Goal: Transaction & Acquisition: Book appointment/travel/reservation

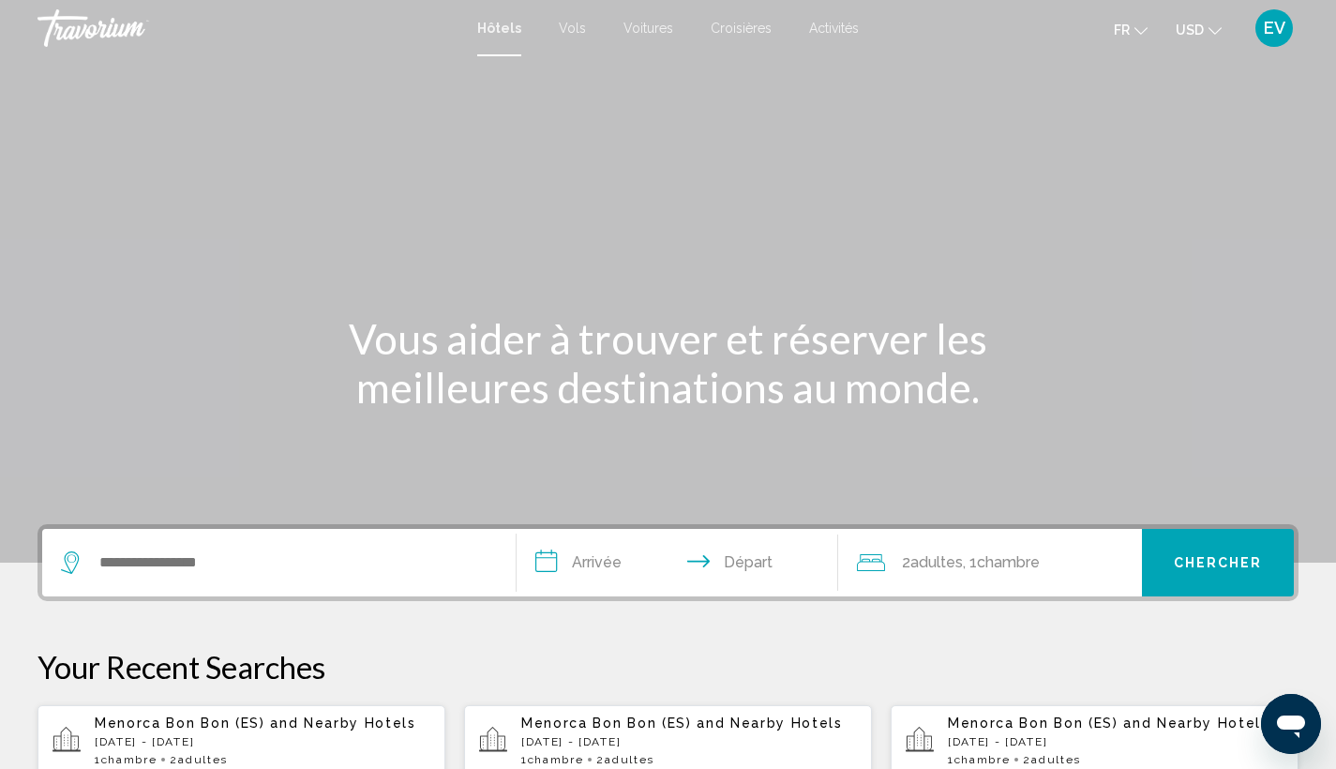
click at [1191, 23] on span "USD" at bounding box center [1190, 29] width 28 height 15
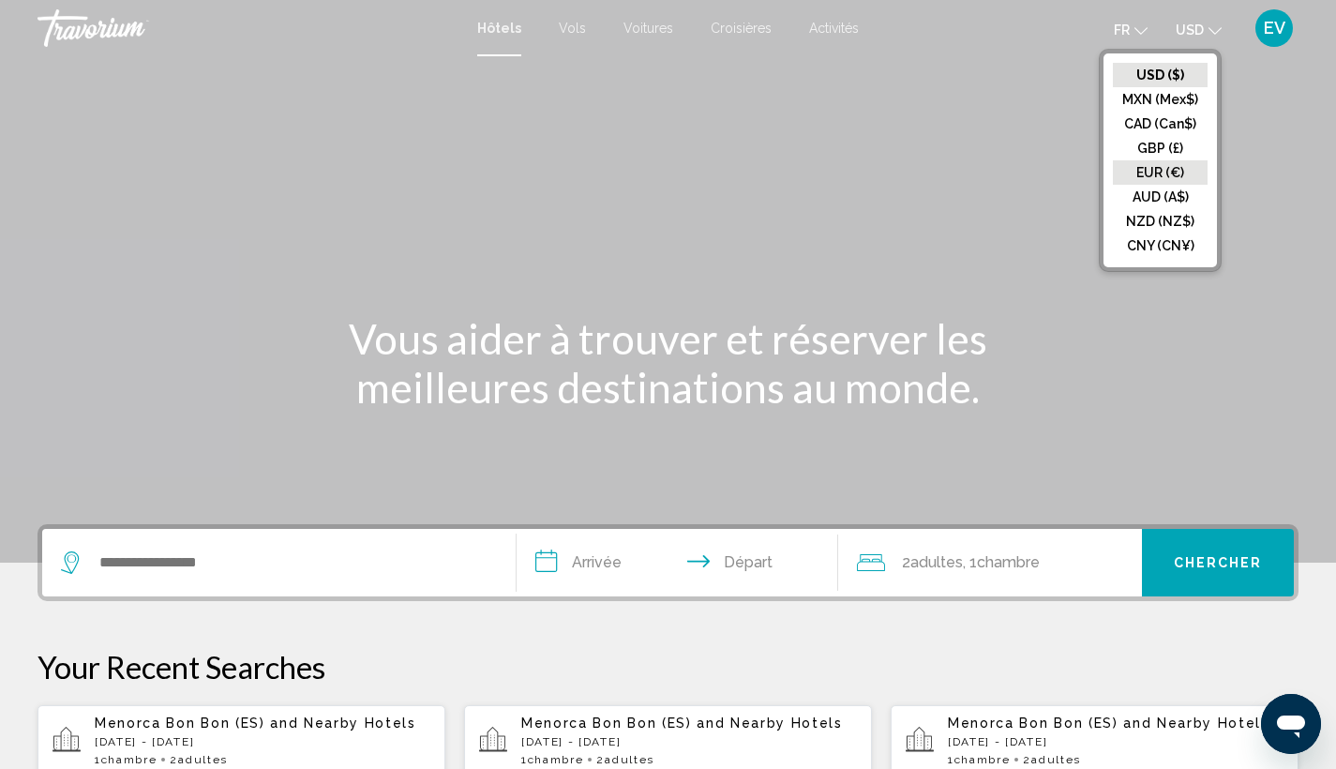
click at [1163, 160] on button "EUR (€)" at bounding box center [1160, 172] width 95 height 24
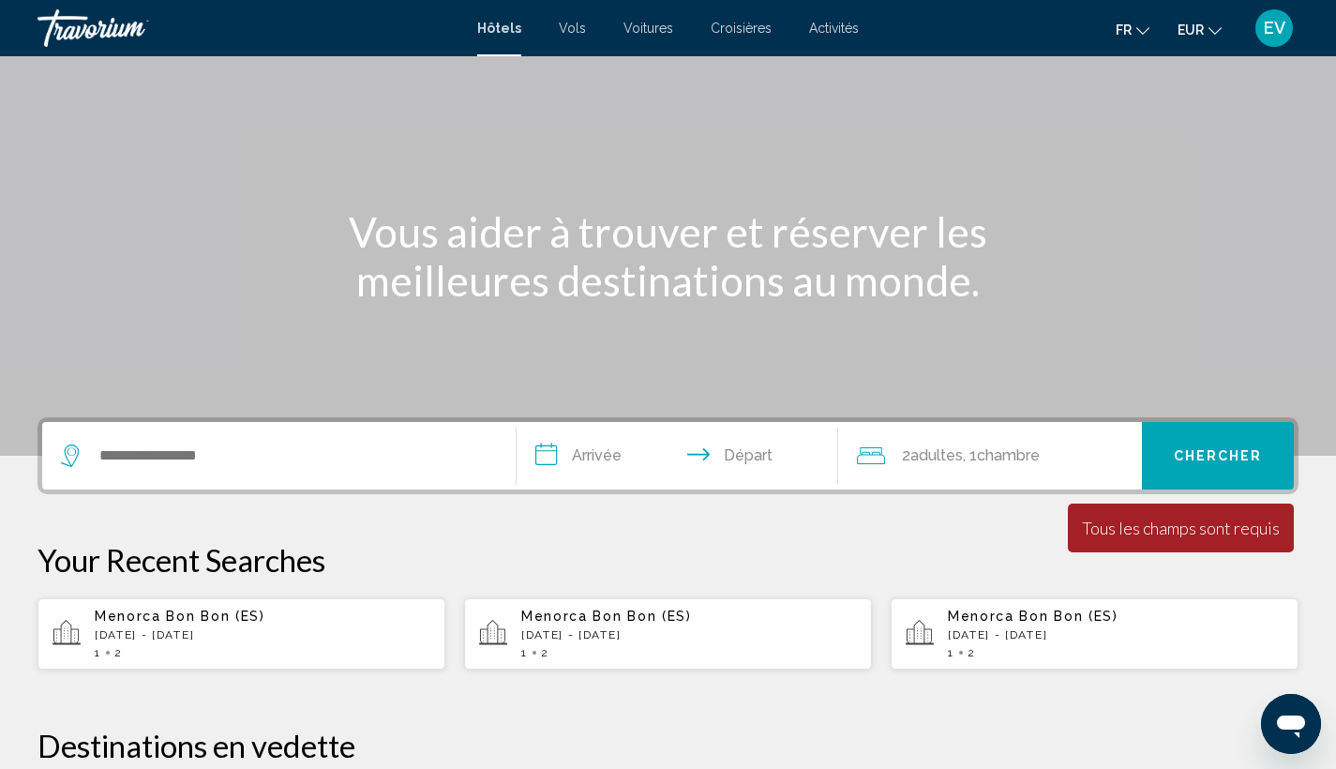
scroll to position [351, 0]
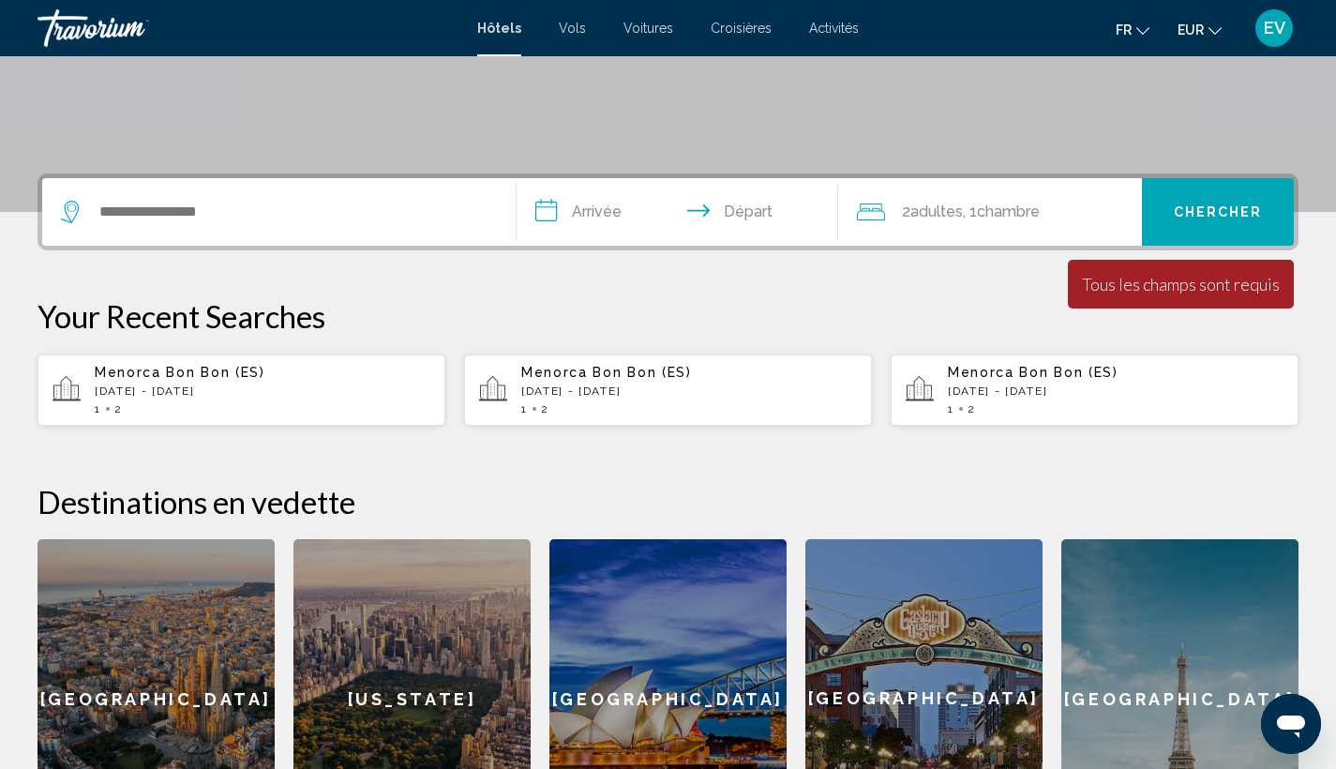
click at [306, 399] on div "Menorca Bon Bon (ES) [DATE] - [DATE] 1 2" at bounding box center [263, 390] width 336 height 51
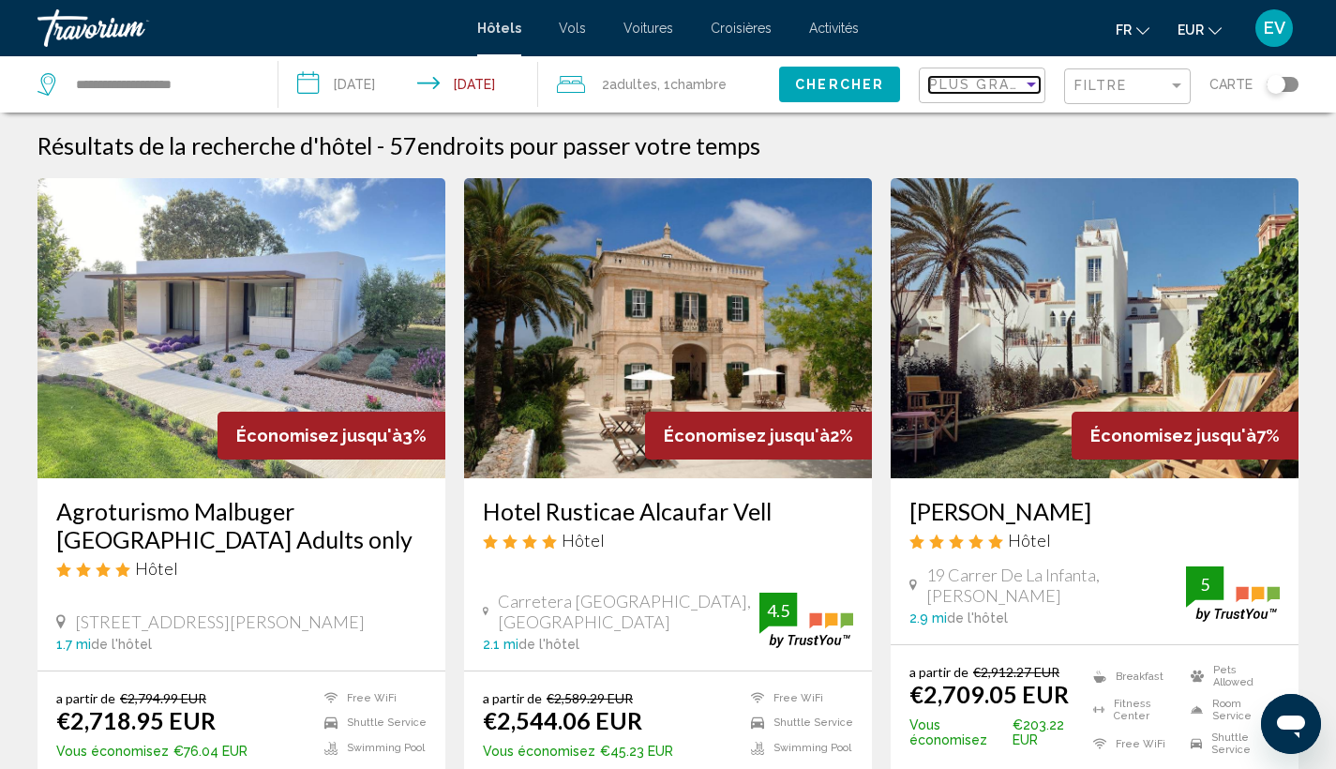
click at [1017, 80] on span "Plus grandes économies" at bounding box center [1040, 84] width 223 height 15
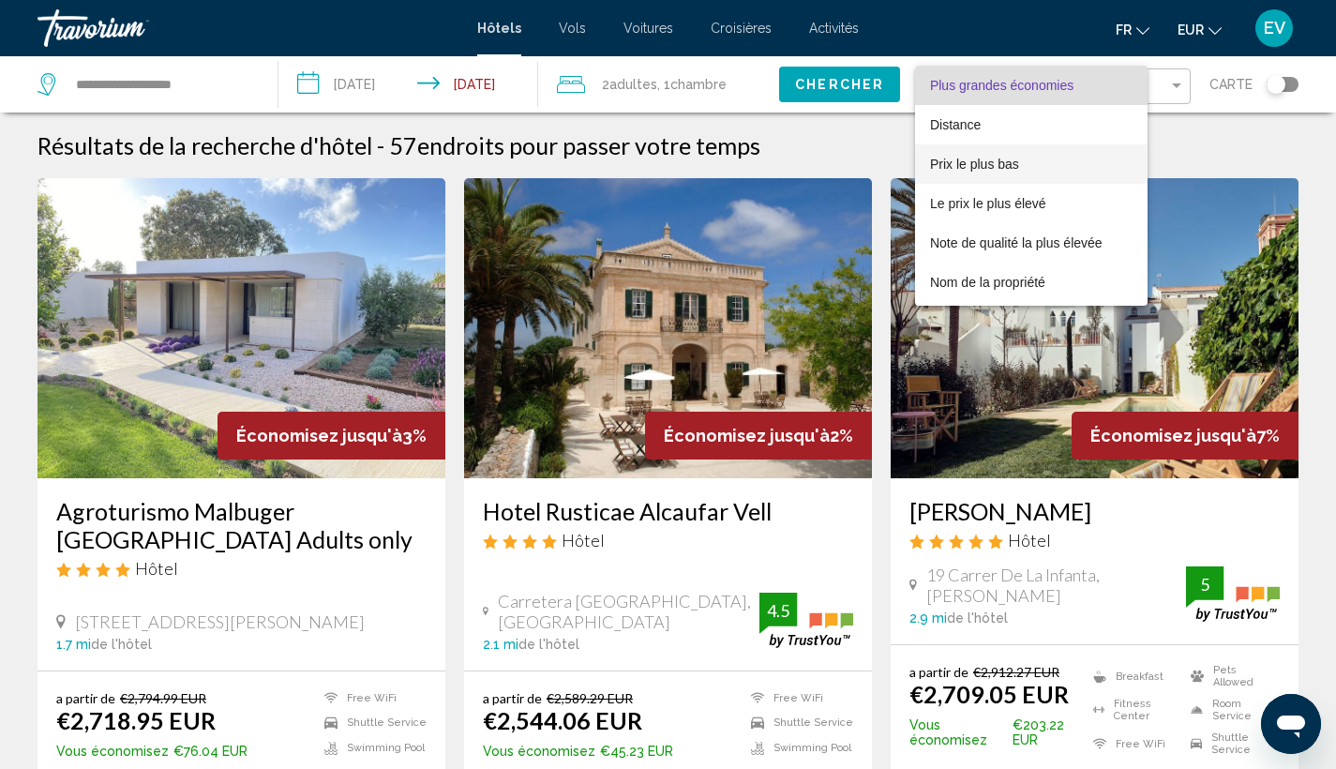
click at [996, 157] on span "Prix le plus bas" at bounding box center [974, 164] width 89 height 15
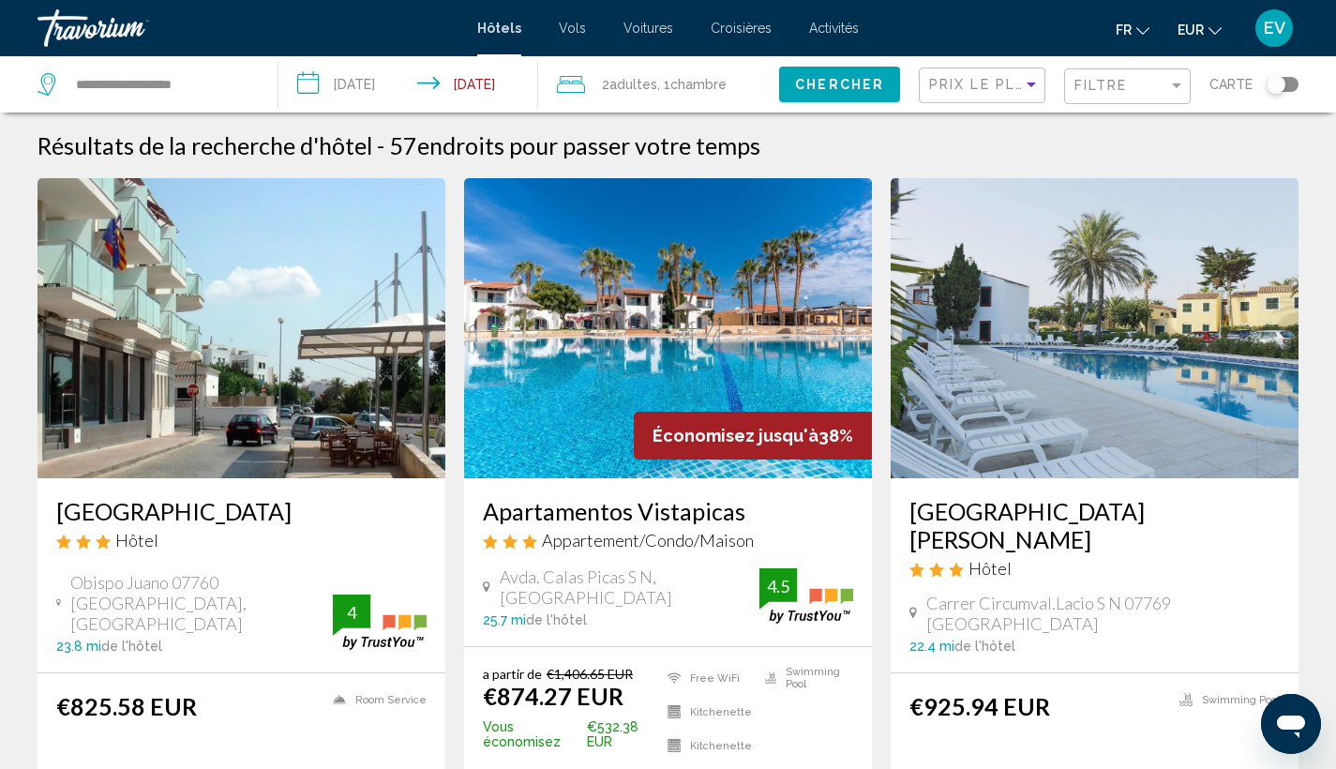
click at [1168, 69] on div "Filtre" at bounding box center [1129, 86] width 111 height 35
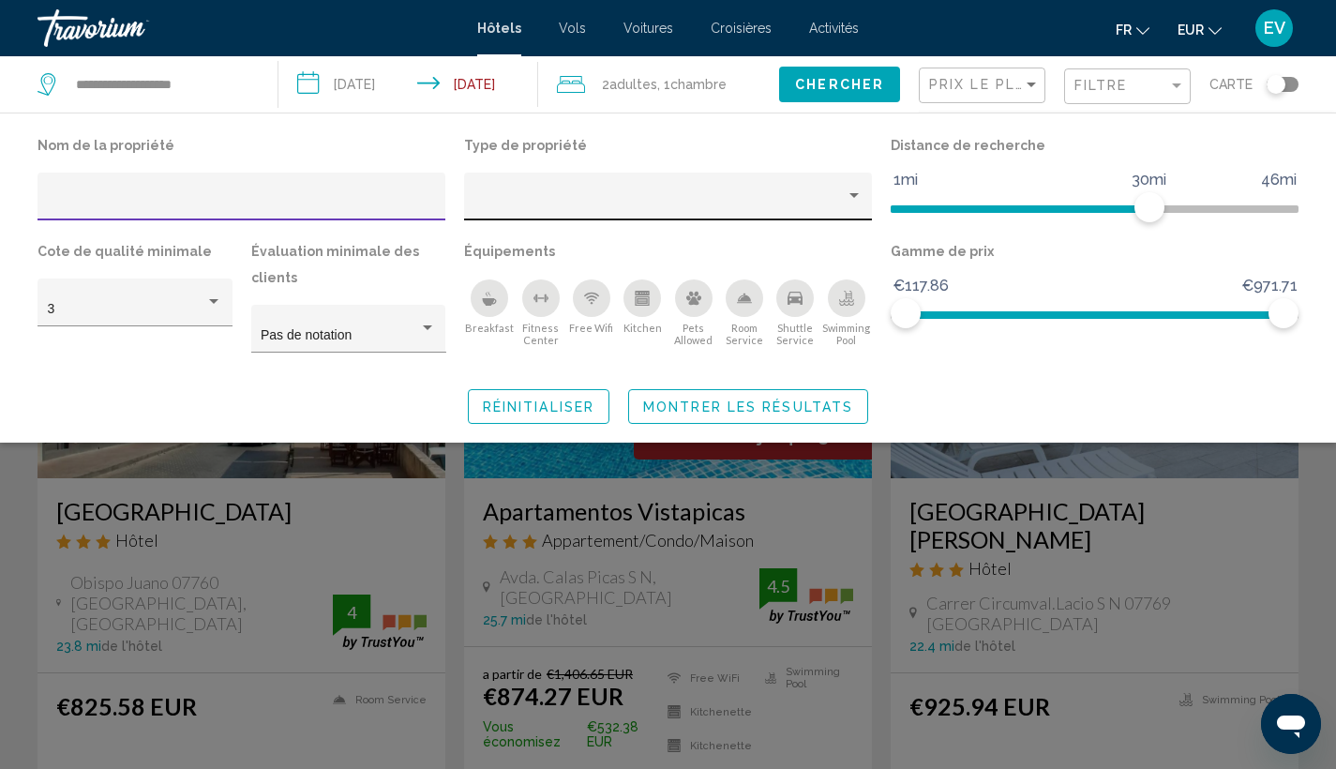
click at [839, 190] on div "Hotel Filters" at bounding box center [668, 202] width 388 height 38
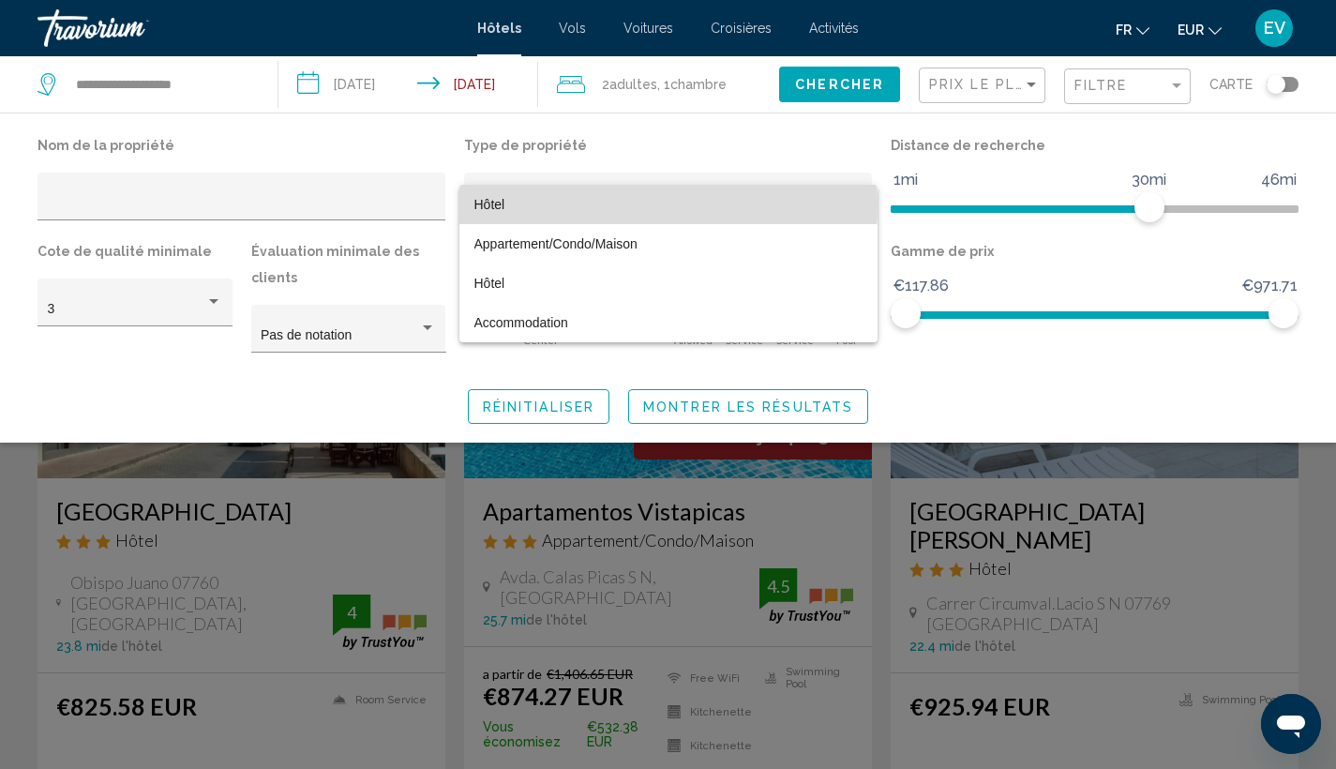
click at [619, 205] on span "Hôtel" at bounding box center [668, 204] width 388 height 39
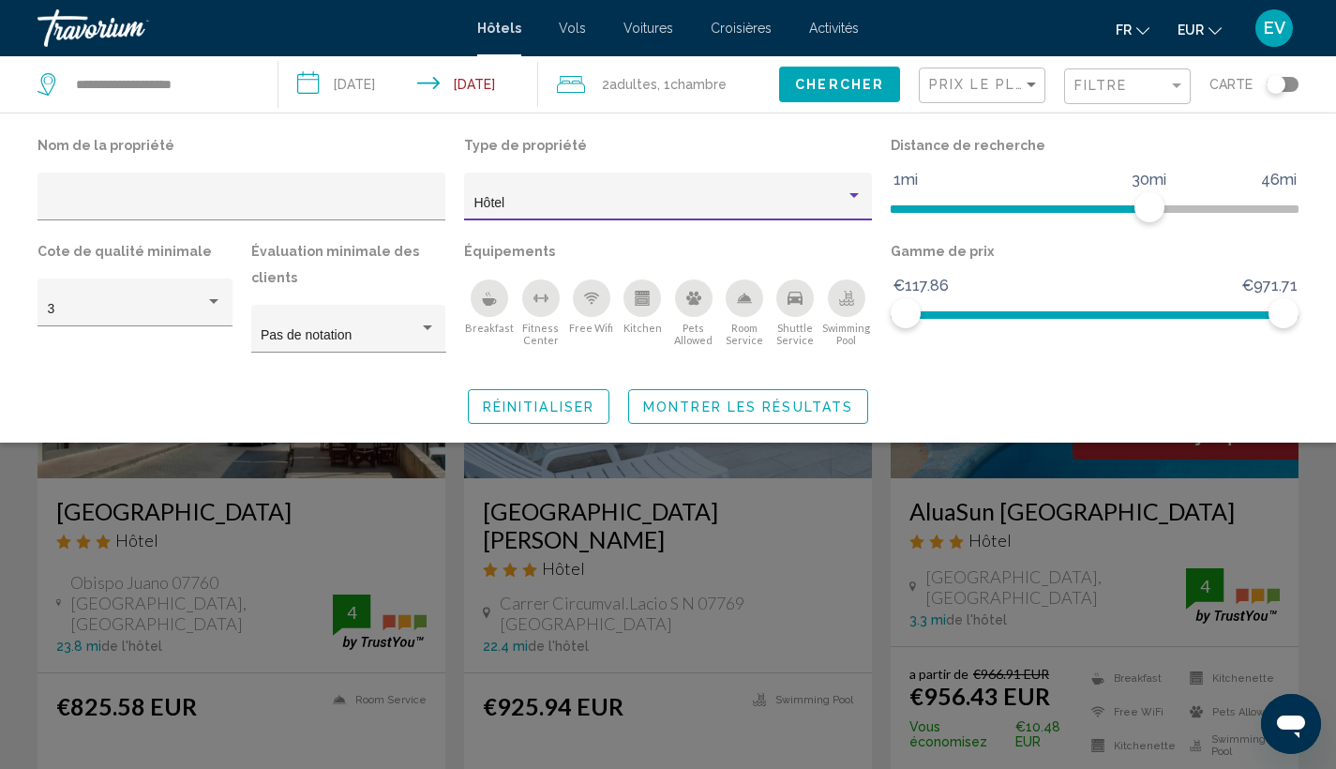
click at [748, 402] on span "Montrer les résultats" at bounding box center [748, 406] width 210 height 15
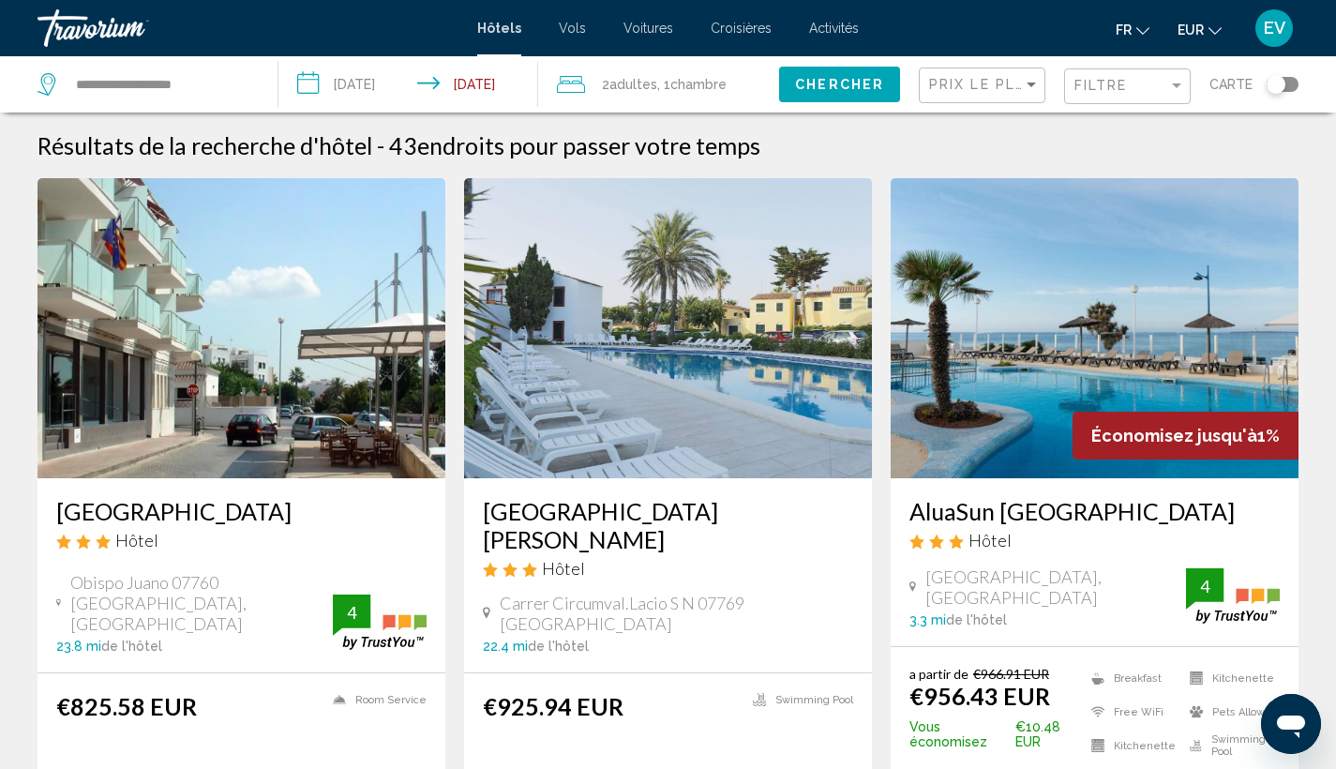
scroll to position [4, 0]
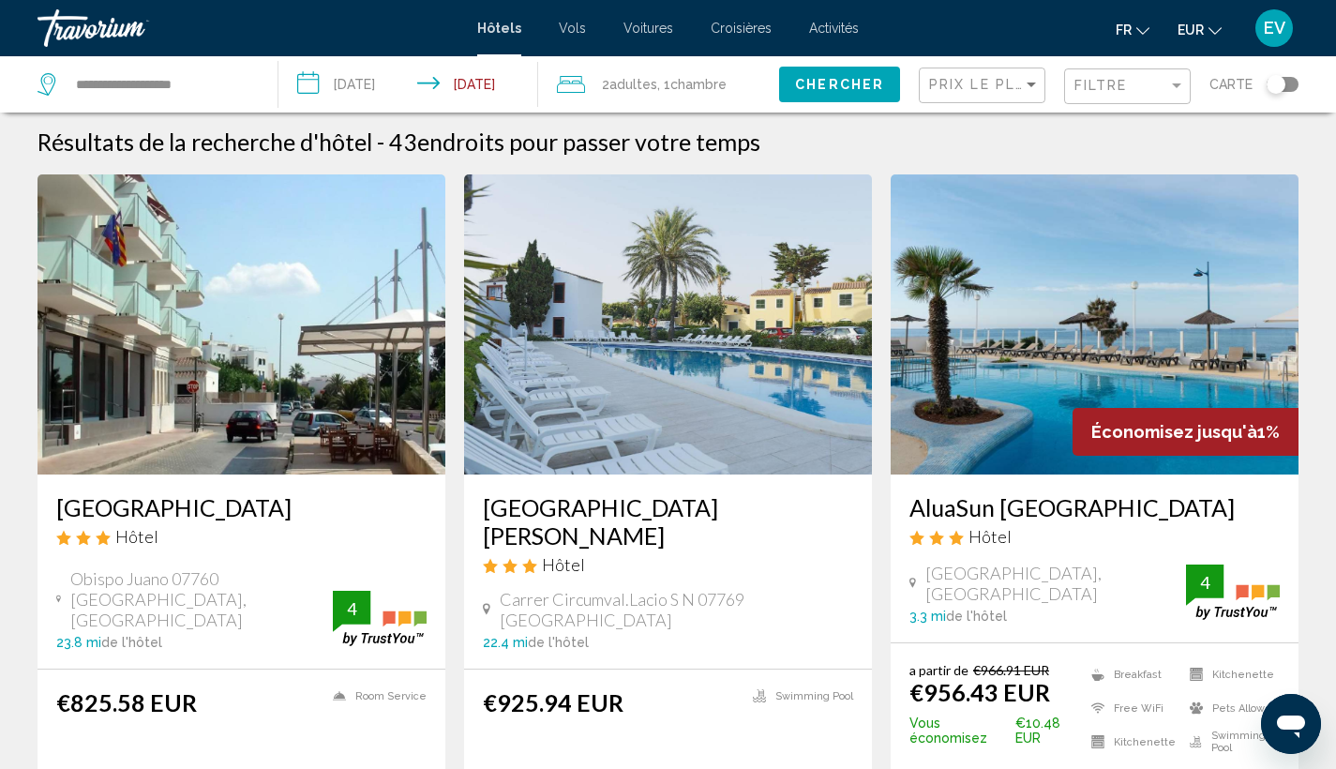
click at [1229, 348] on img "Main content" at bounding box center [1095, 324] width 408 height 300
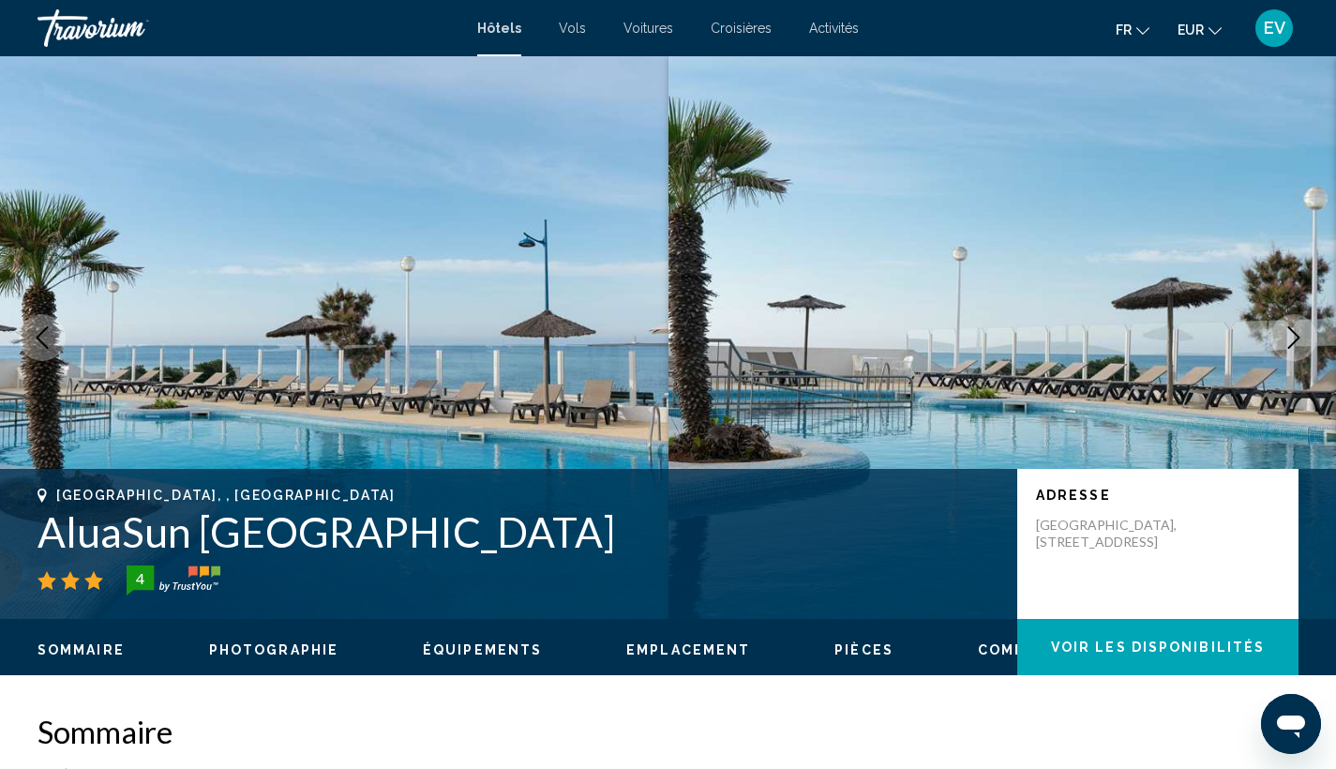
click at [1276, 331] on button "Next image" at bounding box center [1293, 337] width 47 height 47
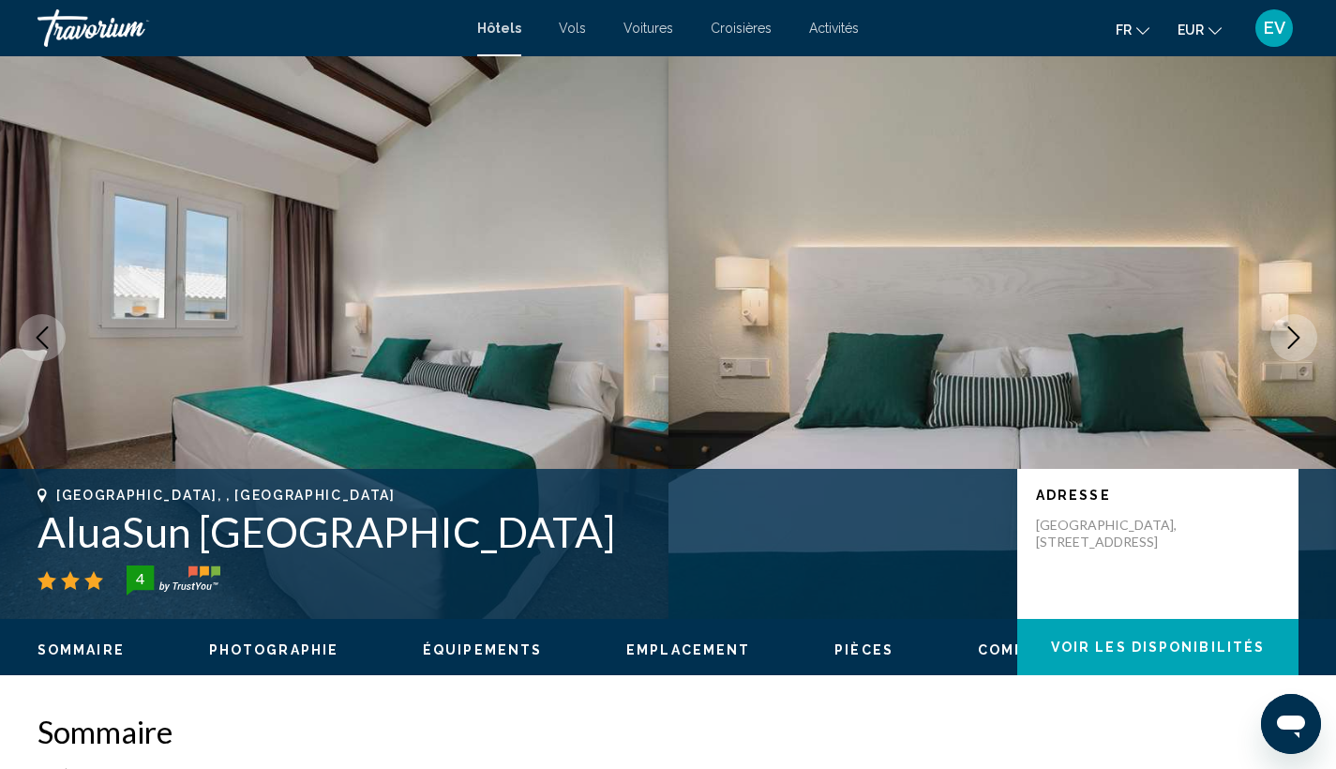
click at [1275, 331] on button "Next image" at bounding box center [1293, 337] width 47 height 47
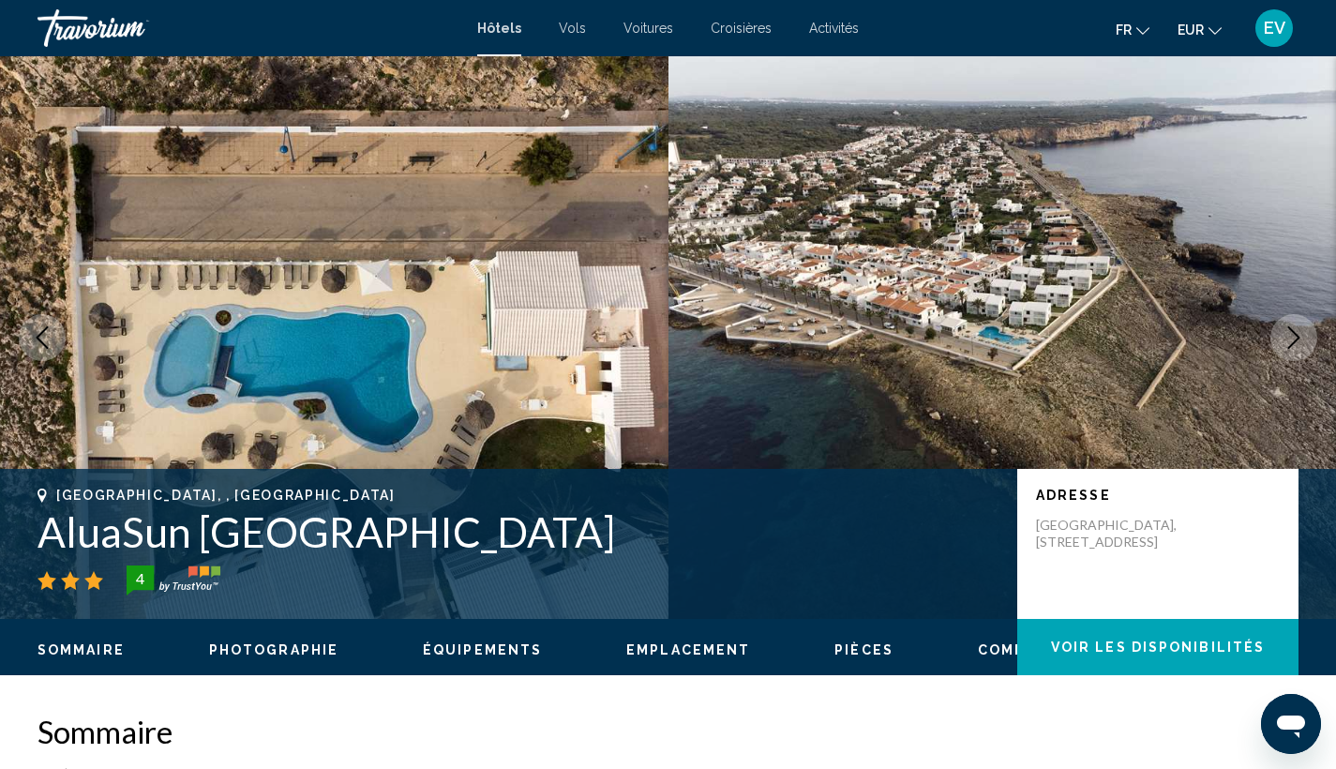
click at [1275, 331] on button "Next image" at bounding box center [1293, 337] width 47 height 47
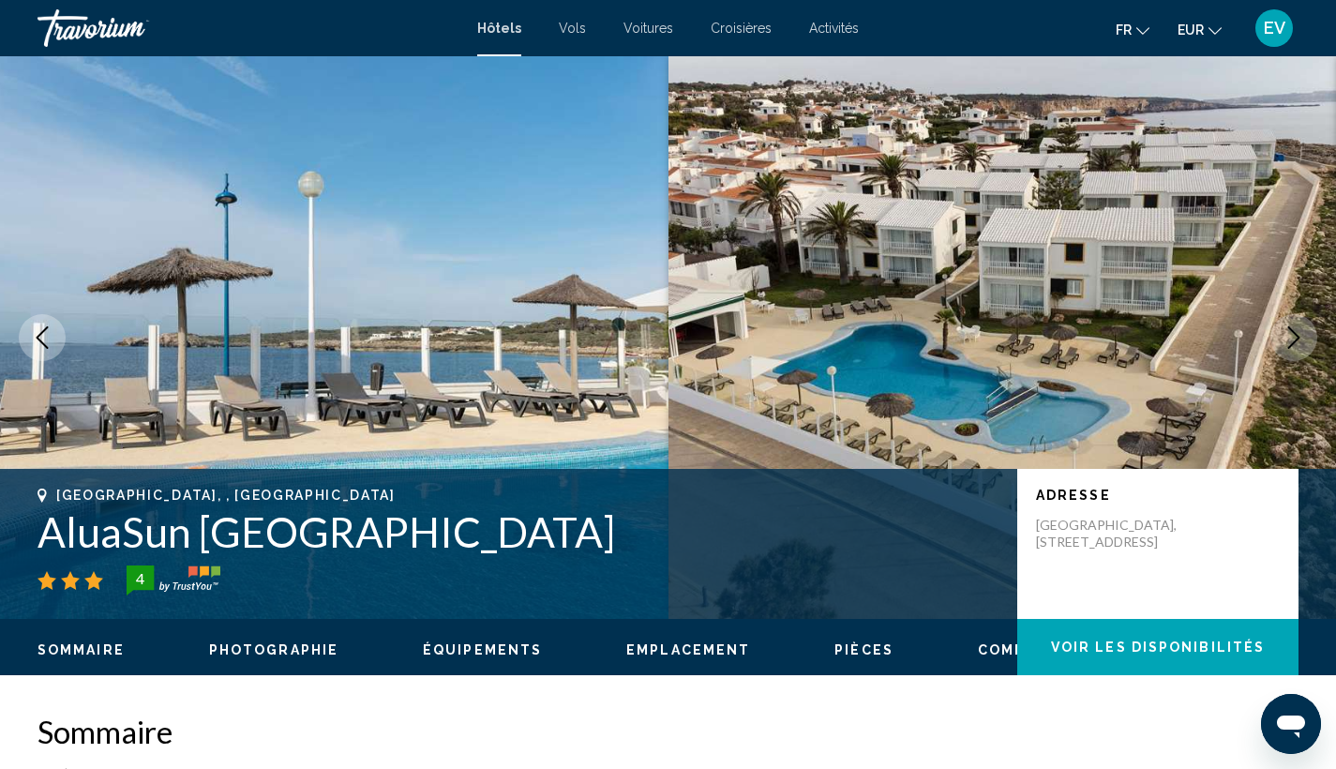
click at [50, 328] on icon "Previous image" at bounding box center [42, 337] width 22 height 22
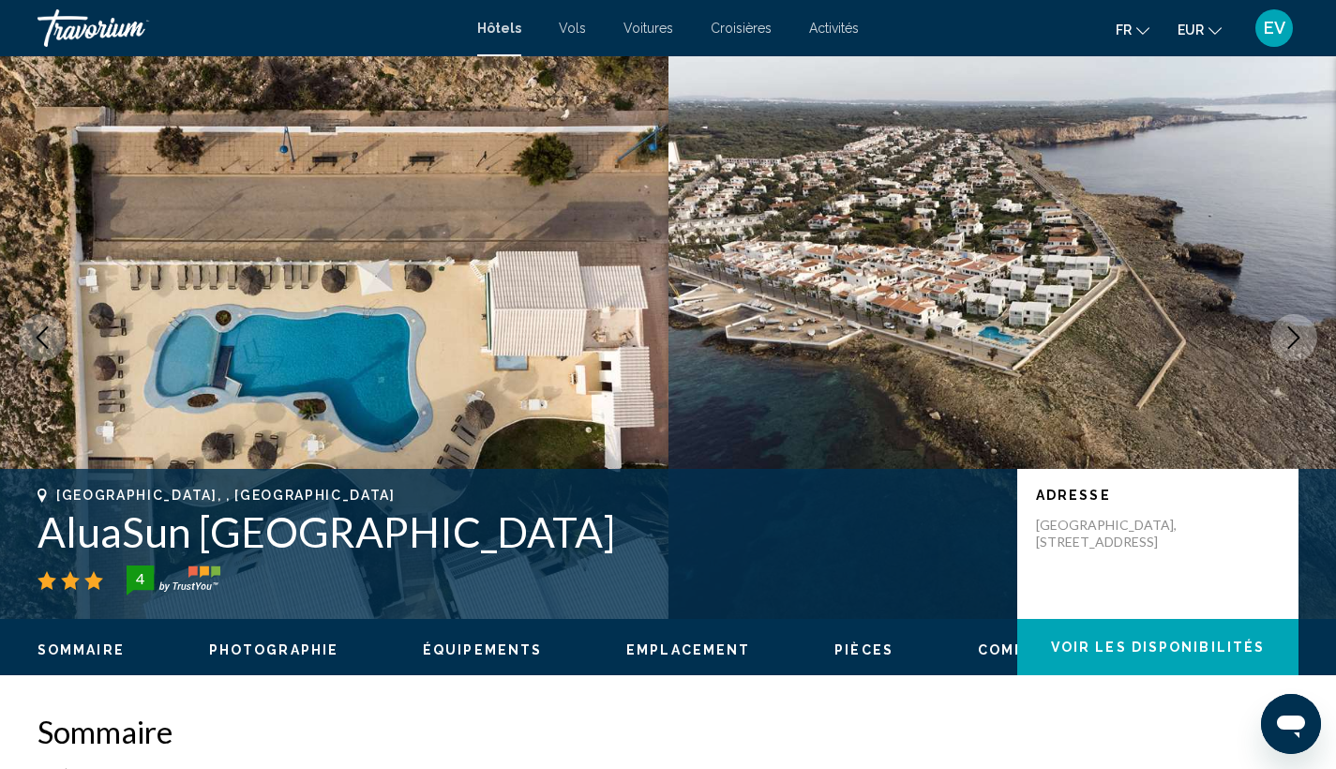
click at [1288, 336] on icon "Next image" at bounding box center [1293, 337] width 22 height 22
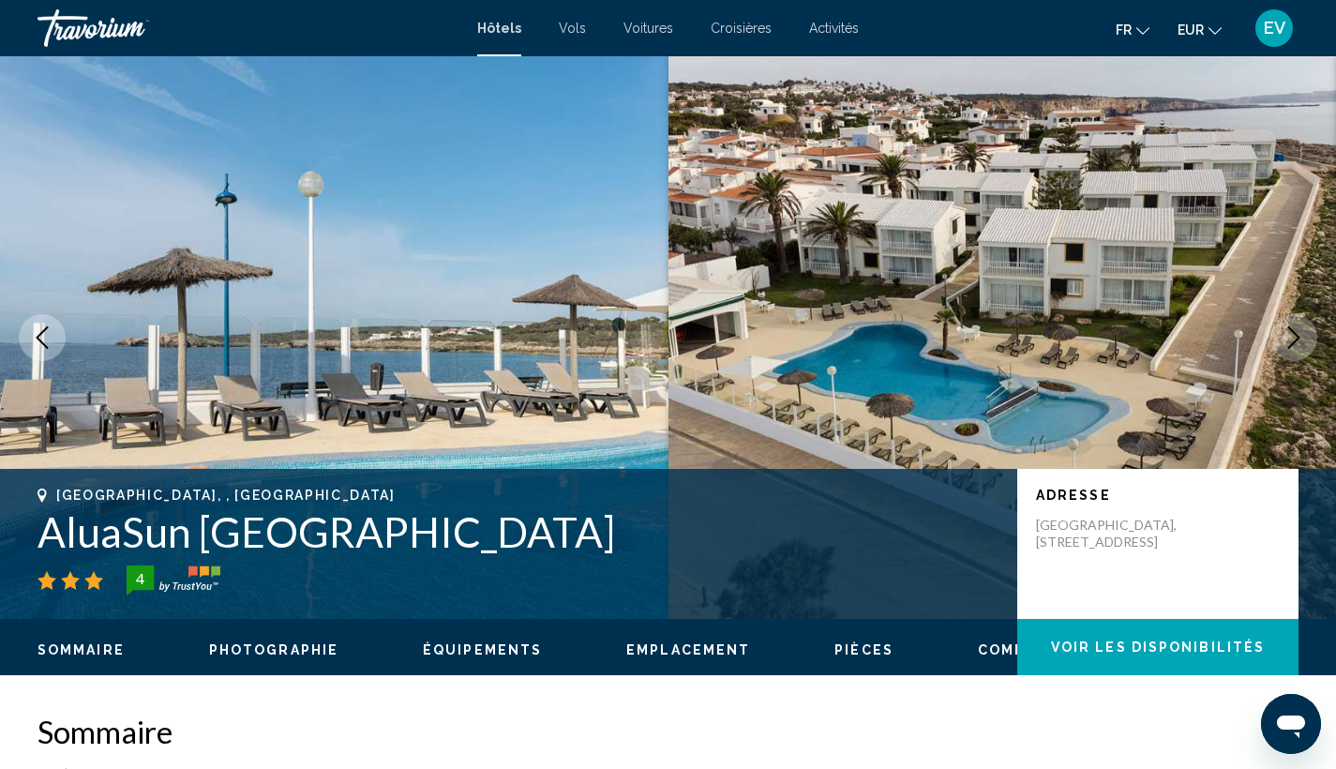
click at [1288, 336] on icon "Next image" at bounding box center [1293, 337] width 22 height 22
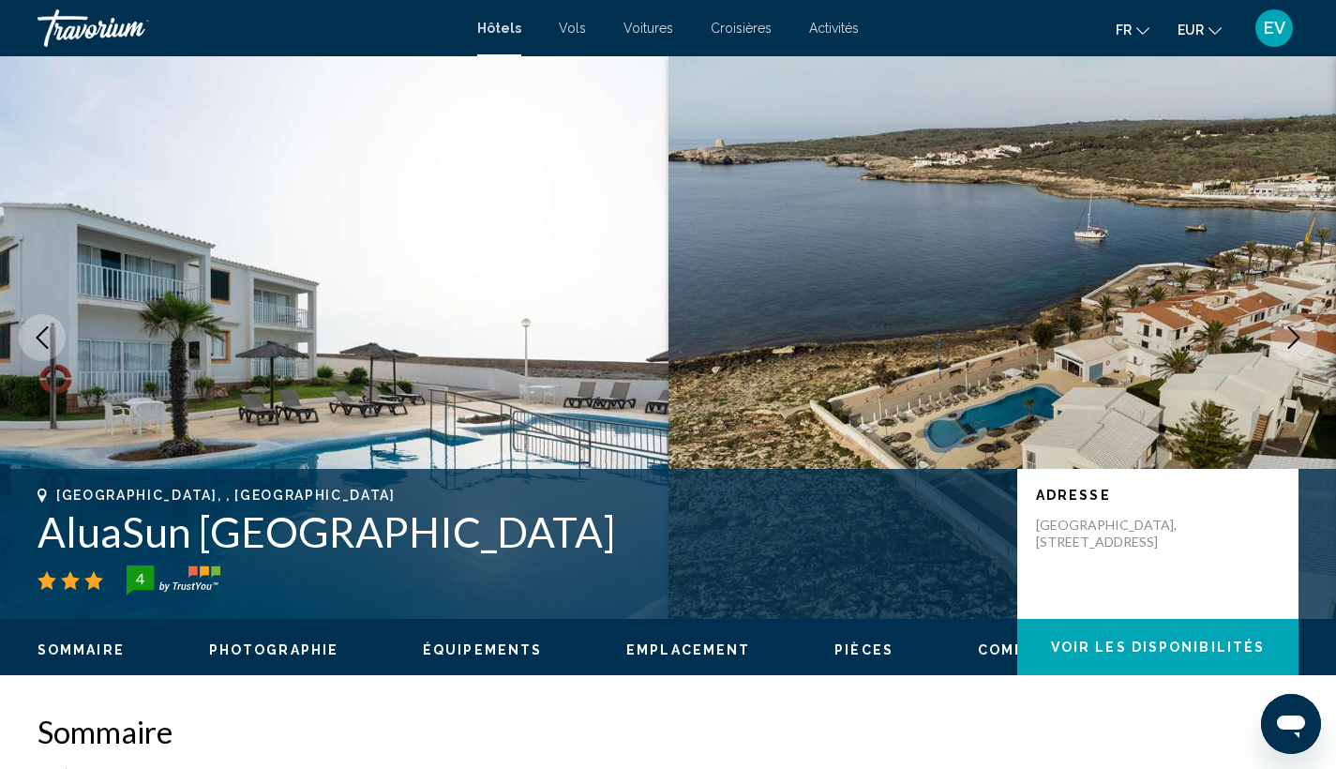
click at [1288, 336] on icon "Next image" at bounding box center [1293, 337] width 22 height 22
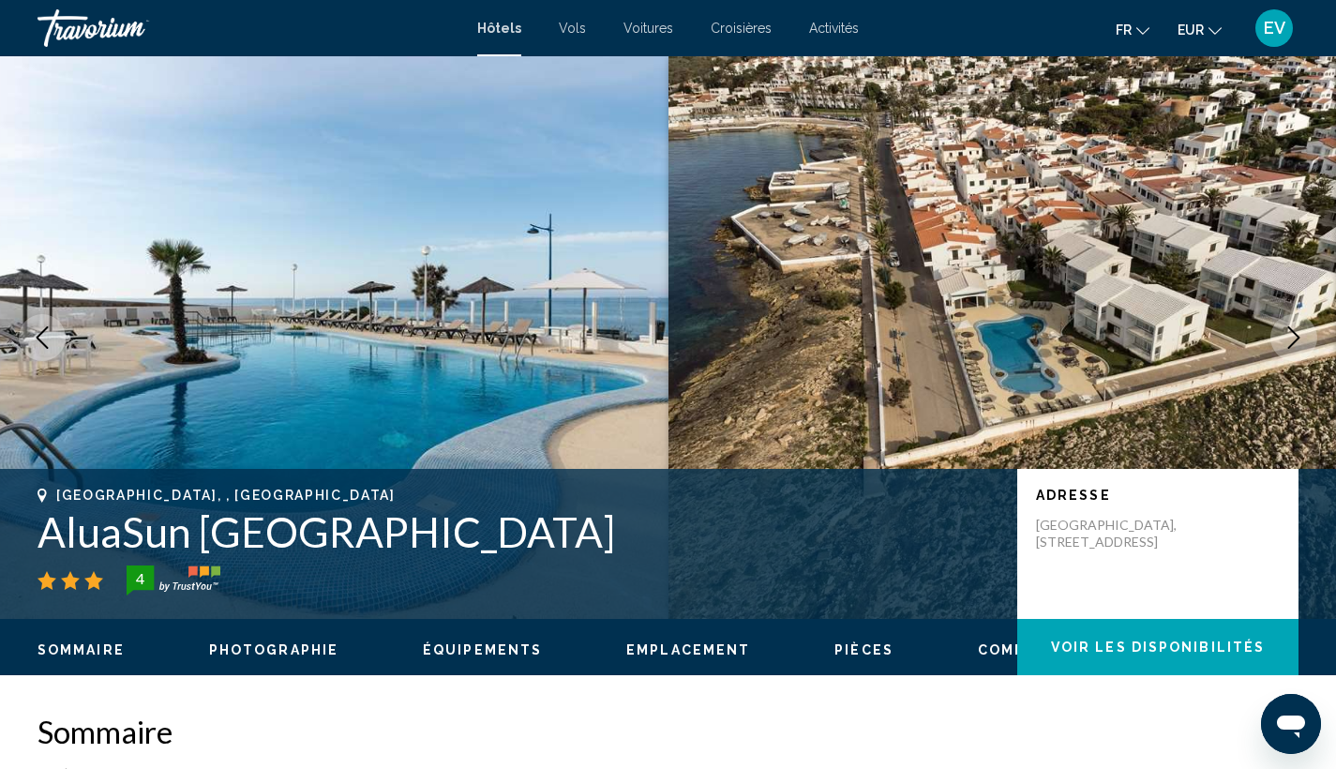
click at [1288, 336] on icon "Next image" at bounding box center [1293, 337] width 22 height 22
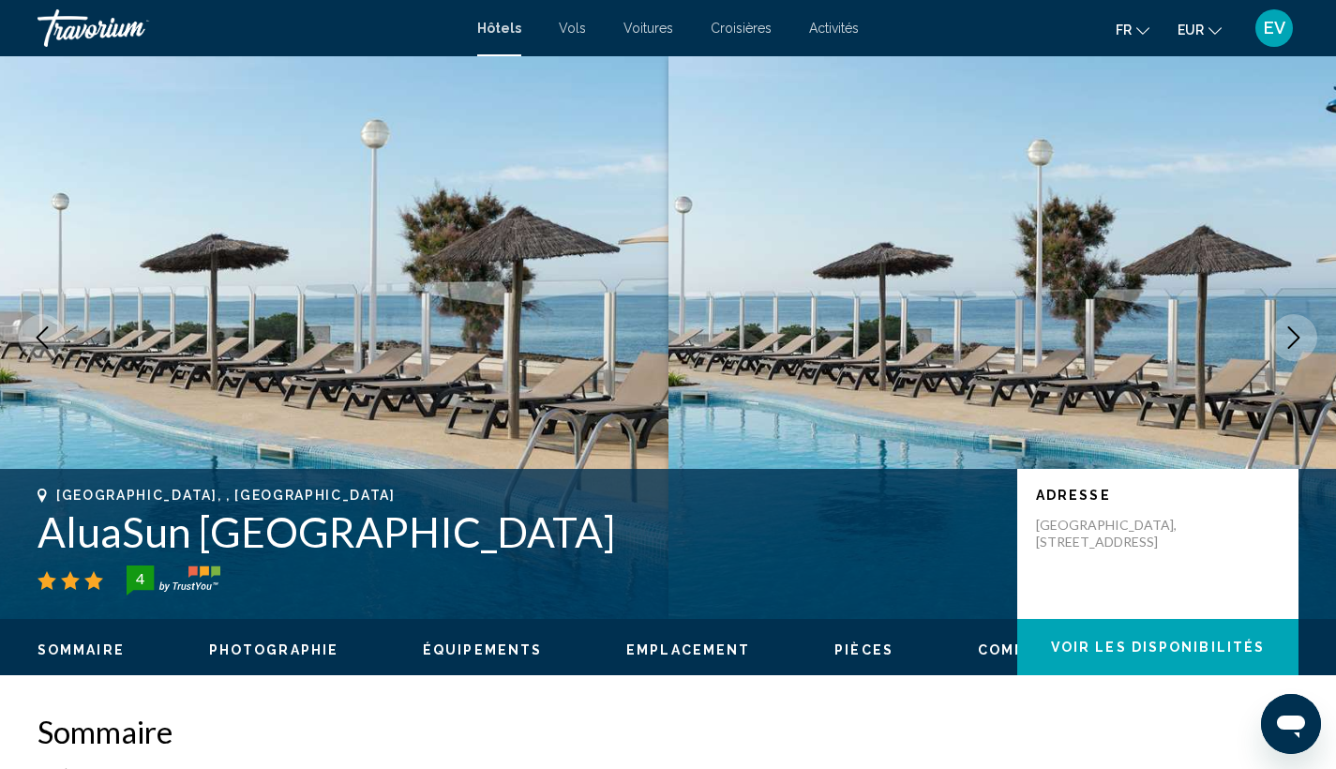
click at [1288, 336] on icon "Next image" at bounding box center [1293, 337] width 22 height 22
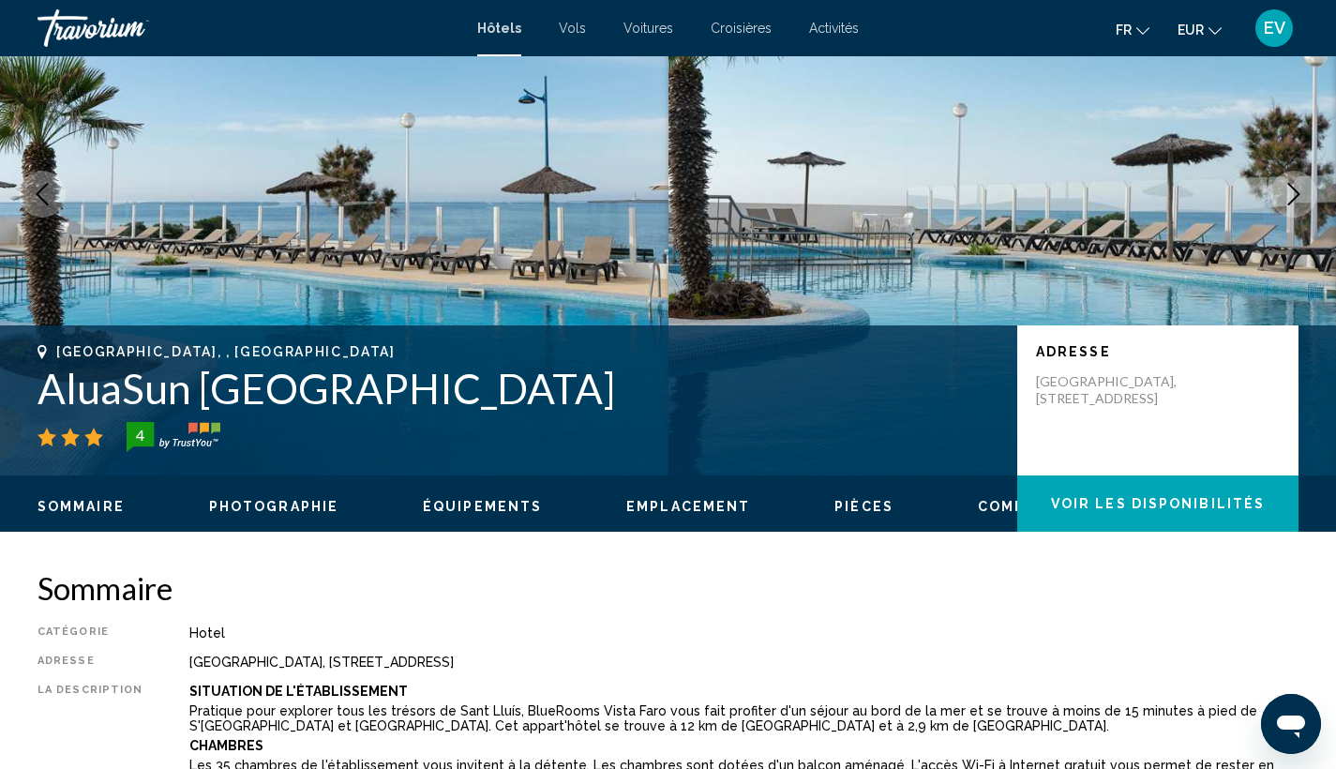
scroll to position [517, 0]
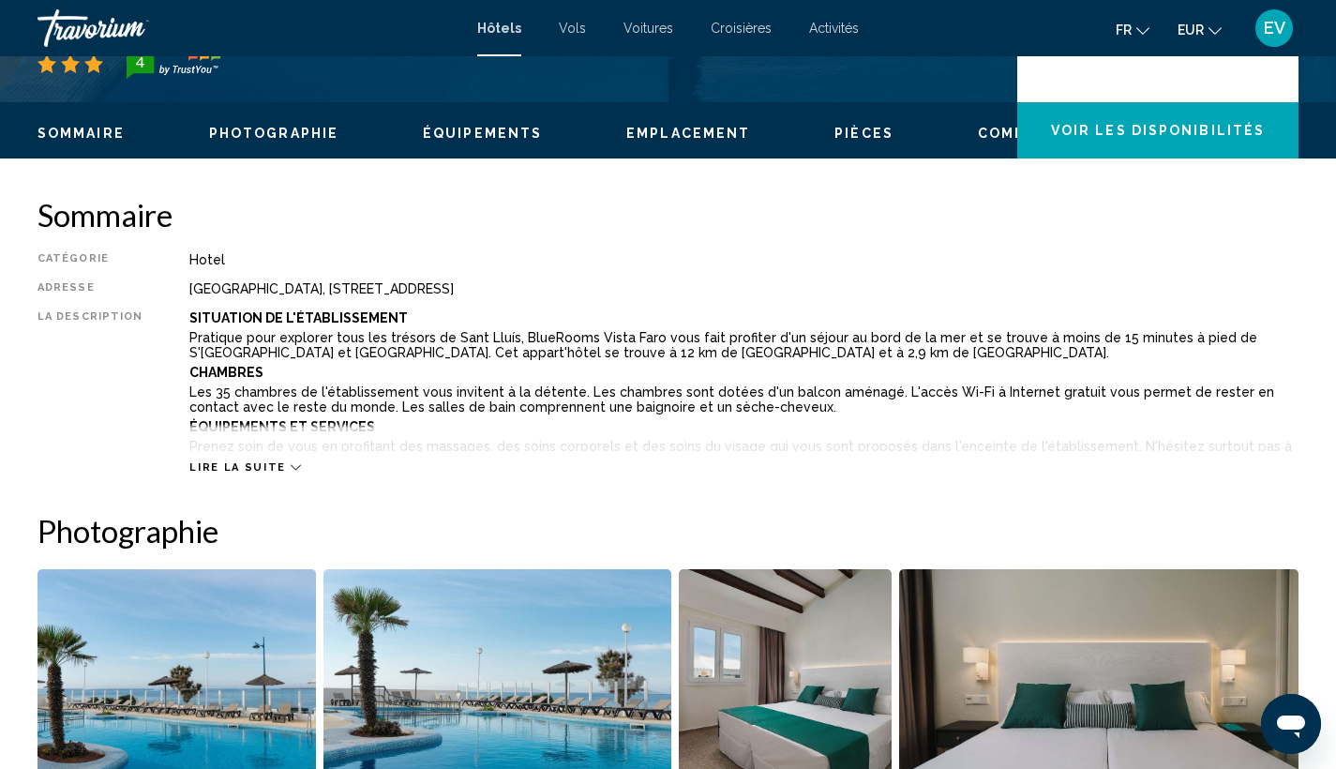
click at [266, 462] on span "Lire la suite" at bounding box center [237, 467] width 96 height 12
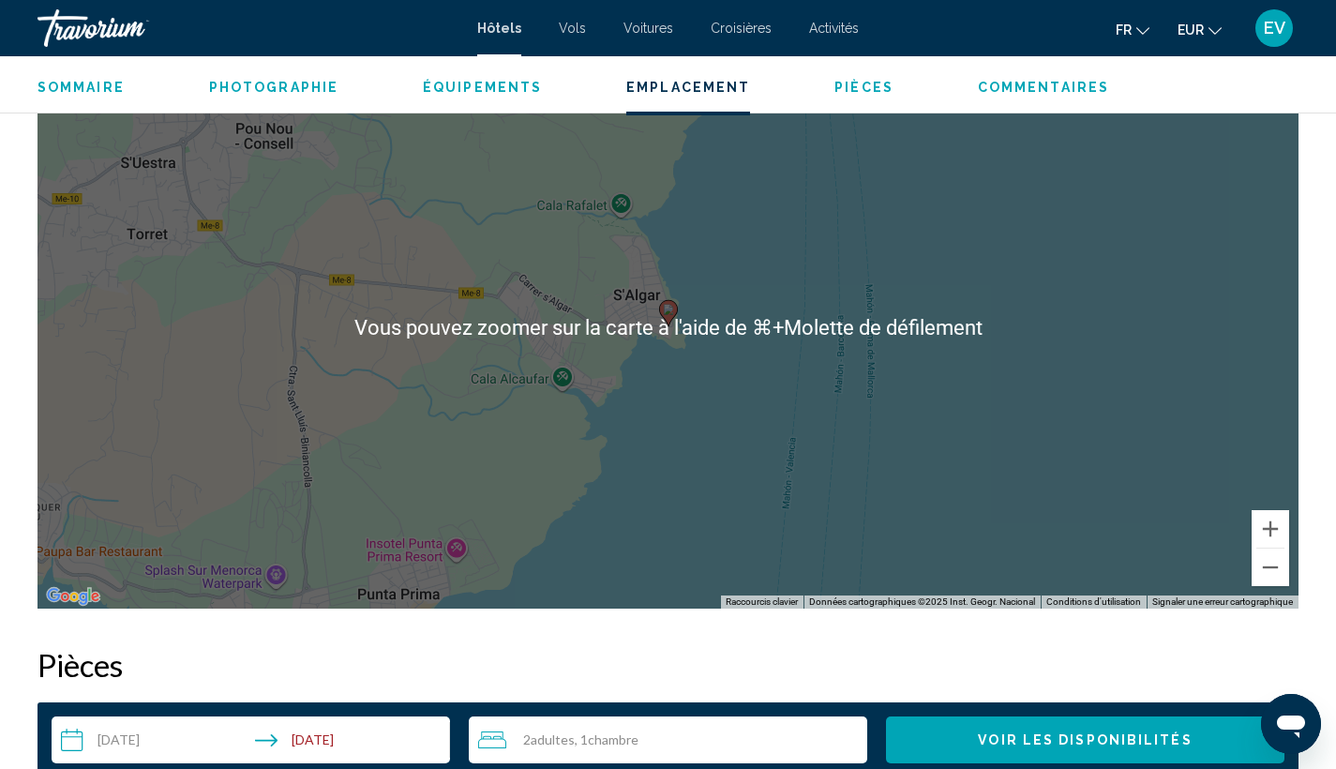
scroll to position [1950, 0]
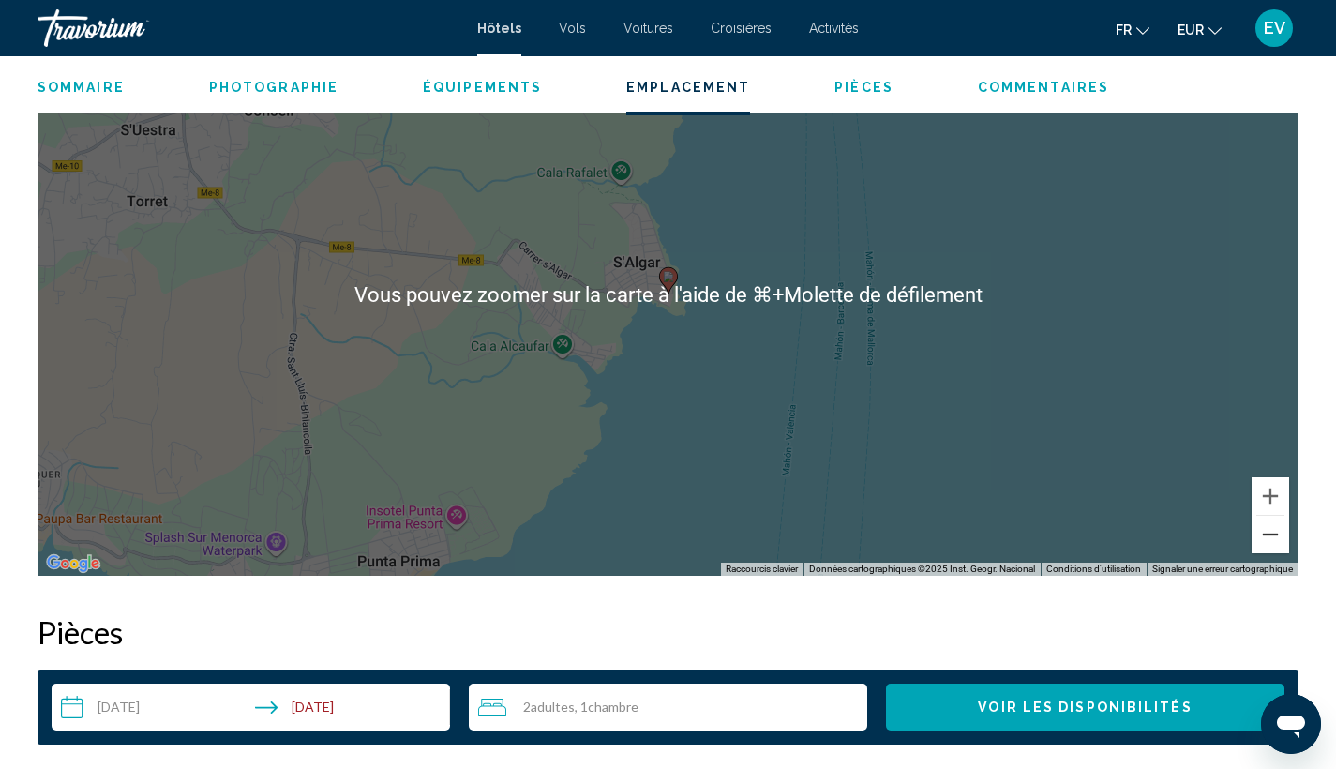
click at [1271, 540] on button "Zoom arrière" at bounding box center [1270, 534] width 37 height 37
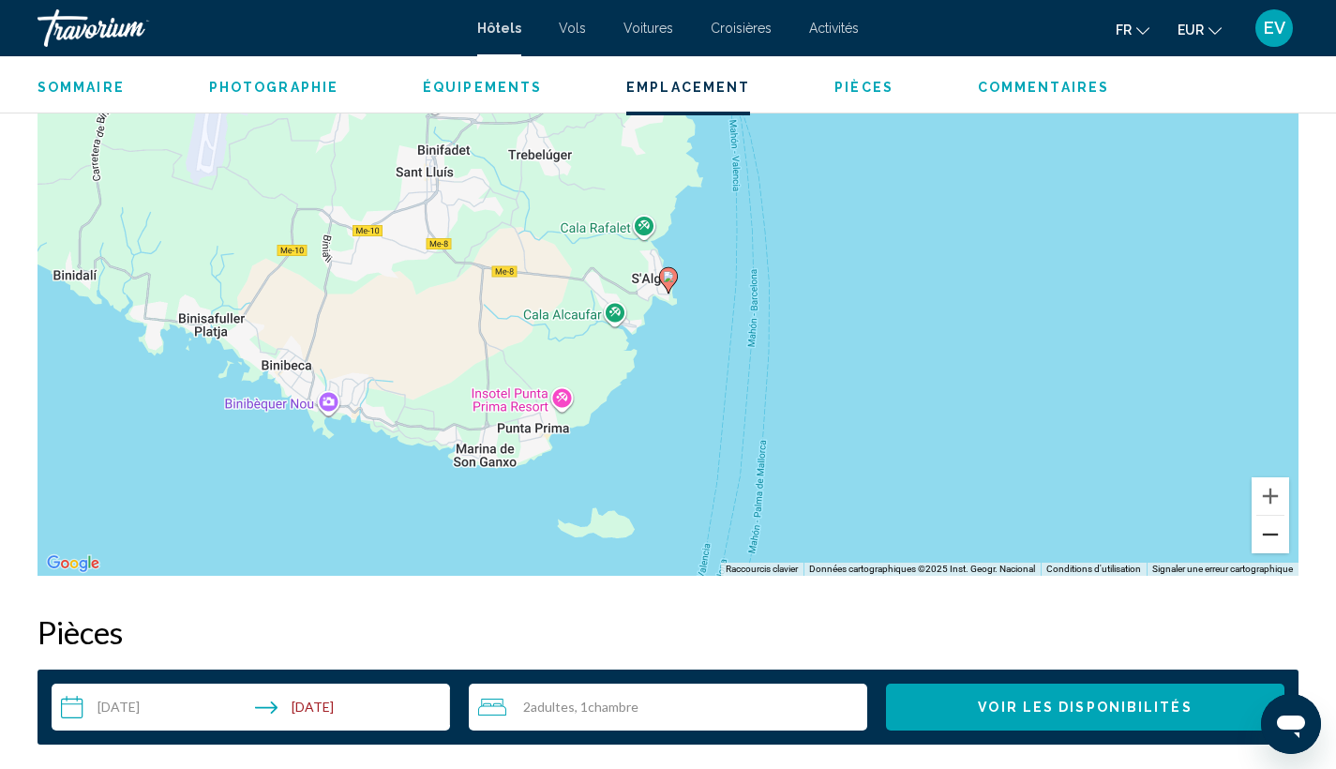
click at [1270, 539] on button "Zoom arrière" at bounding box center [1270, 534] width 37 height 37
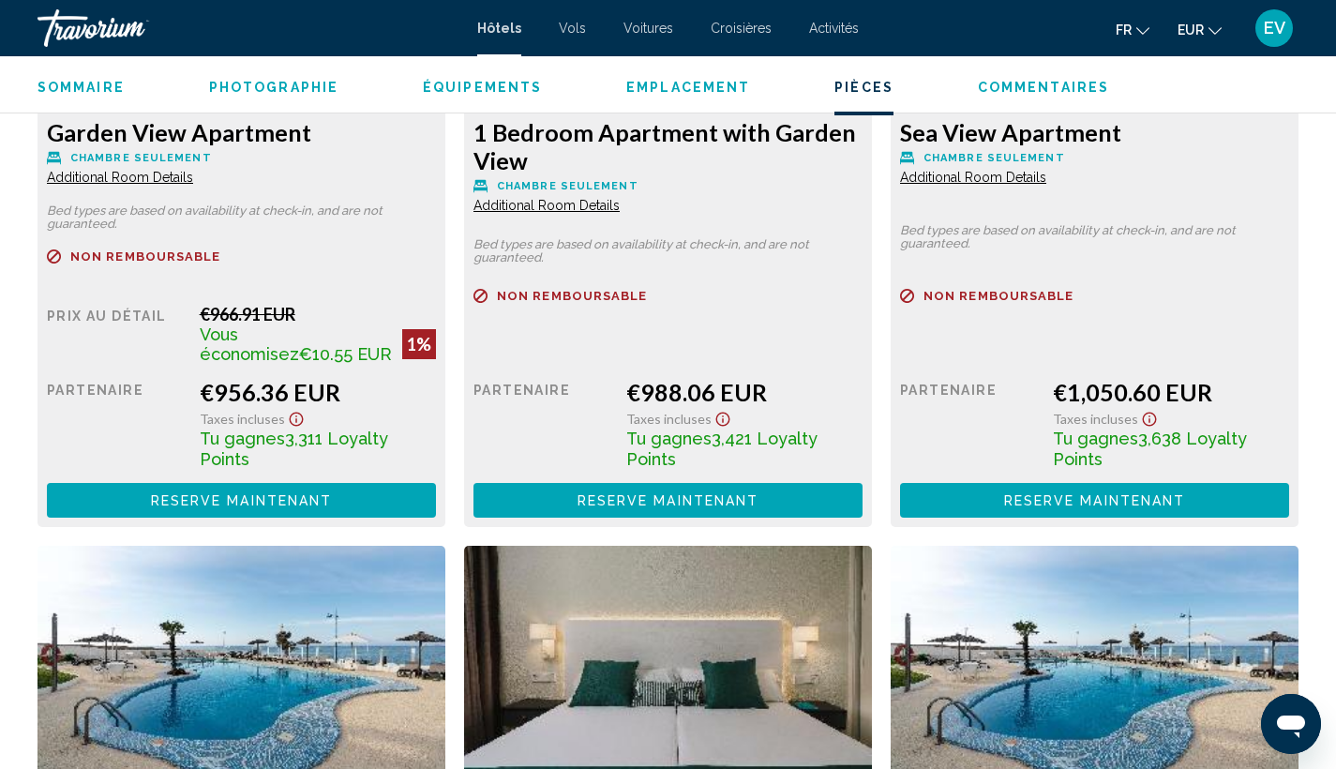
scroll to position [2854, 0]
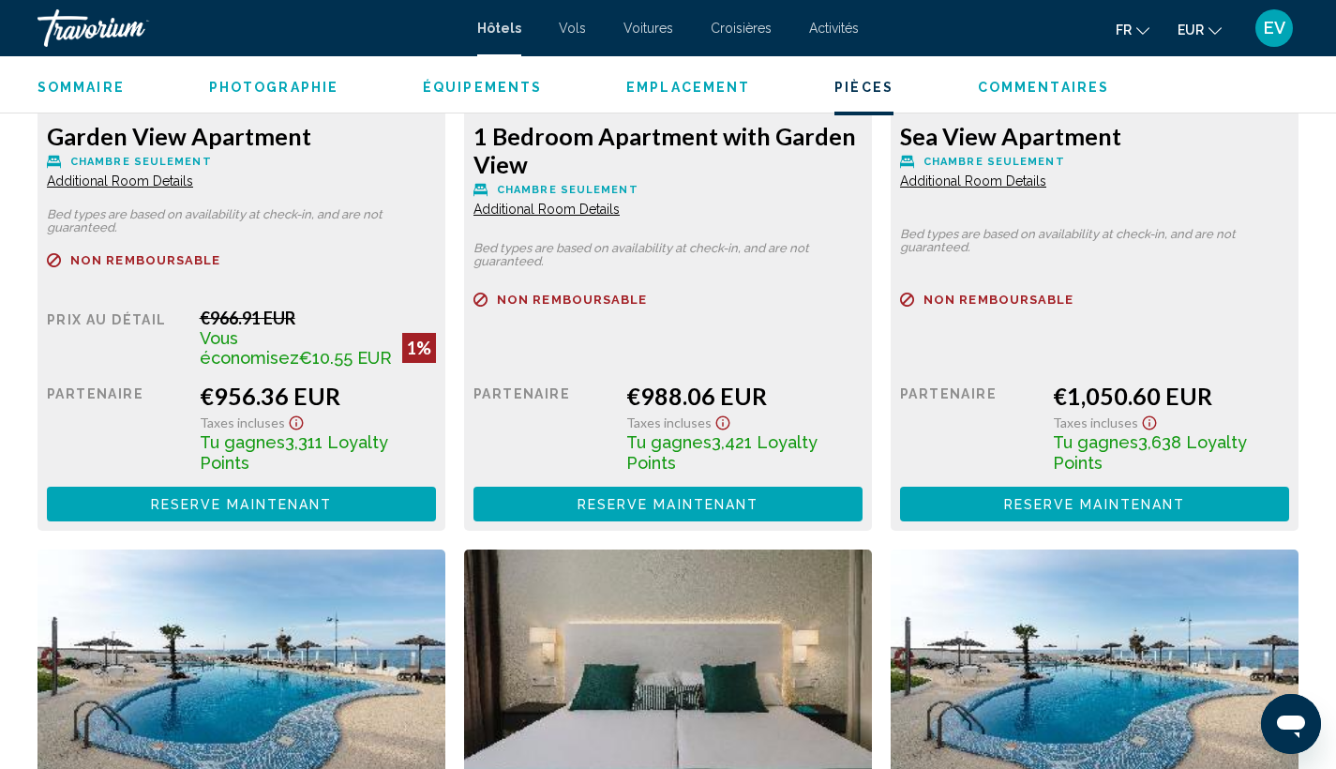
click at [287, 497] on span "Reserve maintenant" at bounding box center [242, 504] width 182 height 15
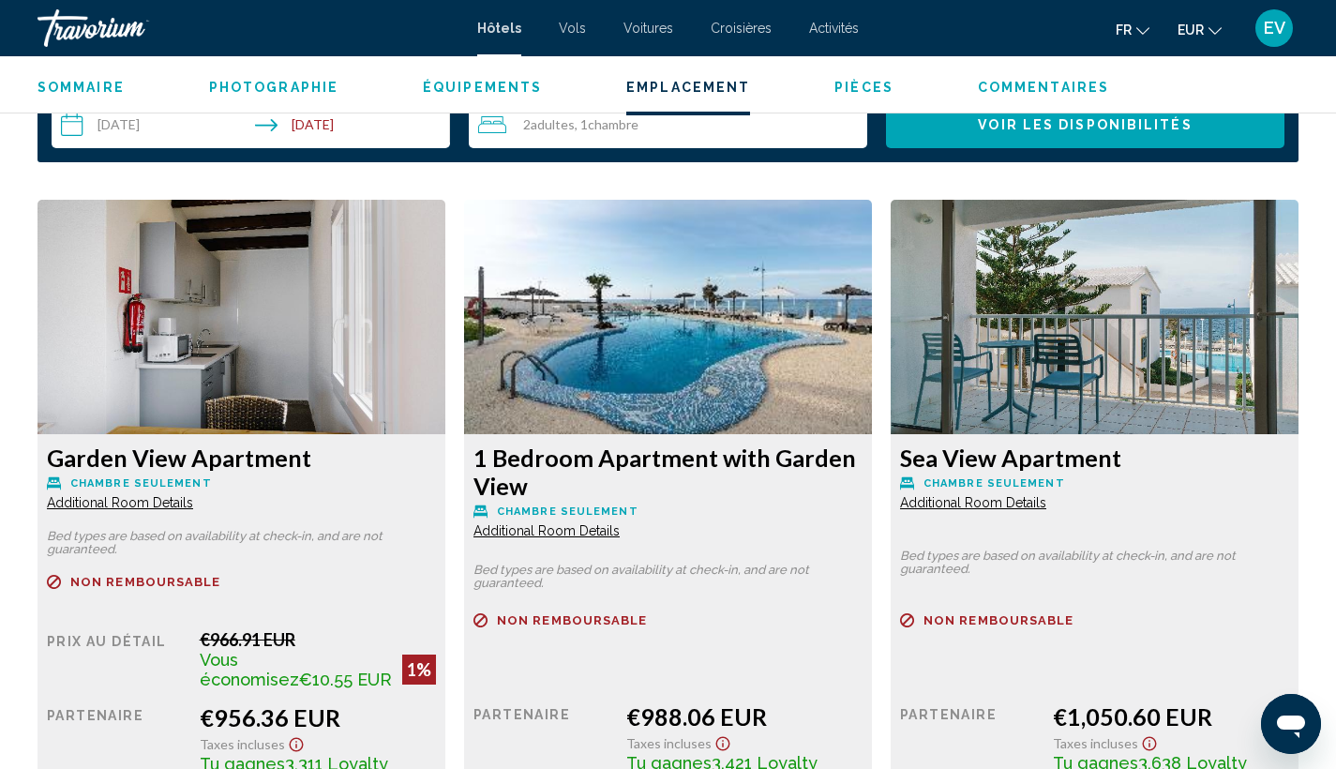
scroll to position [2412, 0]
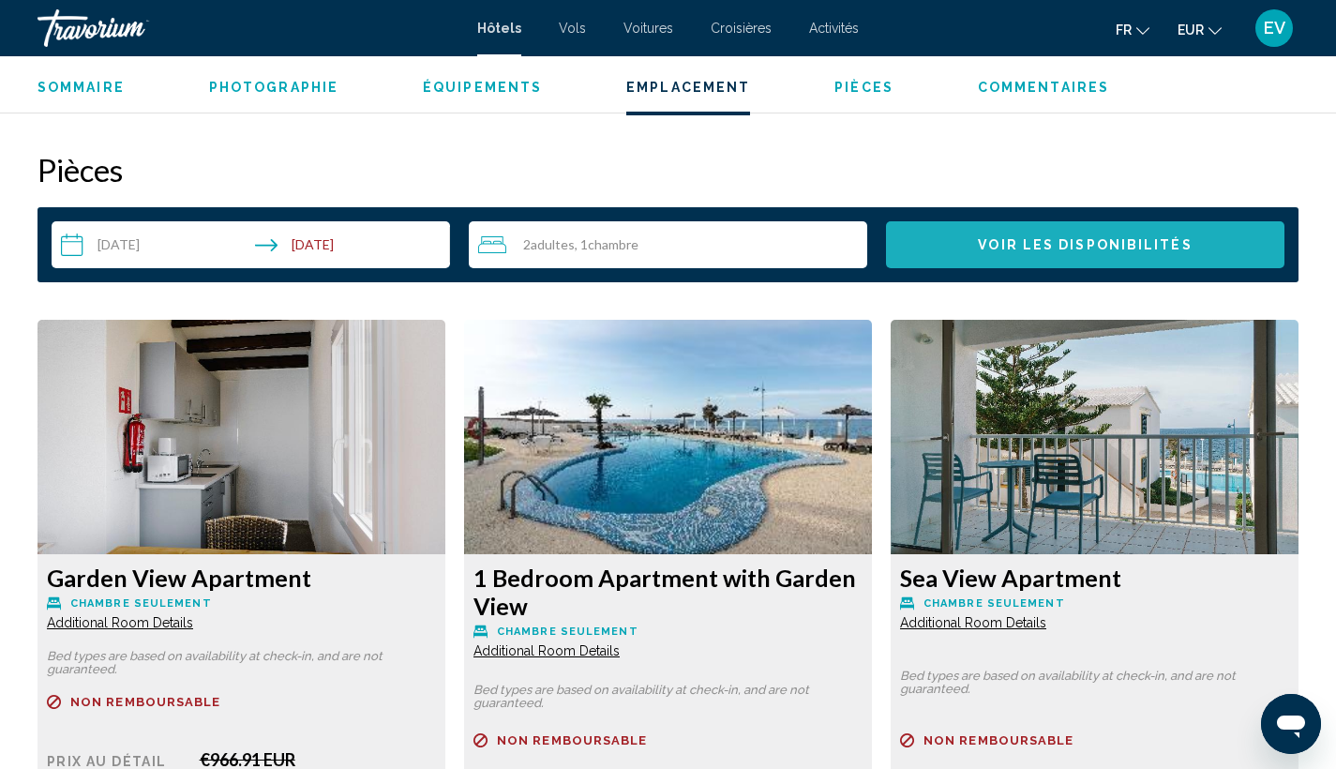
click at [1009, 247] on span "Voir les disponibilités" at bounding box center [1085, 245] width 214 height 15
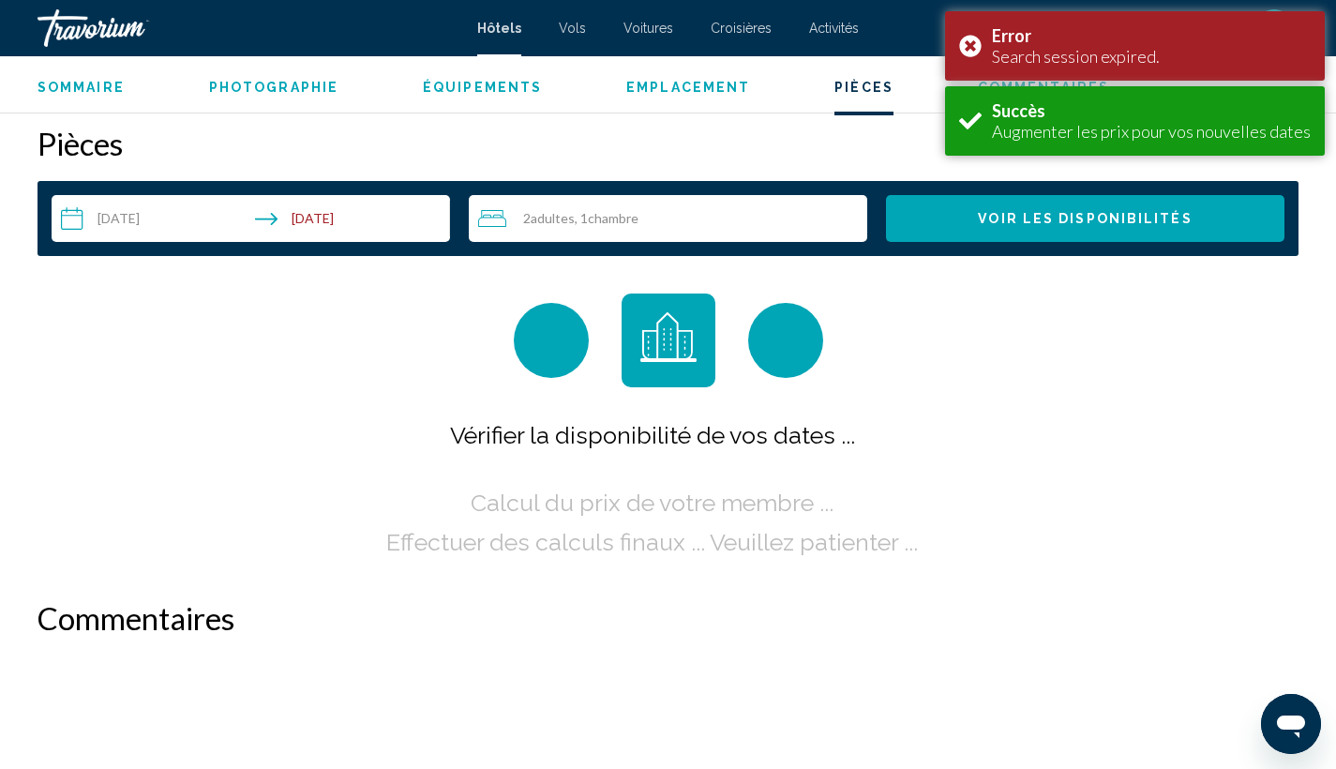
scroll to position [2450, 0]
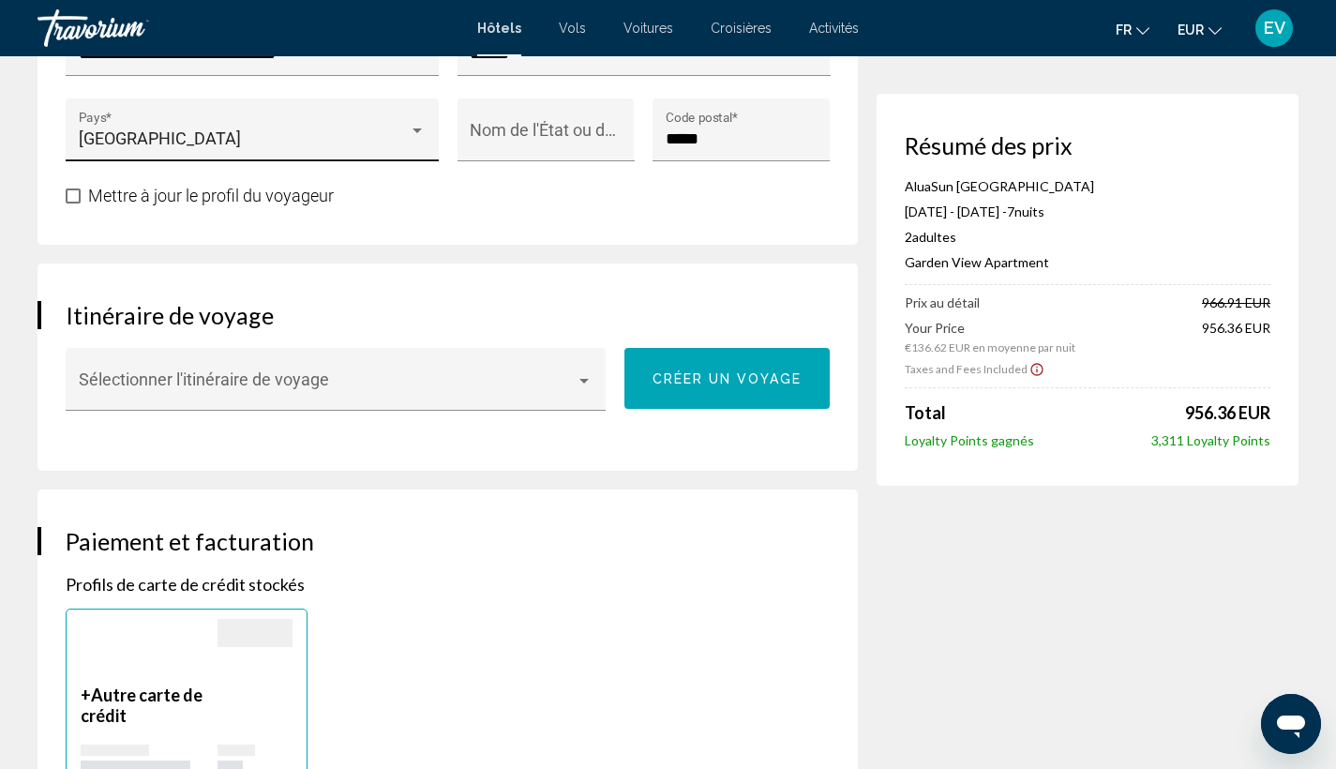
scroll to position [1074, 0]
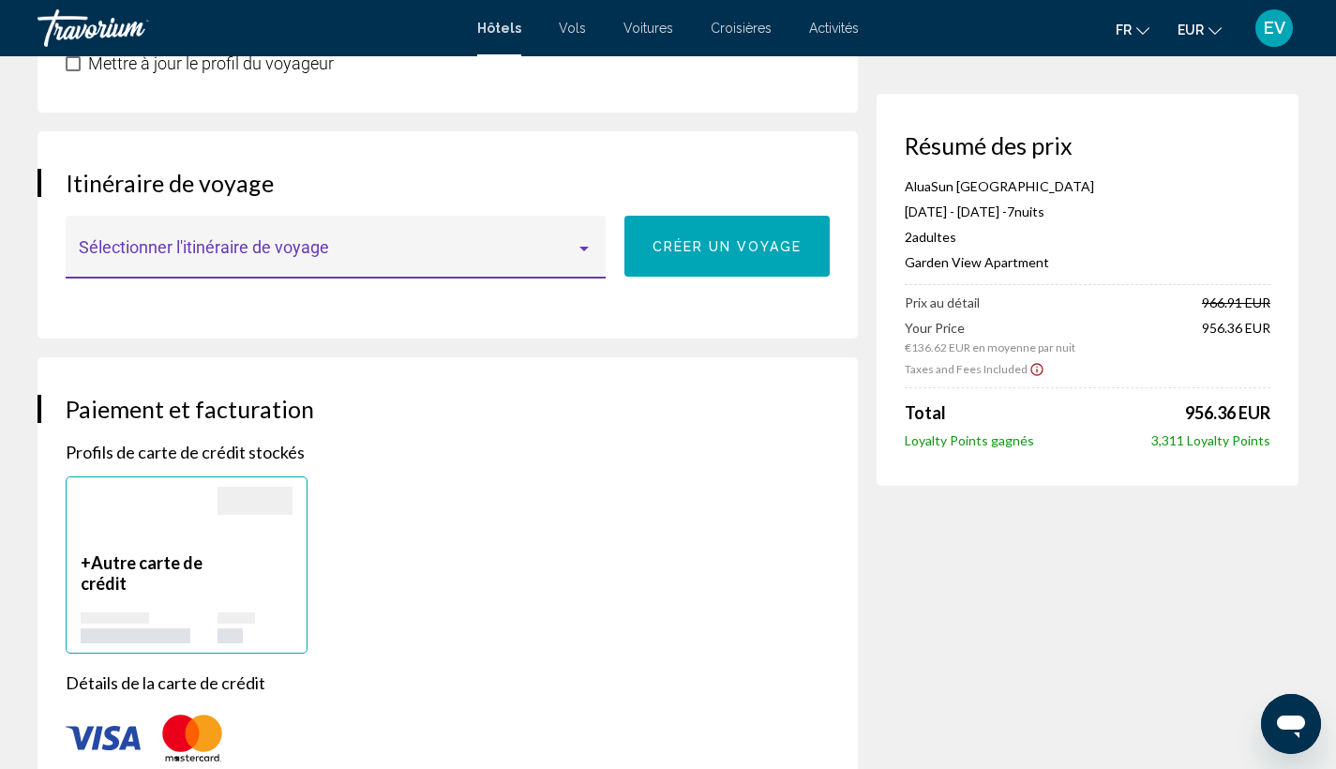
click at [323, 250] on span "Main content" at bounding box center [328, 256] width 498 height 19
click at [323, 250] on span "Aucun" at bounding box center [336, 255] width 515 height 51
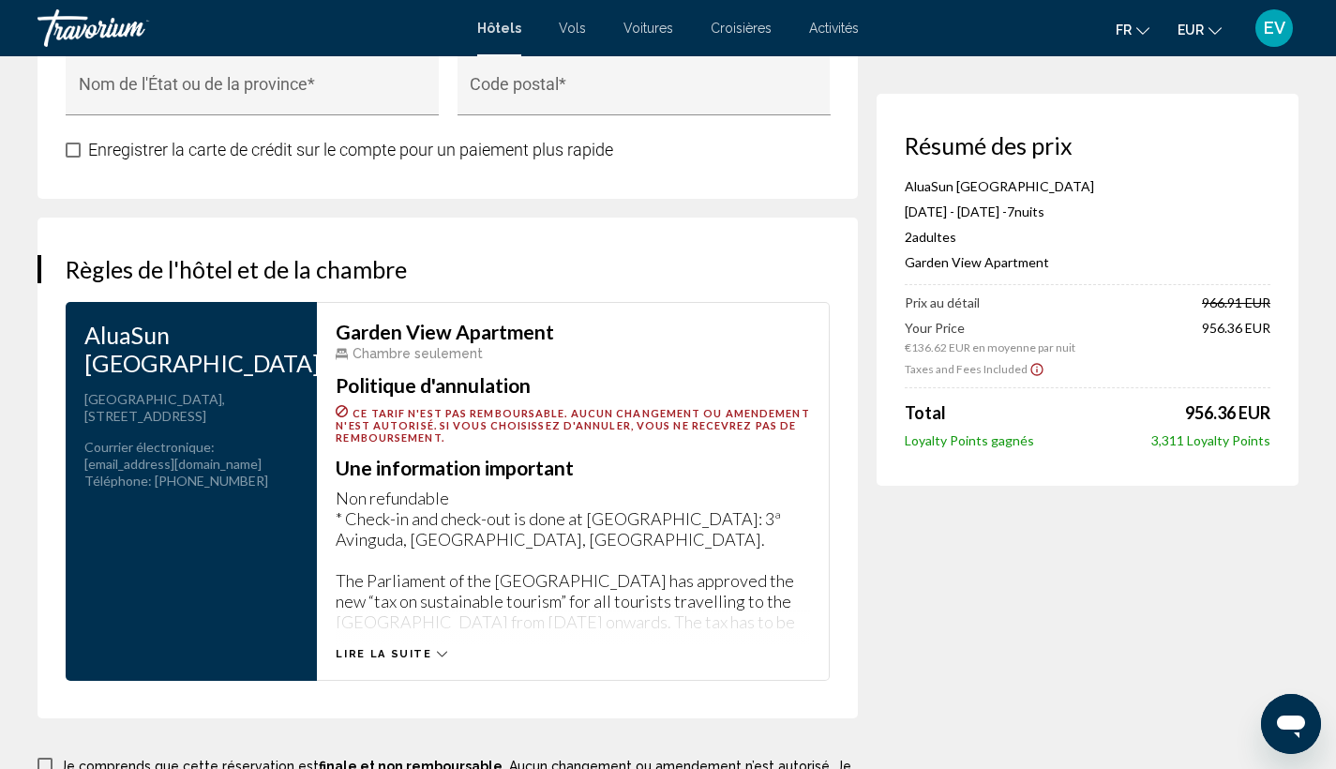
scroll to position [2327, 0]
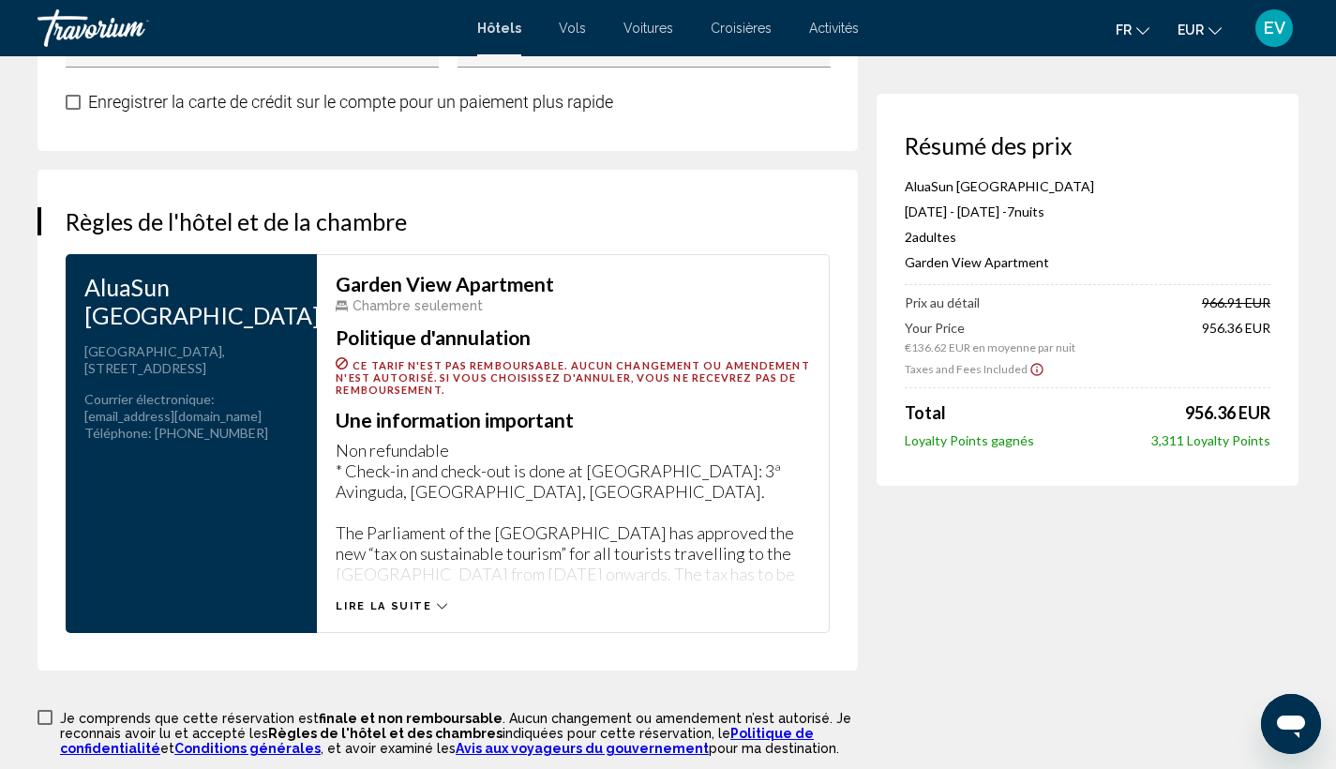
click at [427, 601] on div "Lire la suite" at bounding box center [391, 606] width 111 height 12
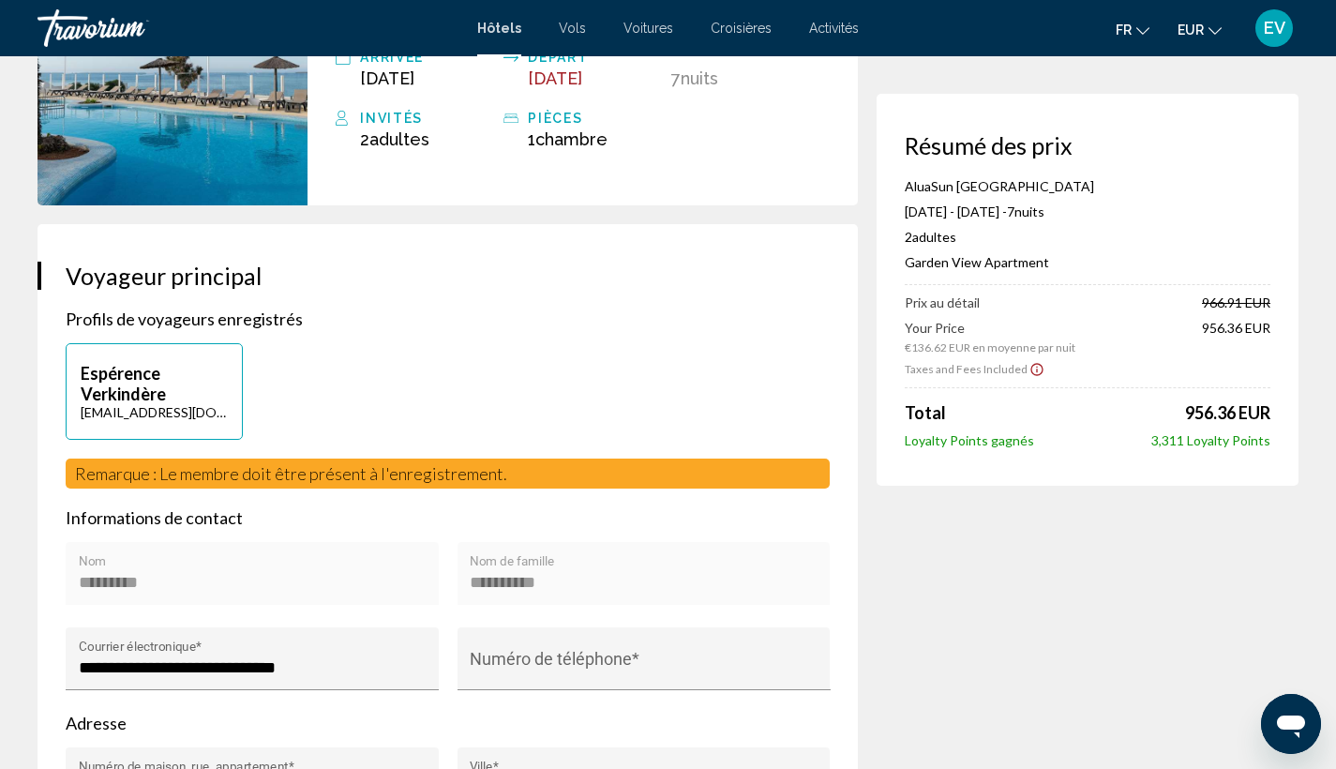
scroll to position [0, 0]
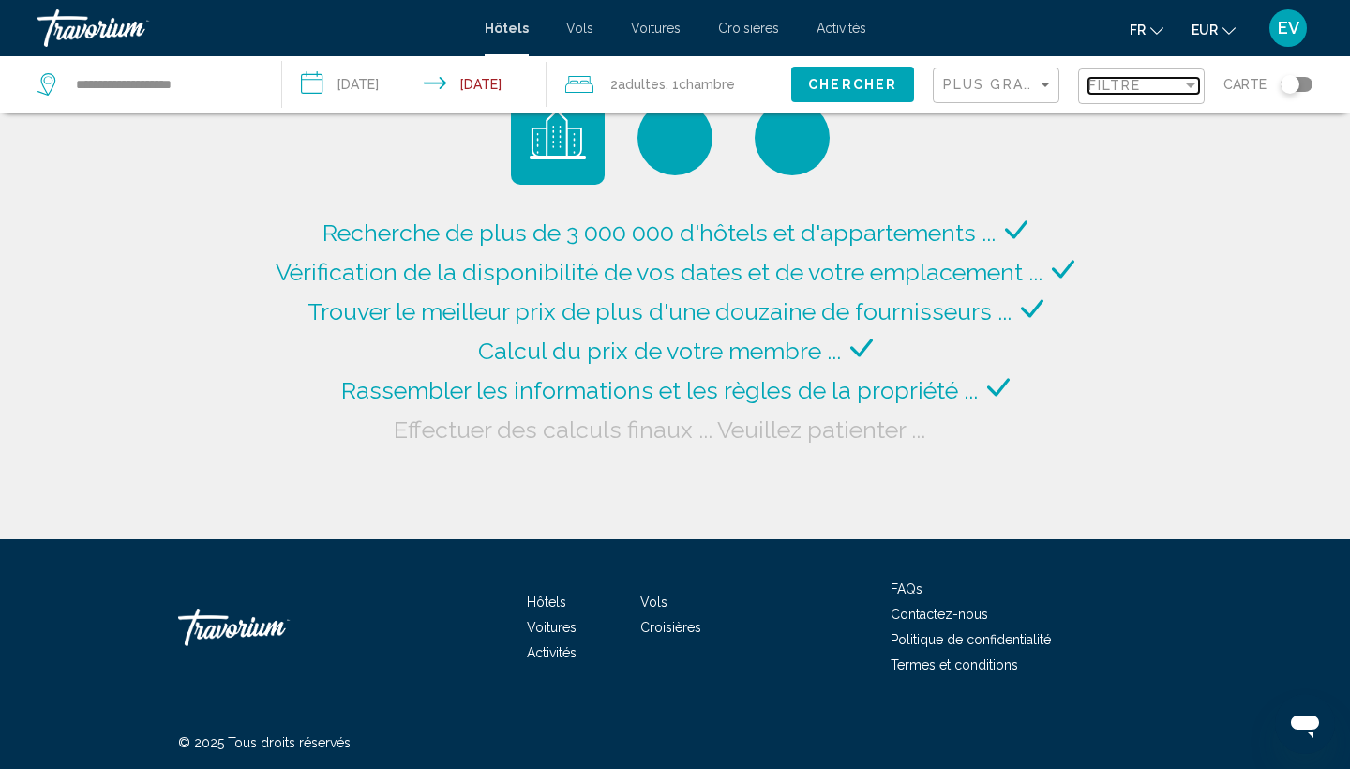
click at [1109, 80] on span "Filtre" at bounding box center [1114, 85] width 53 height 15
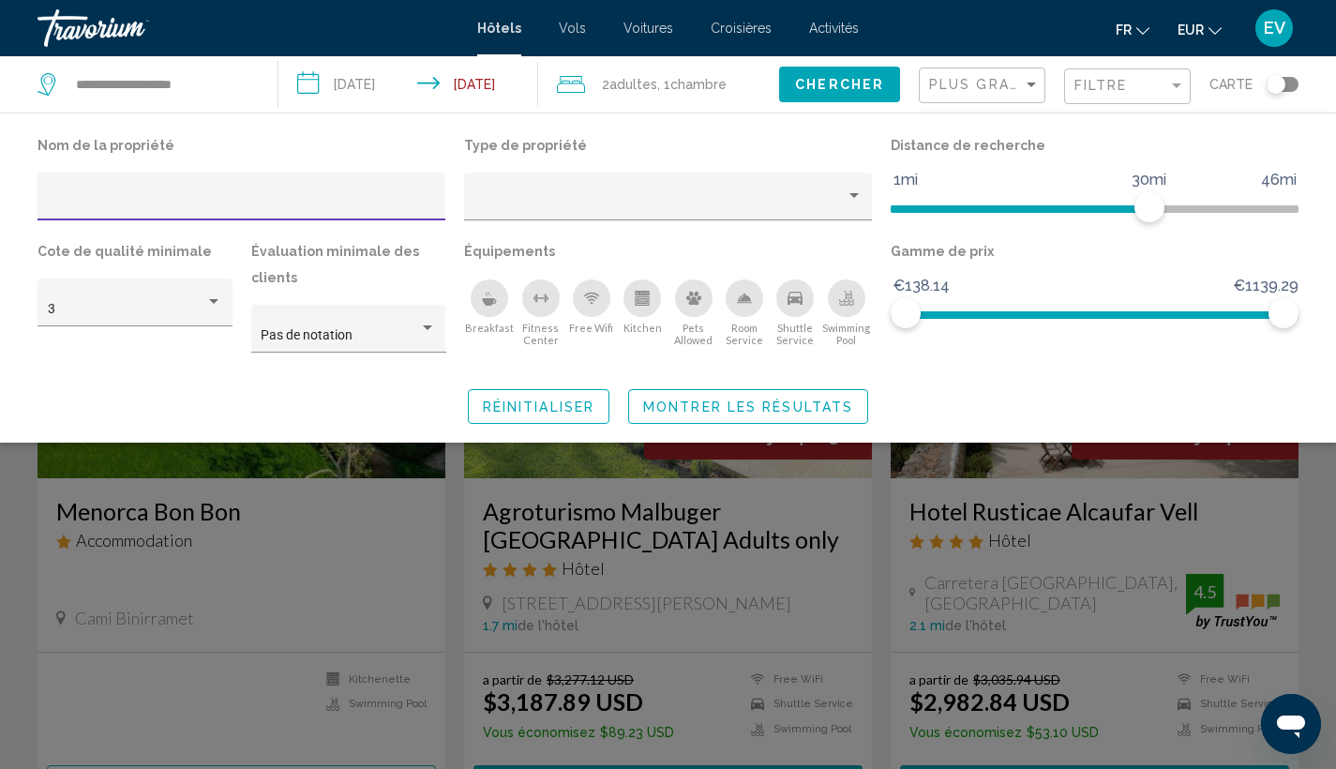
type input "**********"
click at [660, 409] on span "Montrer les résultats" at bounding box center [748, 406] width 210 height 15
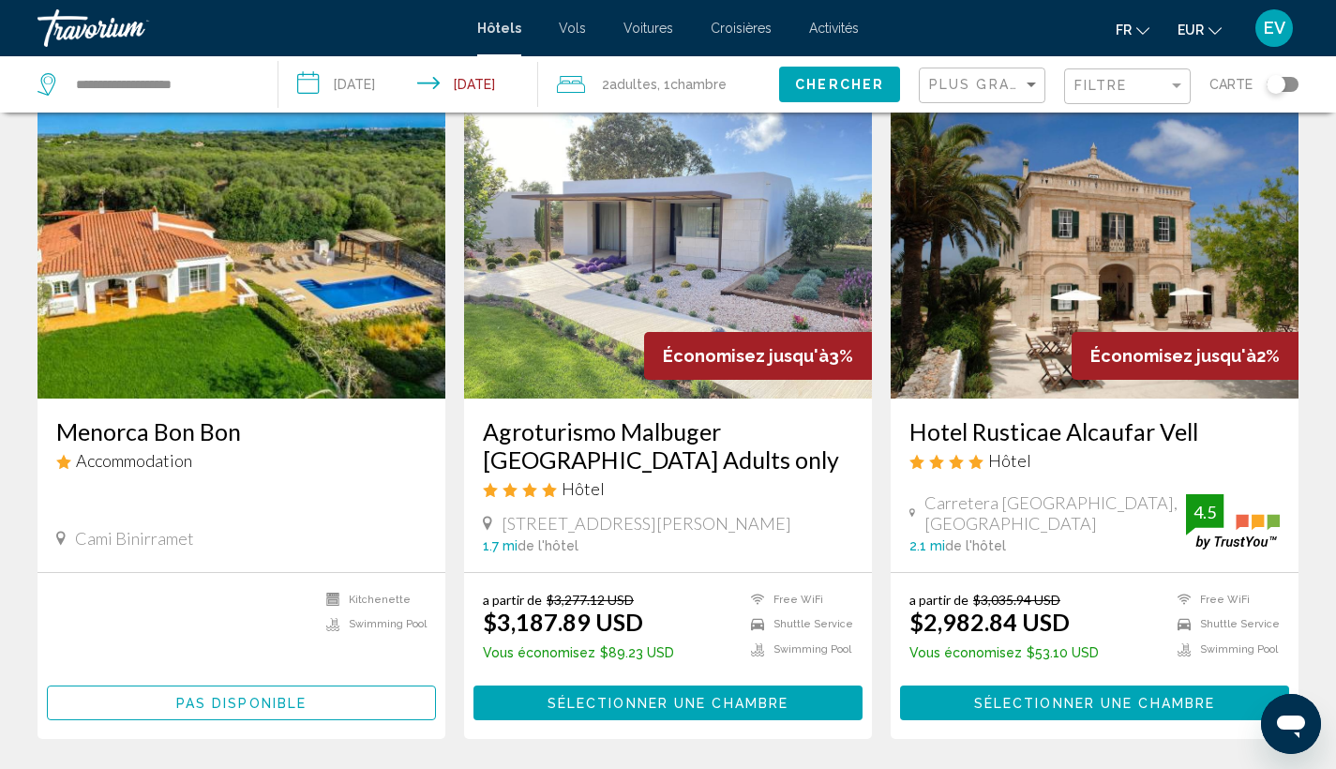
scroll to position [83, 0]
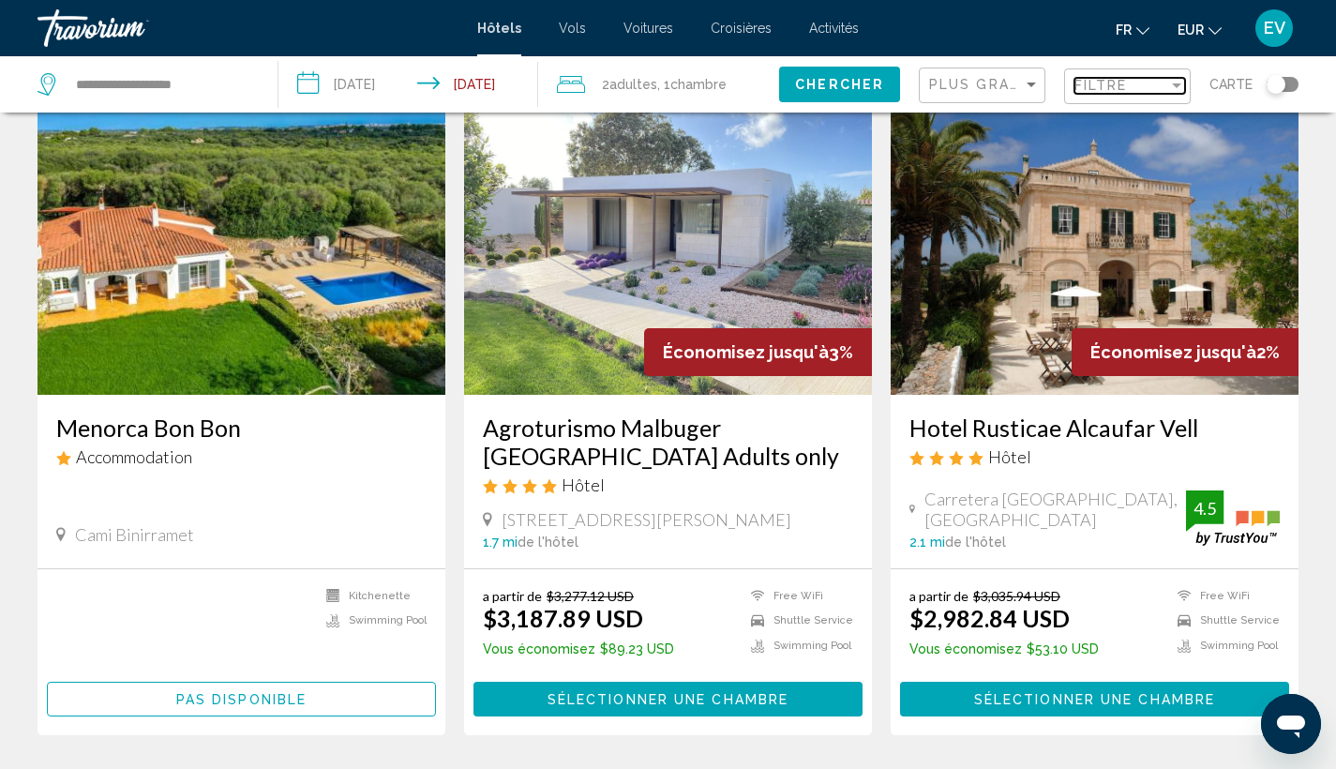
click at [1102, 87] on span "Filtre" at bounding box center [1100, 85] width 53 height 15
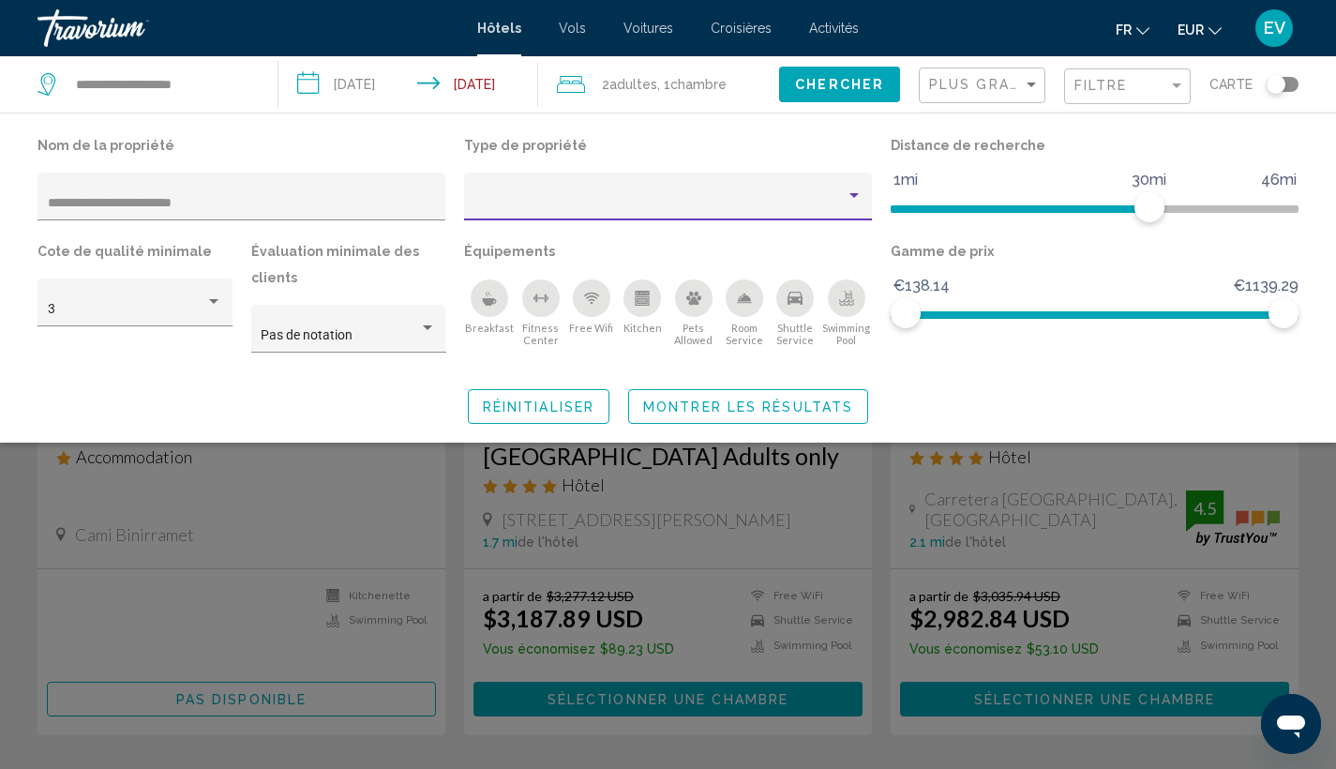
click at [479, 198] on div "Property type" at bounding box center [659, 203] width 371 height 15
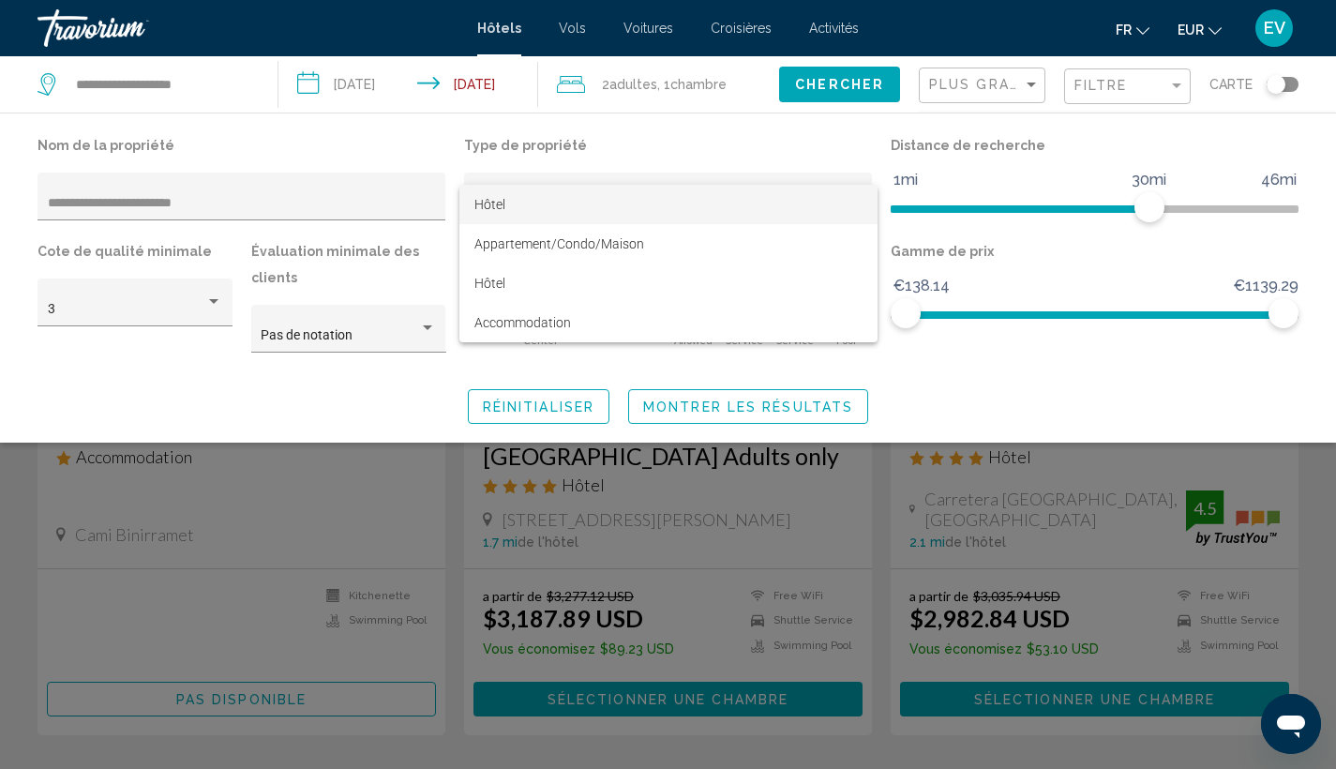
click at [503, 196] on span "Hôtel" at bounding box center [668, 204] width 388 height 39
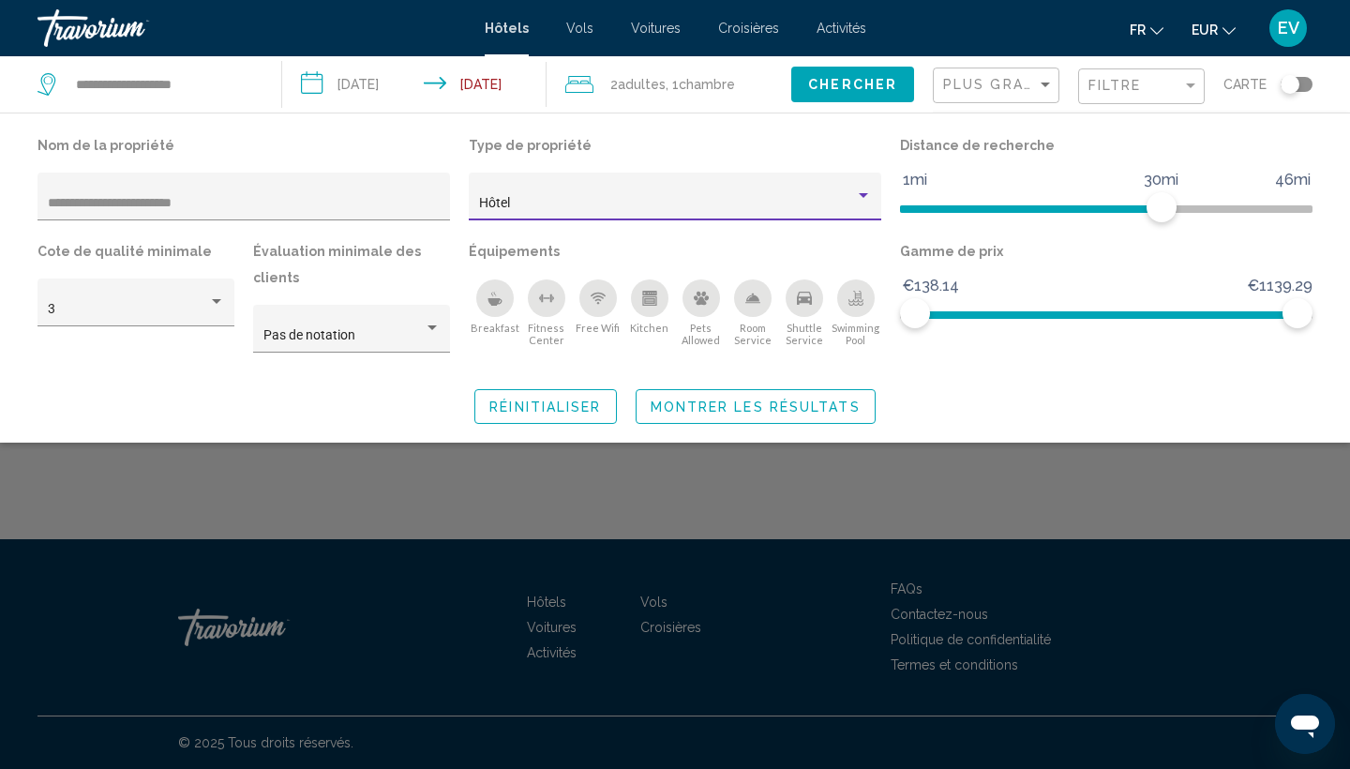
click at [700, 401] on span "Montrer les résultats" at bounding box center [756, 406] width 210 height 15
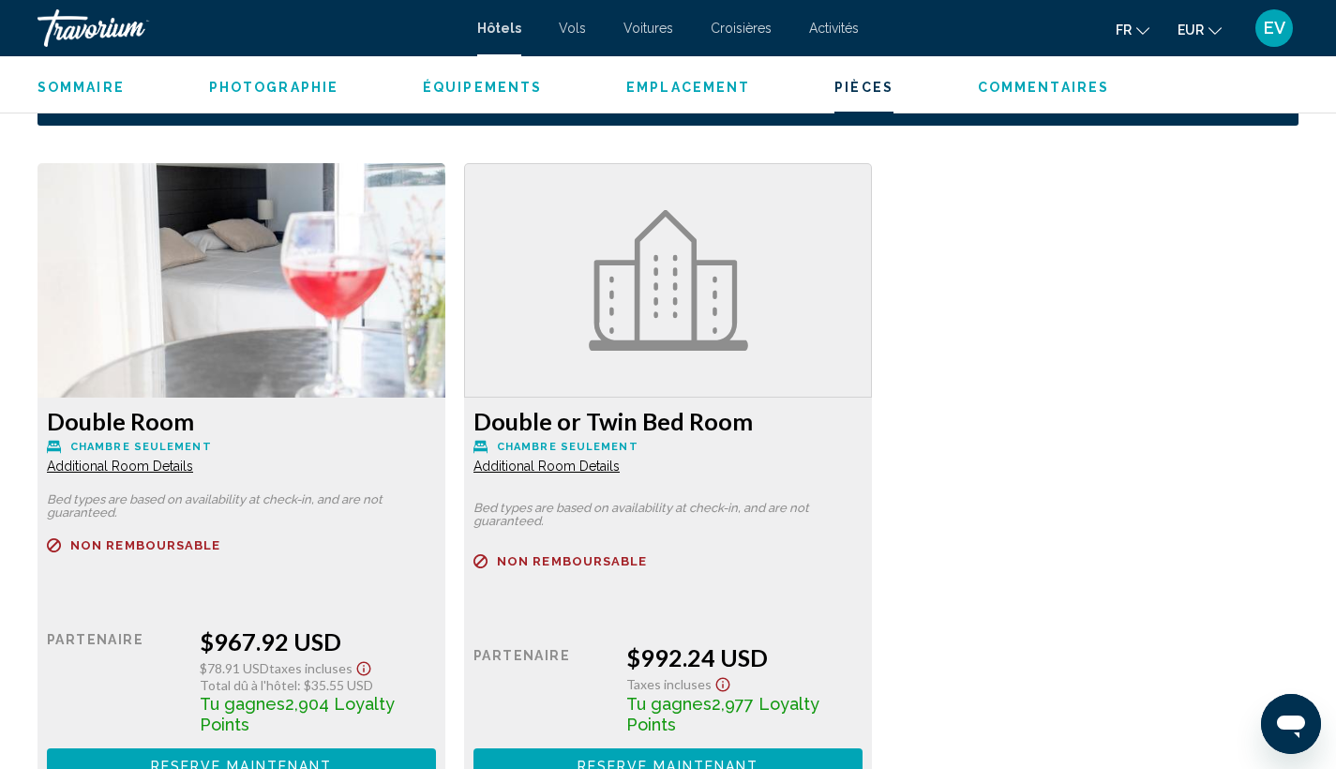
scroll to position [2555, 0]
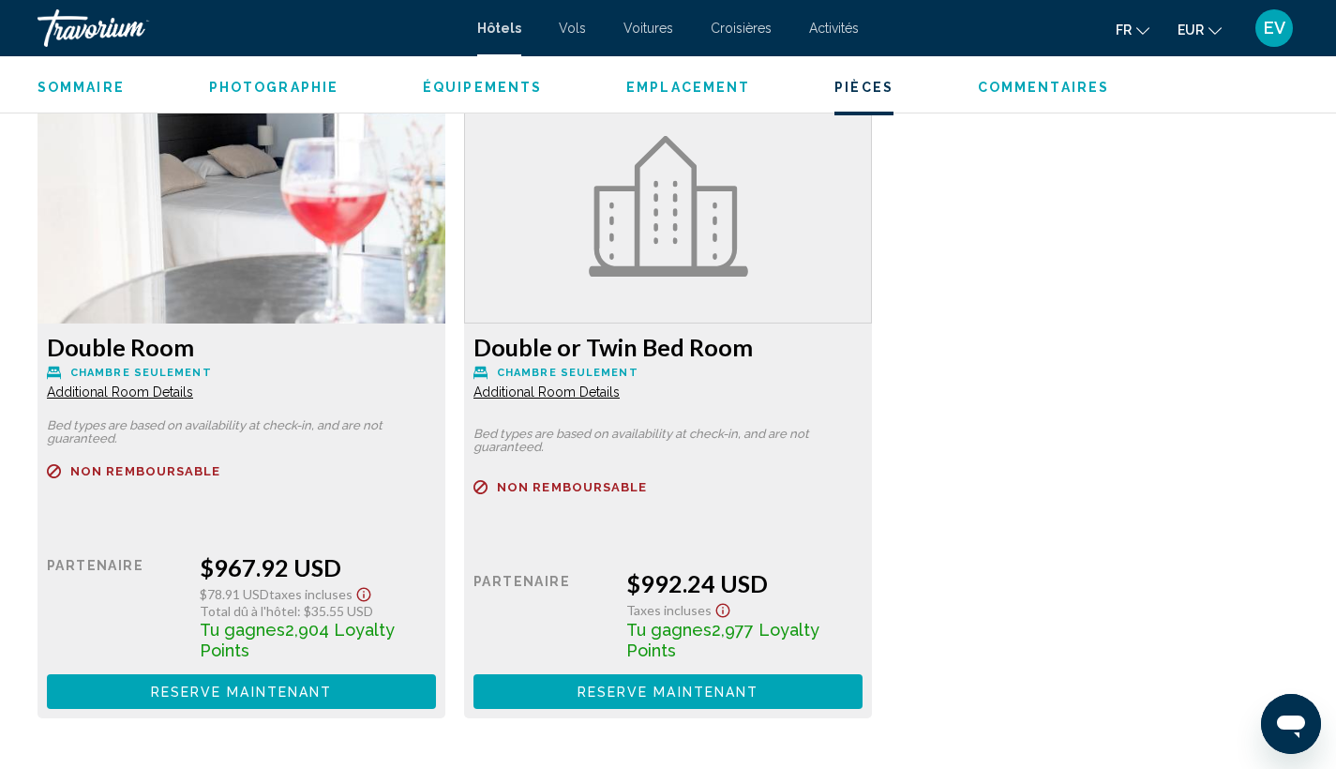
click at [270, 684] on span "Reserve maintenant" at bounding box center [242, 691] width 182 height 15
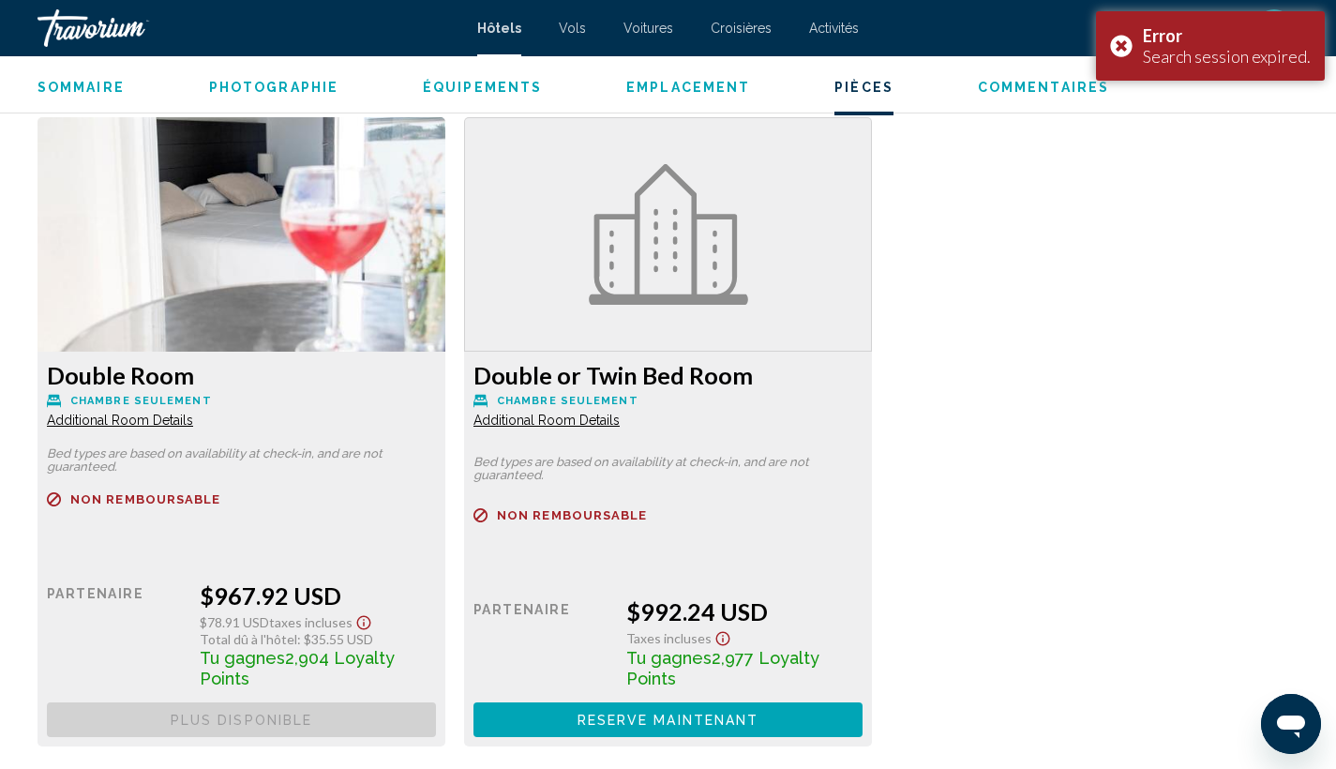
scroll to position [2347, 0]
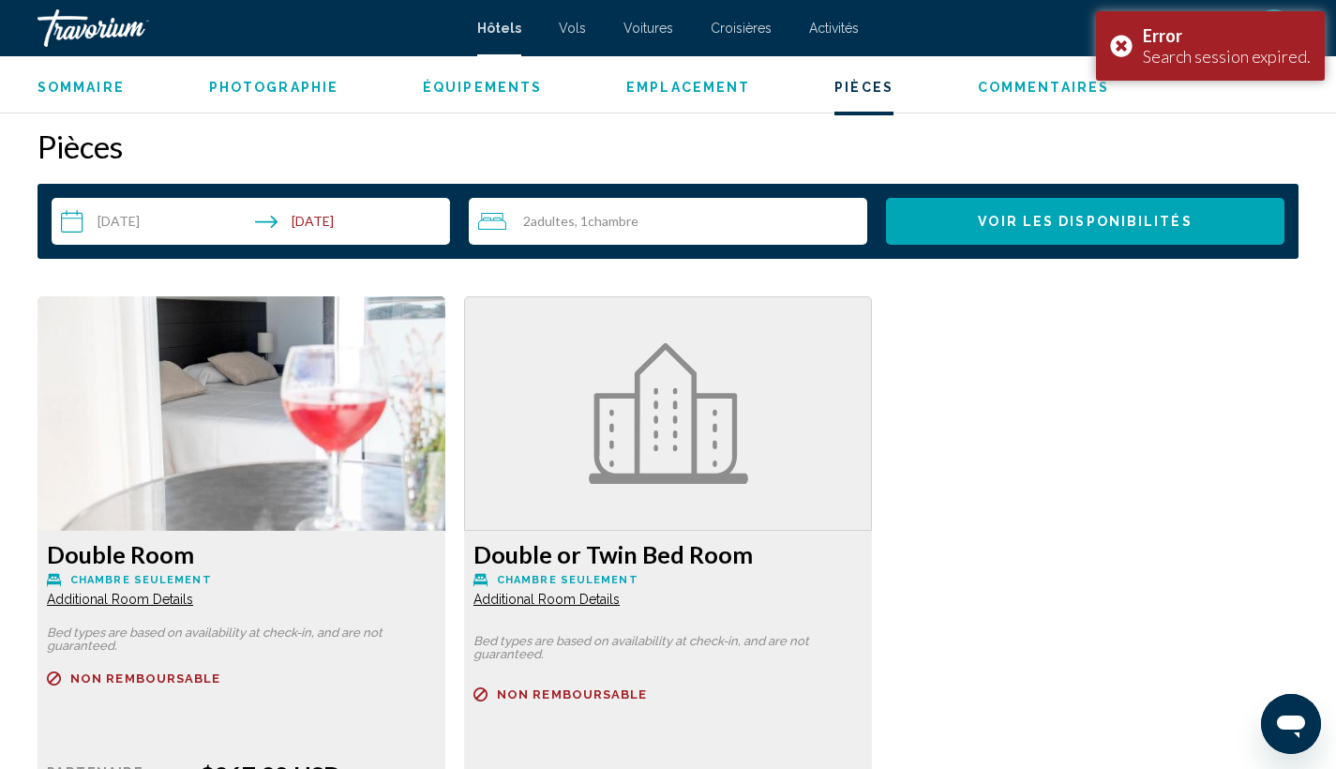
drag, startPoint x: 358, startPoint y: 476, endPoint x: 164, endPoint y: 517, distance: 198.4
click at [358, 476] on img "Main content" at bounding box center [241, 413] width 408 height 234
click at [111, 545] on h3 "Double Room" at bounding box center [241, 554] width 389 height 28
click at [122, 592] on span "Additional Room Details" at bounding box center [120, 599] width 146 height 15
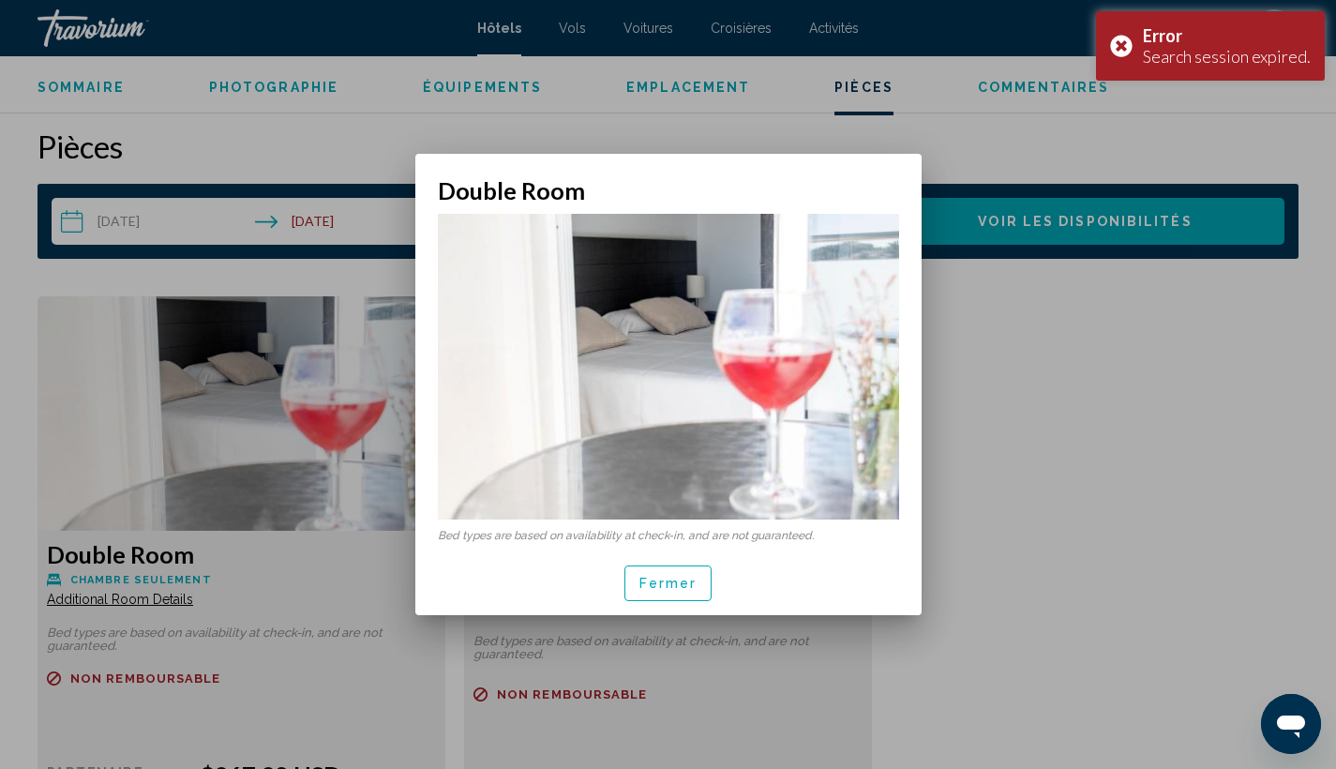
click at [666, 578] on span "Fermer" at bounding box center [668, 584] width 58 height 15
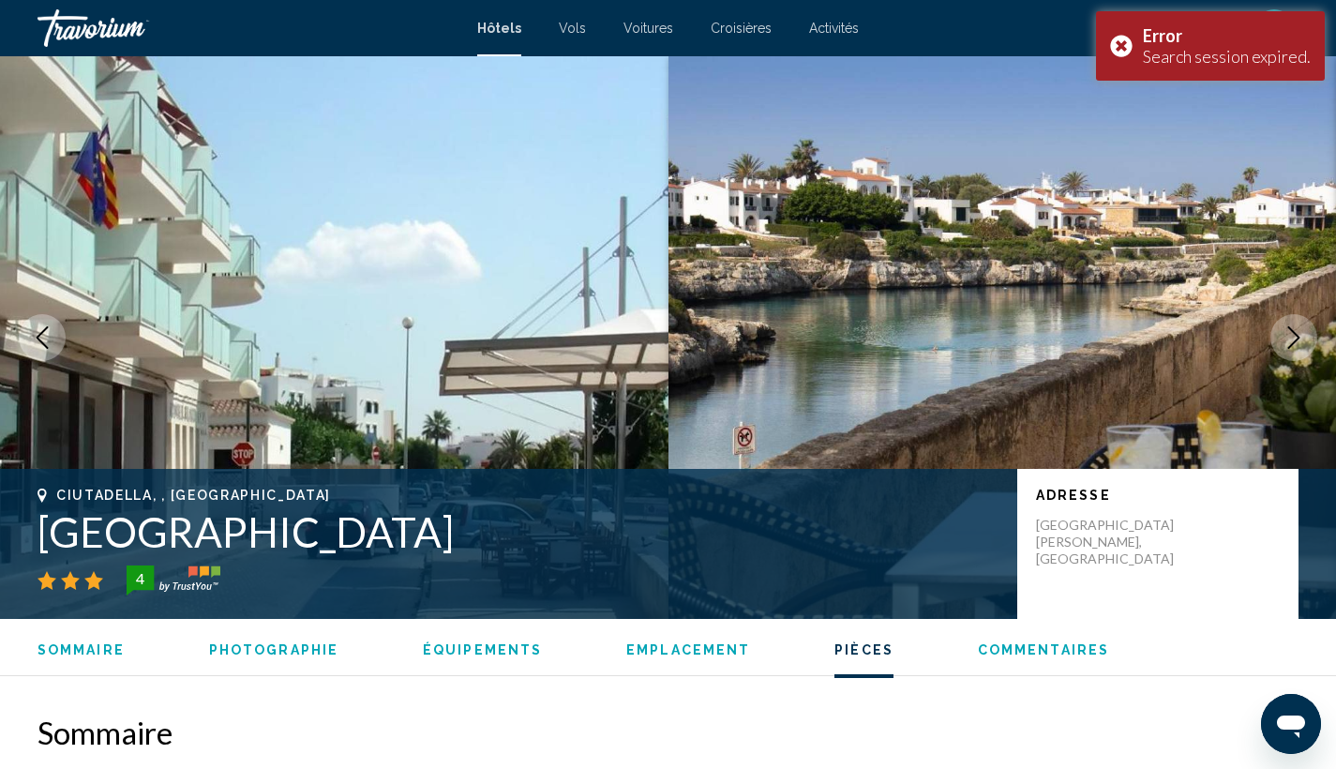
scroll to position [2347, 0]
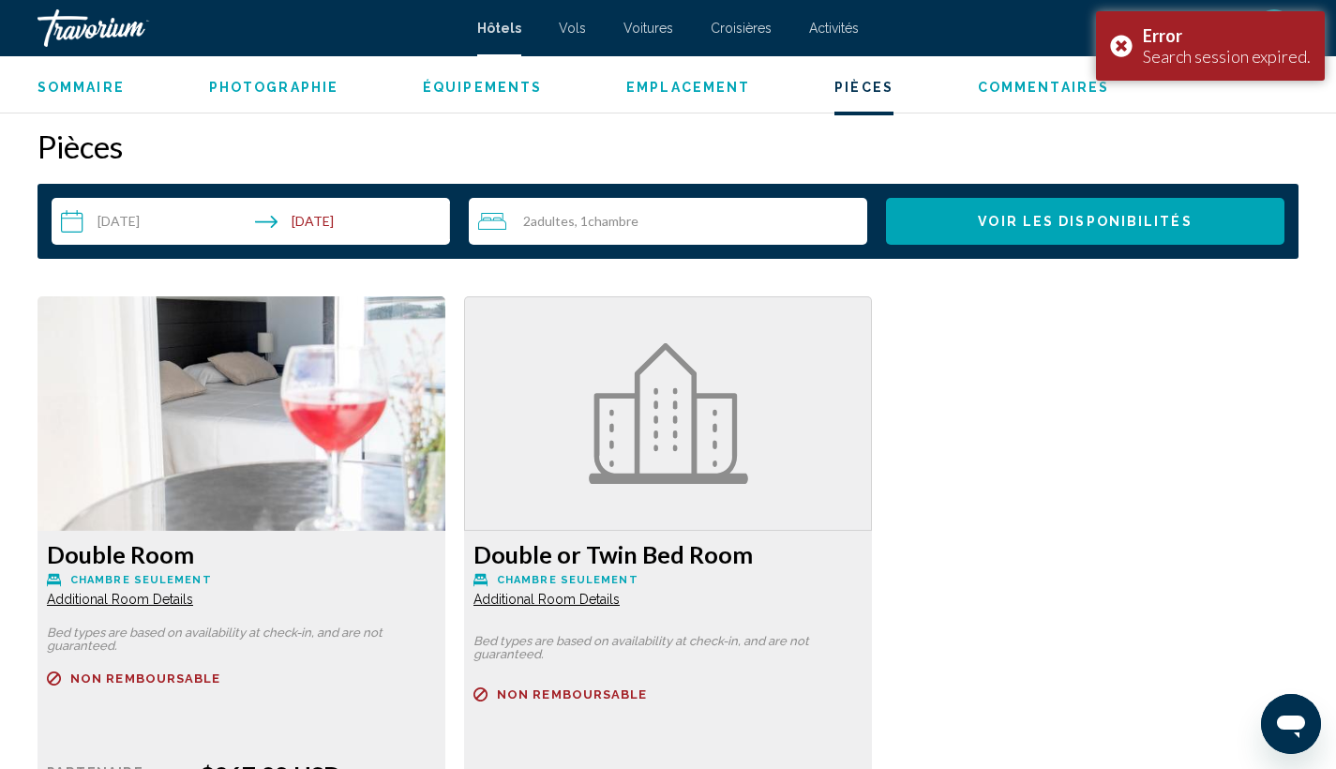
click at [436, 542] on h3 "Double or Twin Bed Room" at bounding box center [241, 554] width 389 height 28
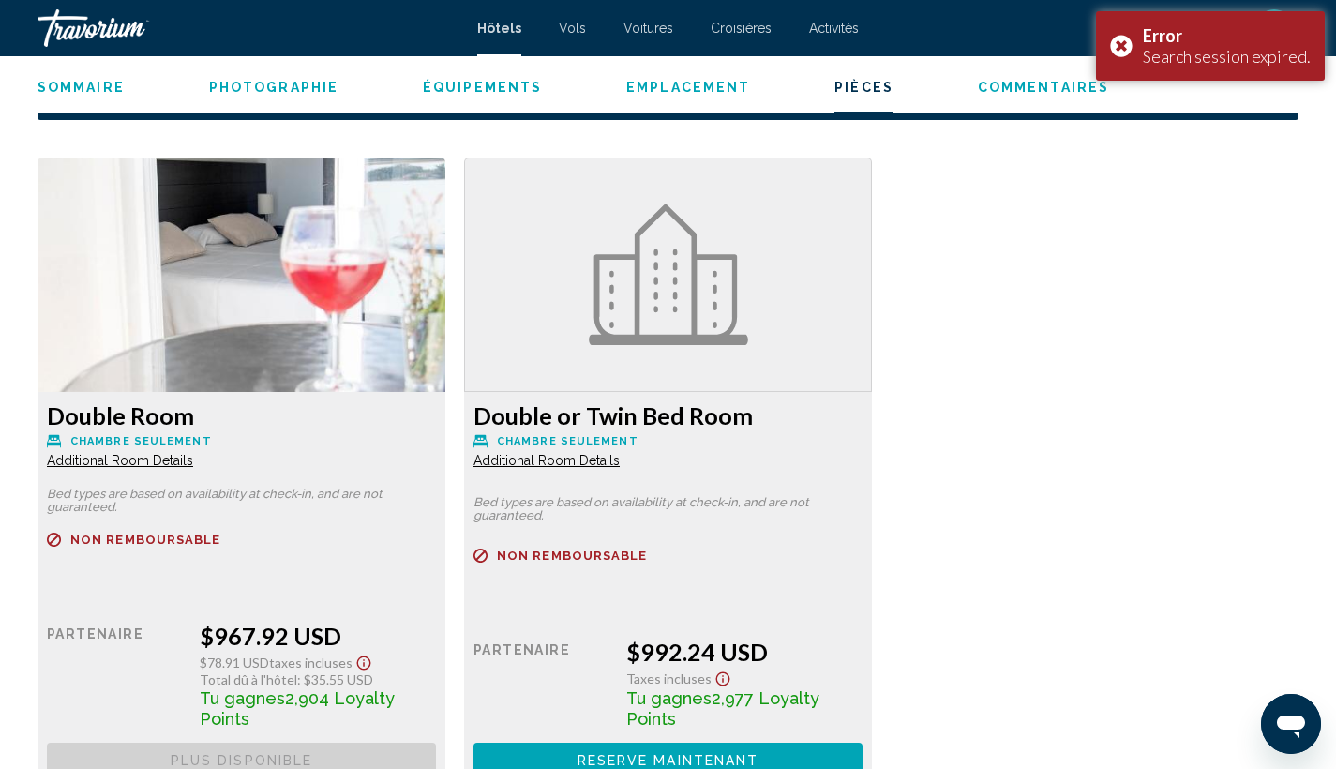
scroll to position [2625, 0]
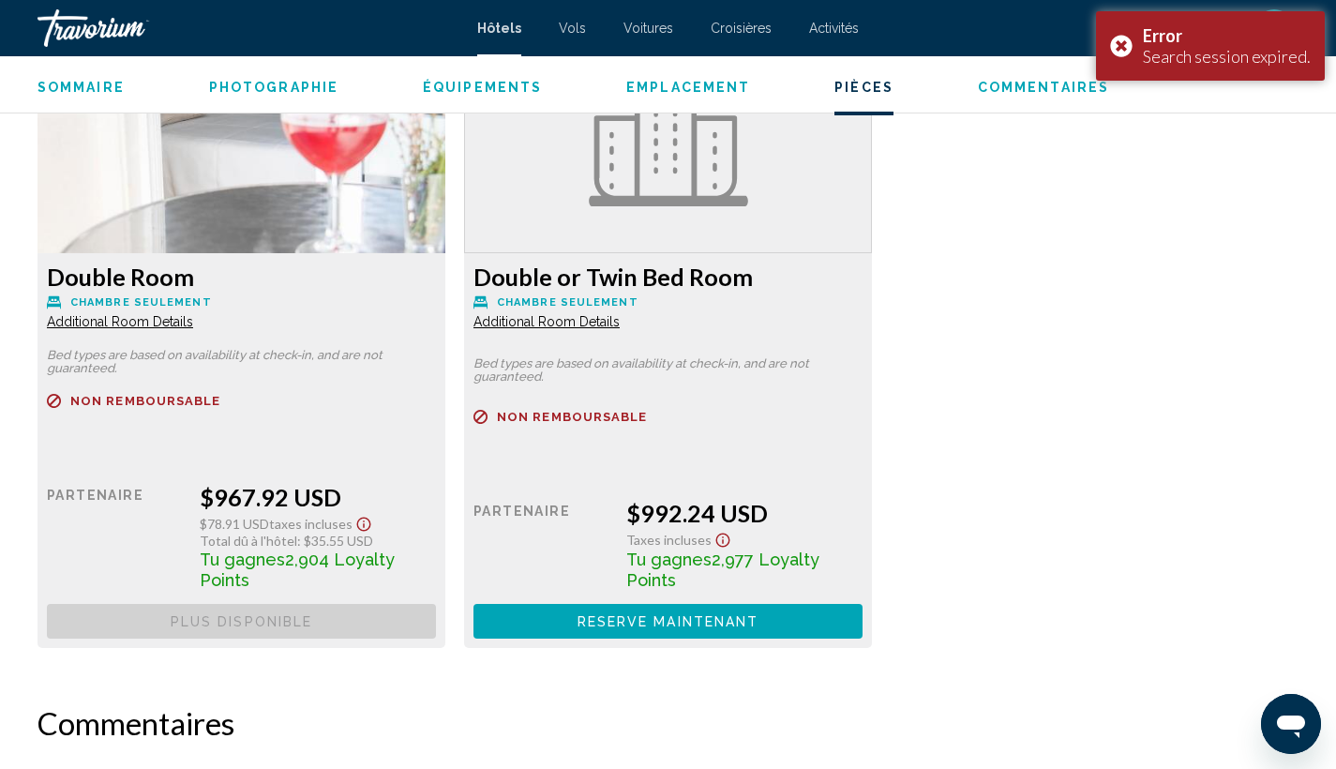
click at [0, 0] on span "Reserve maintenant" at bounding box center [0, 0] width 0 height 0
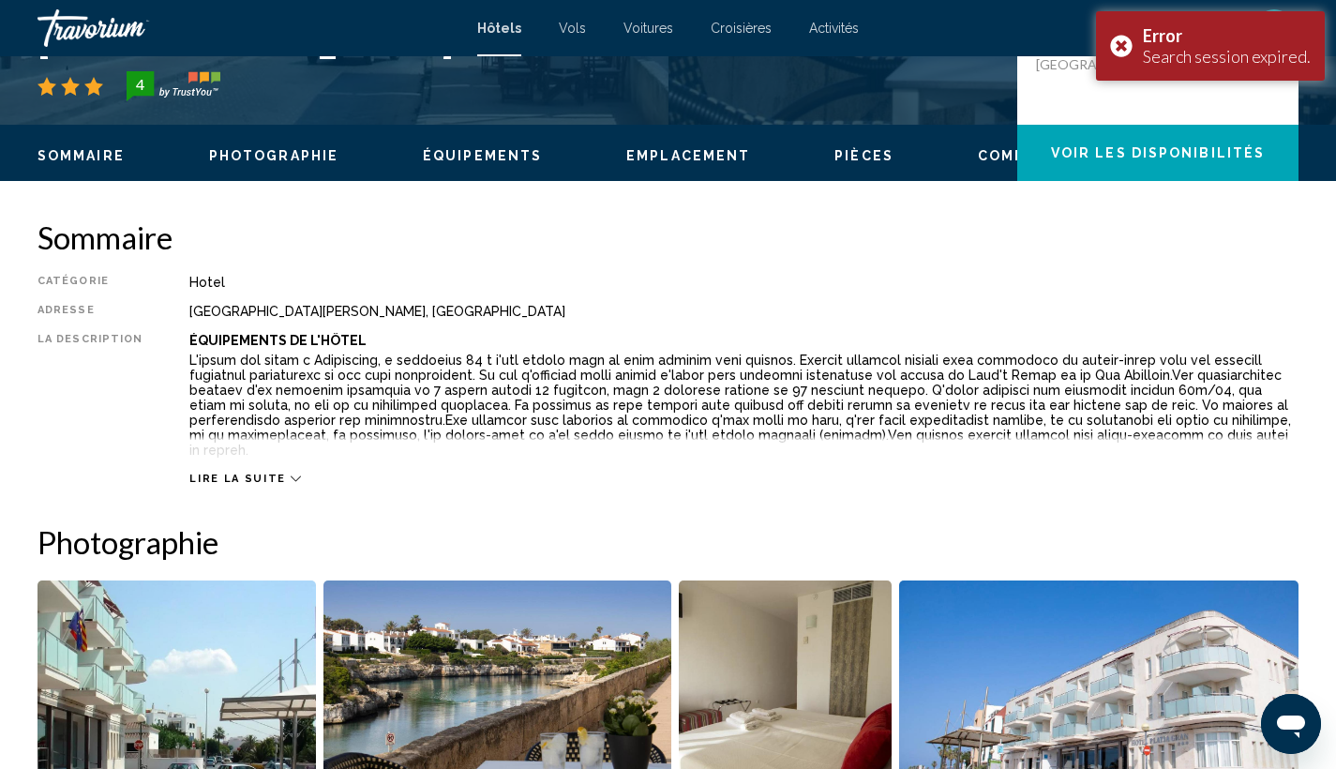
scroll to position [0, 0]
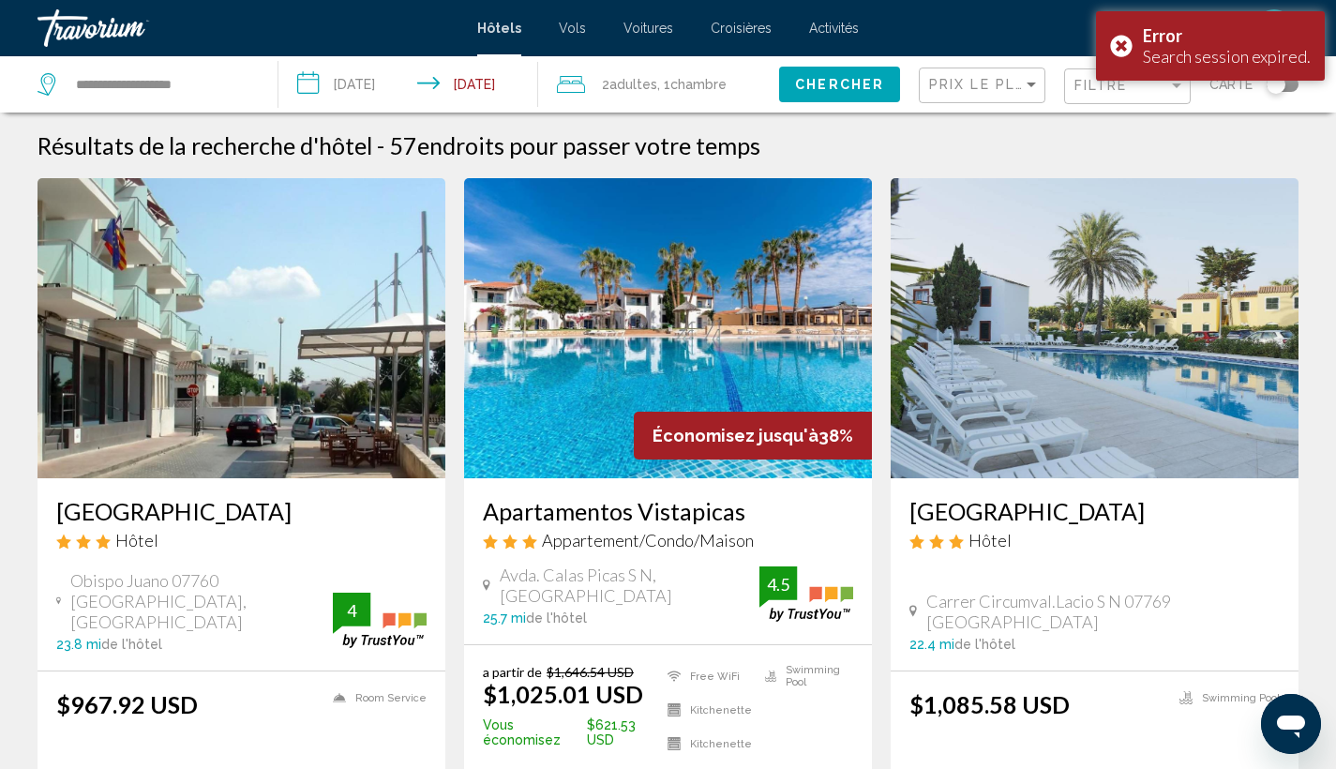
scroll to position [4, 0]
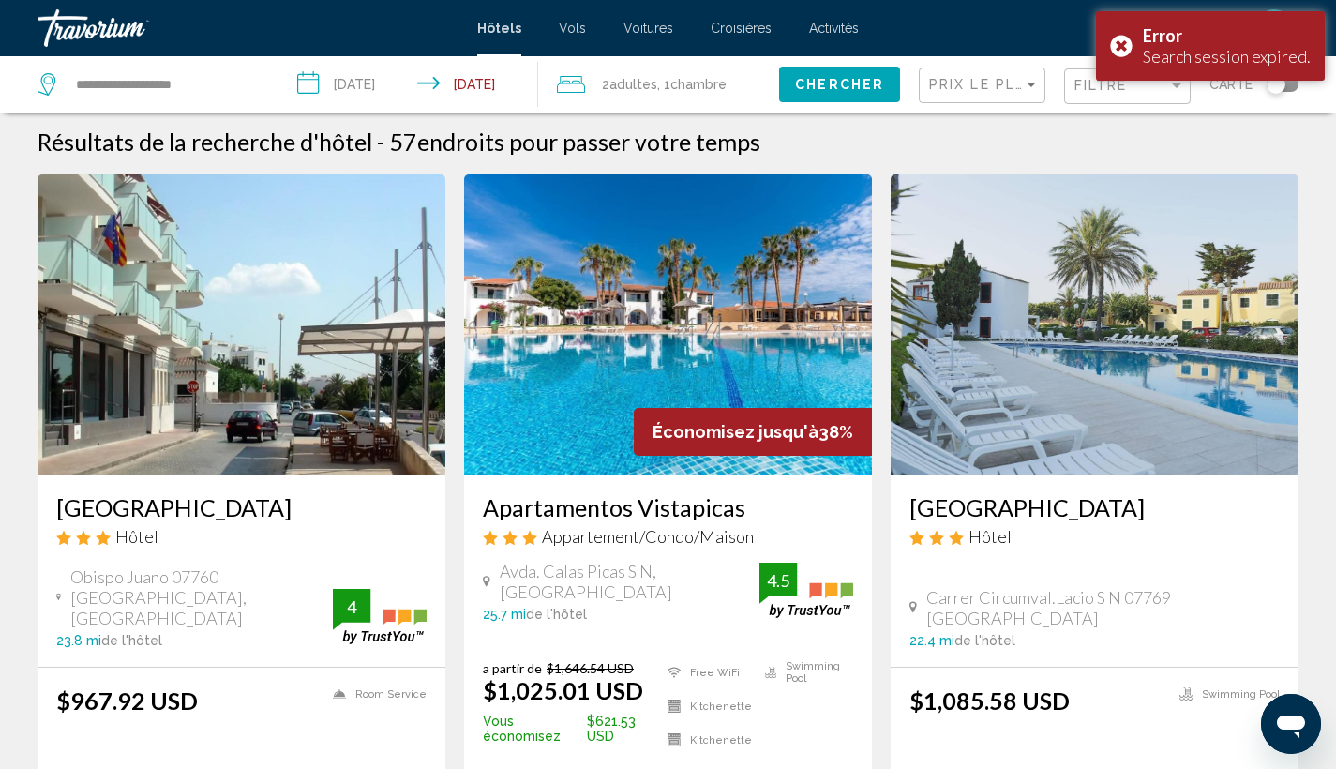
click at [603, 390] on img "Main content" at bounding box center [668, 324] width 408 height 300
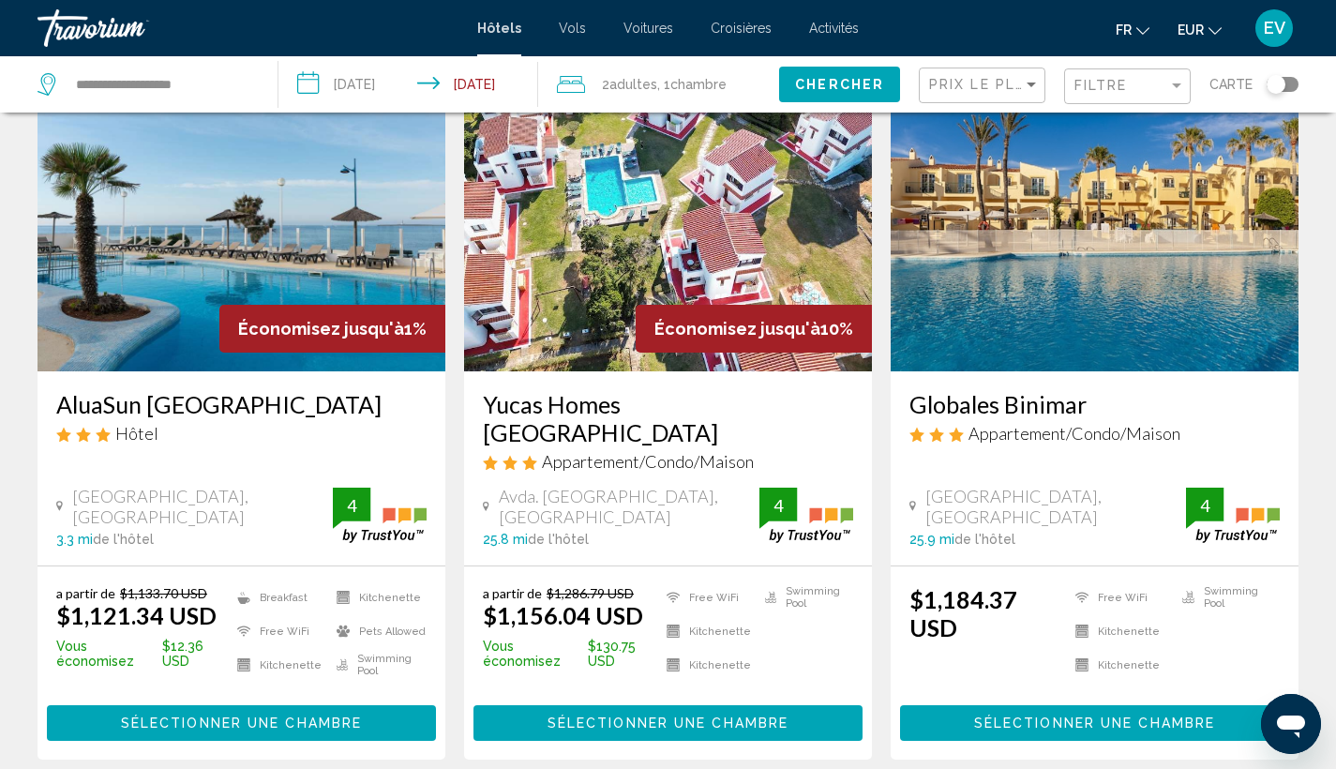
scroll to position [775, 0]
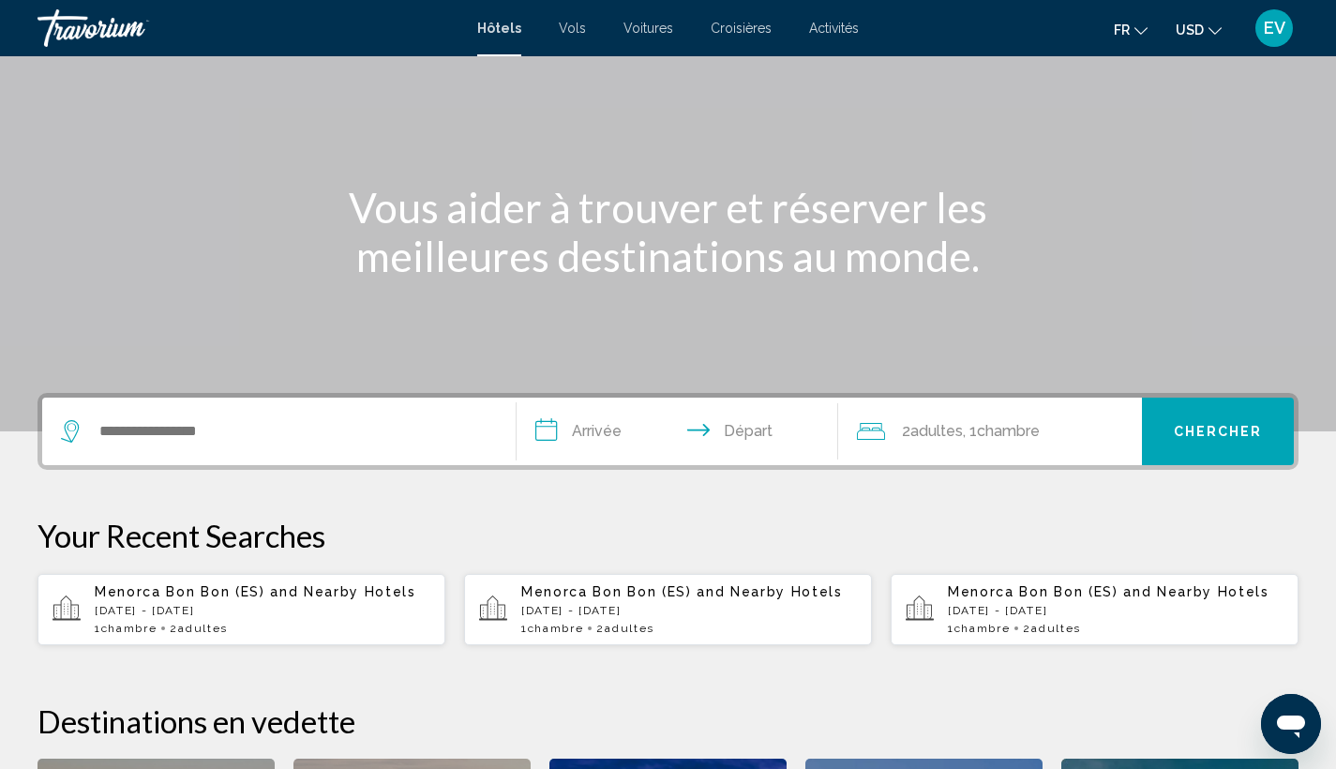
scroll to position [246, 0]
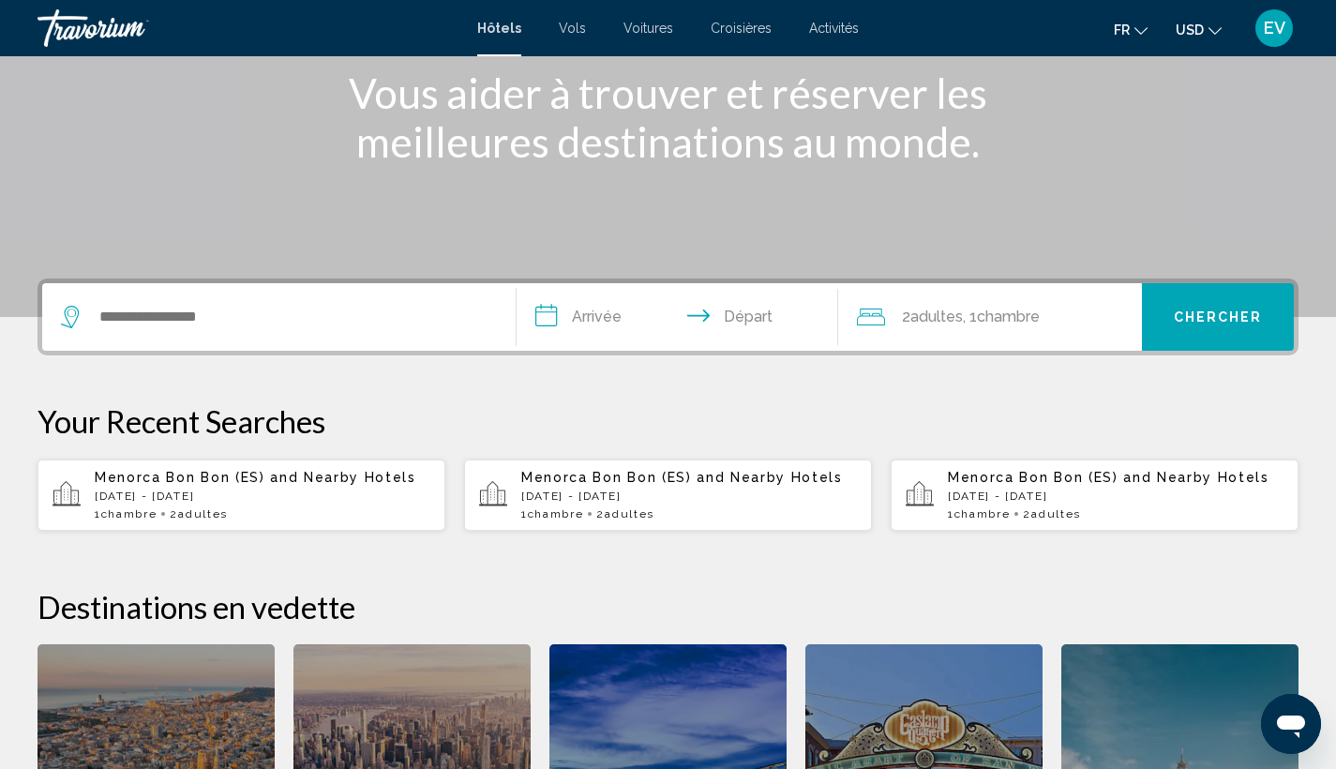
click at [982, 495] on p "[DATE] - [DATE]" at bounding box center [1116, 495] width 336 height 13
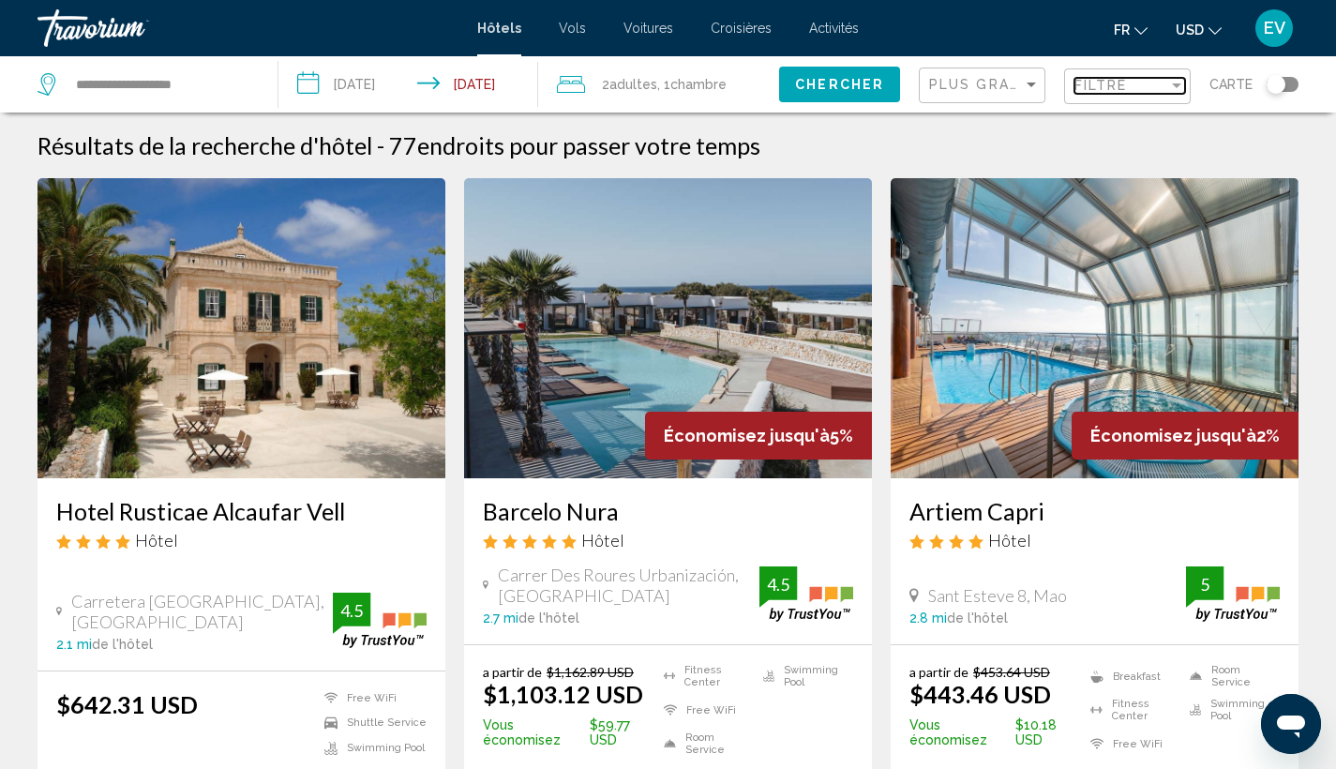
click at [1116, 89] on span "Filtre" at bounding box center [1100, 85] width 53 height 15
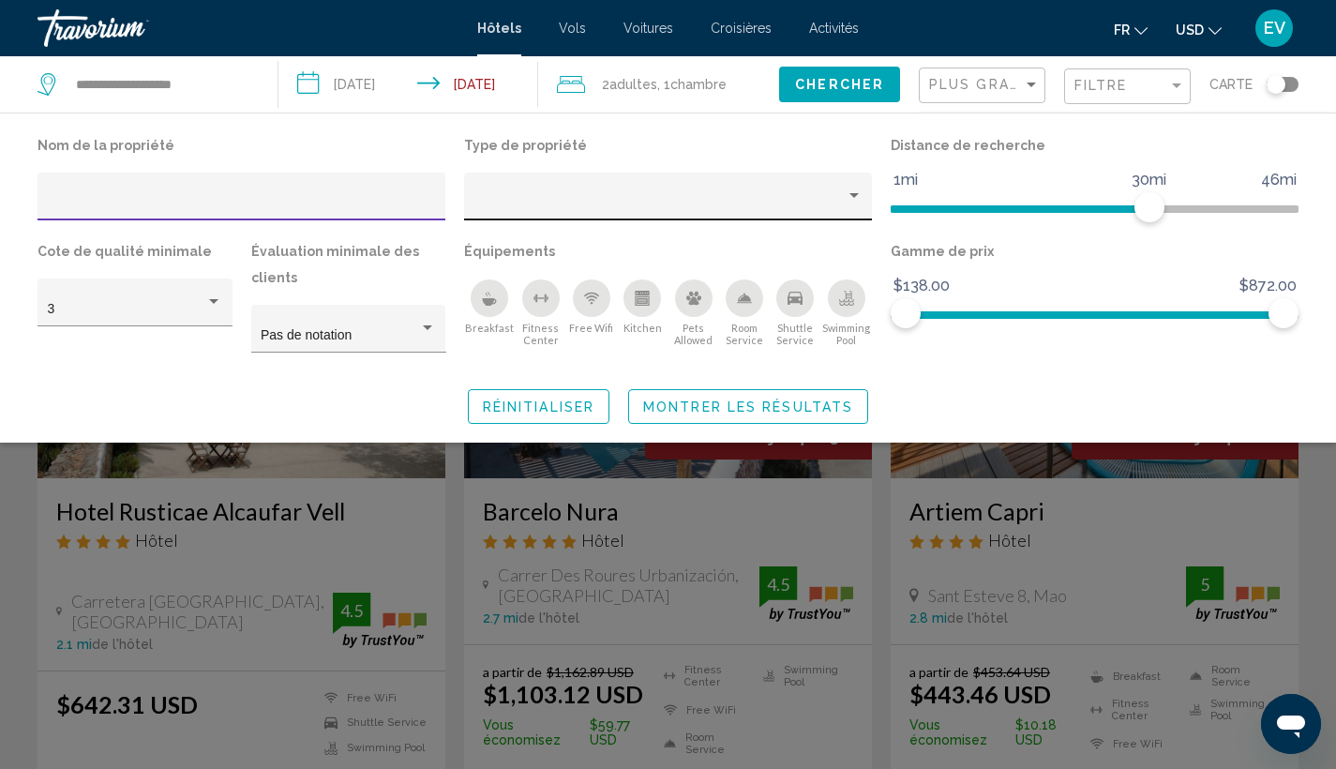
click at [715, 192] on div "Hotel Filters" at bounding box center [668, 202] width 388 height 38
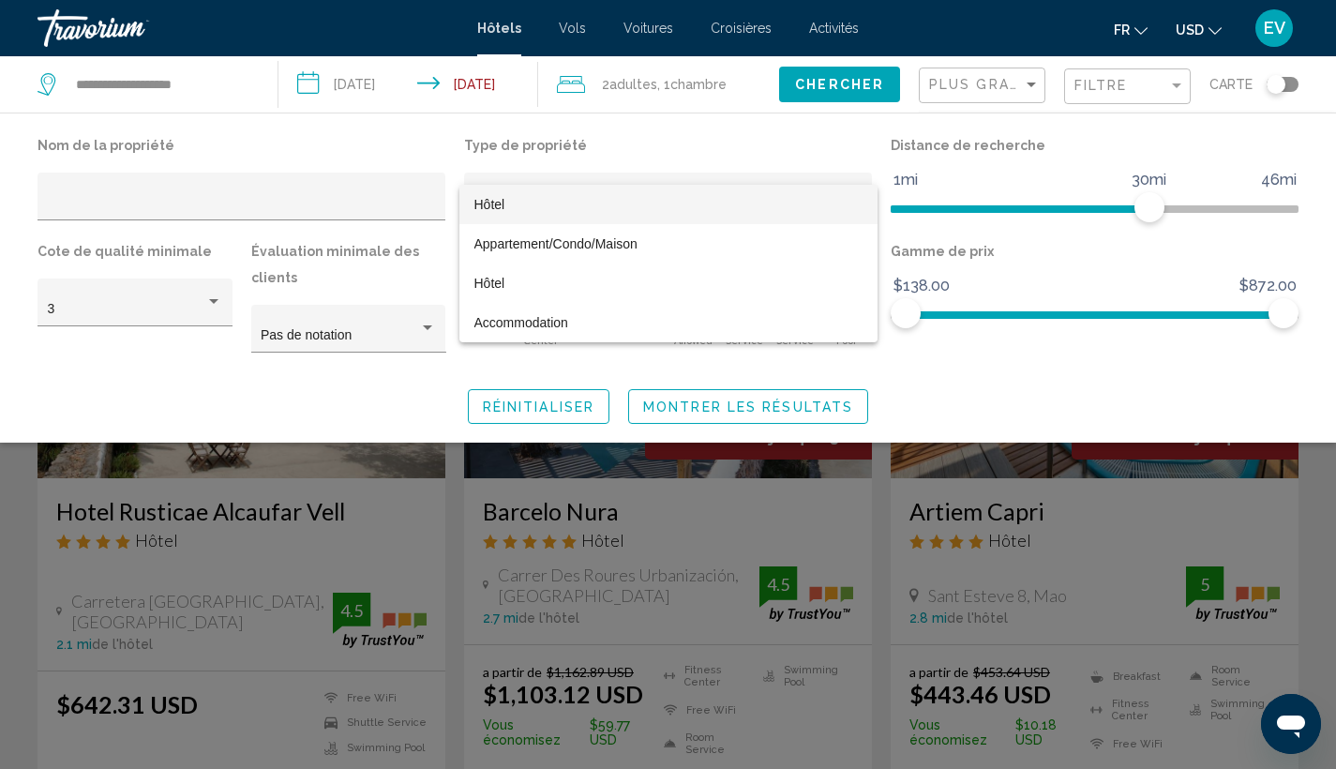
click at [628, 203] on span "Hôtel" at bounding box center [668, 204] width 388 height 39
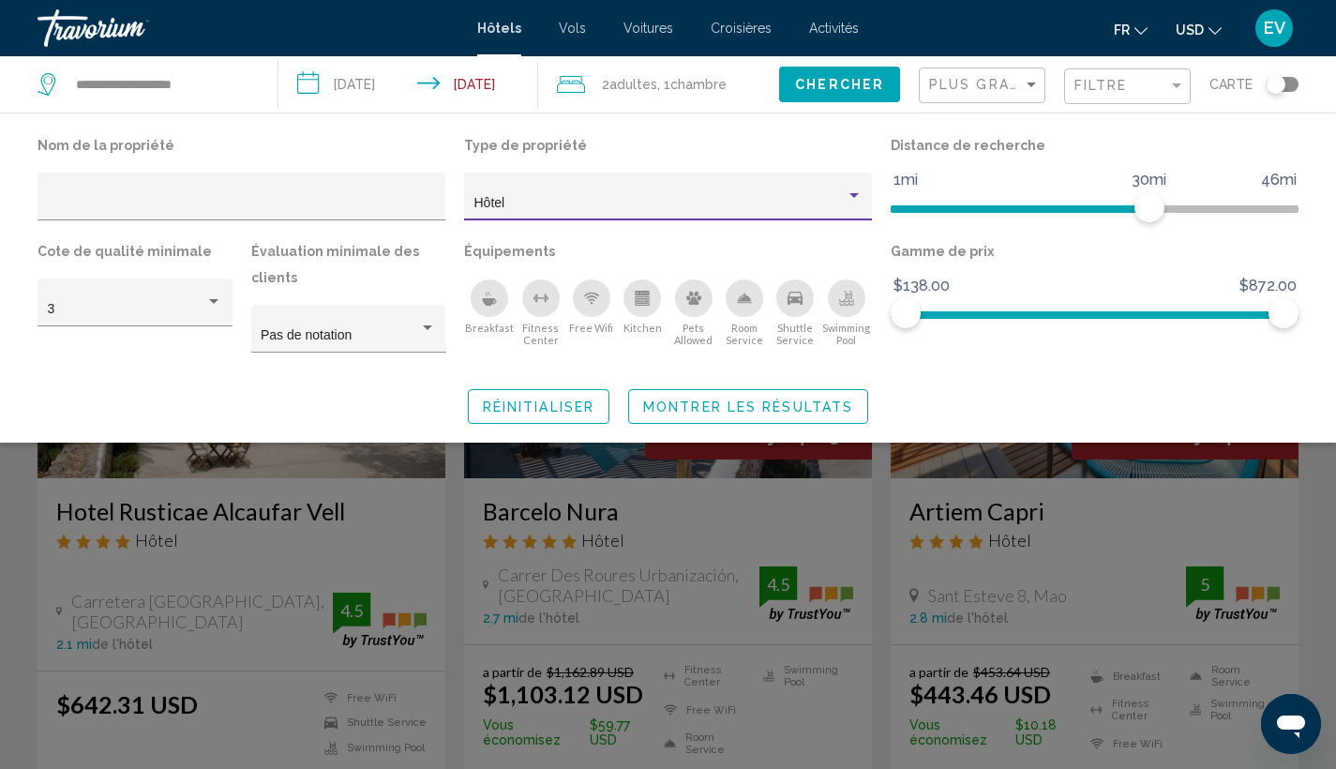
click at [959, 95] on div "Plus grandes économies" at bounding box center [984, 85] width 111 height 35
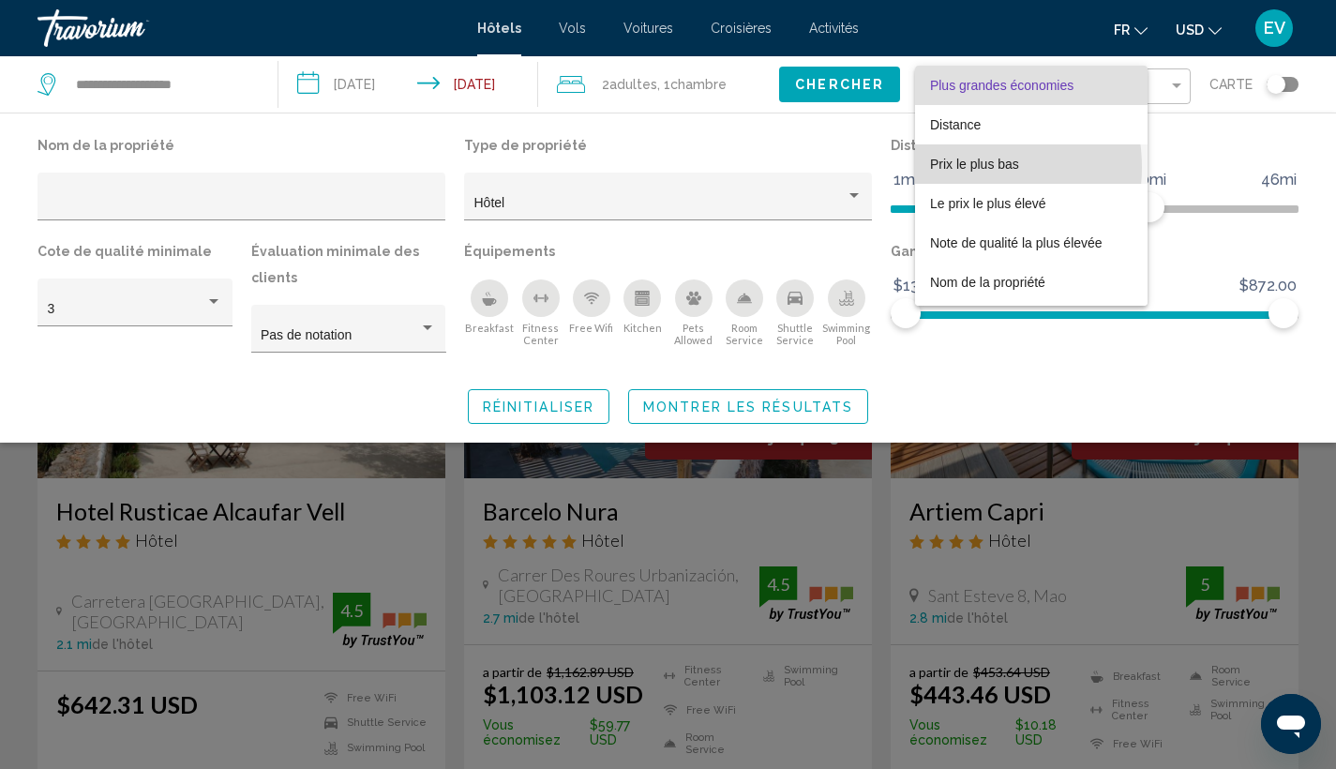
click at [952, 167] on span "Prix le plus bas" at bounding box center [974, 164] width 89 height 15
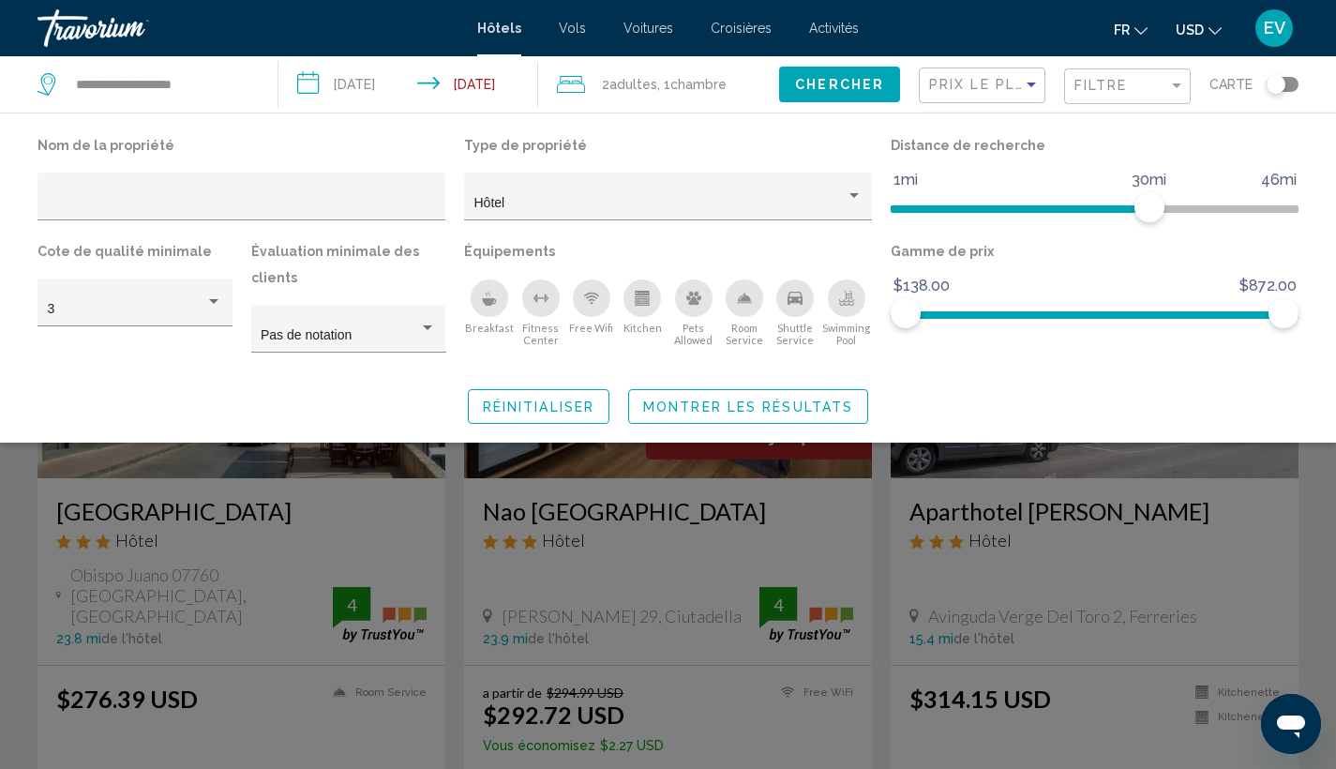
click at [794, 406] on span "Montrer les résultats" at bounding box center [748, 406] width 210 height 15
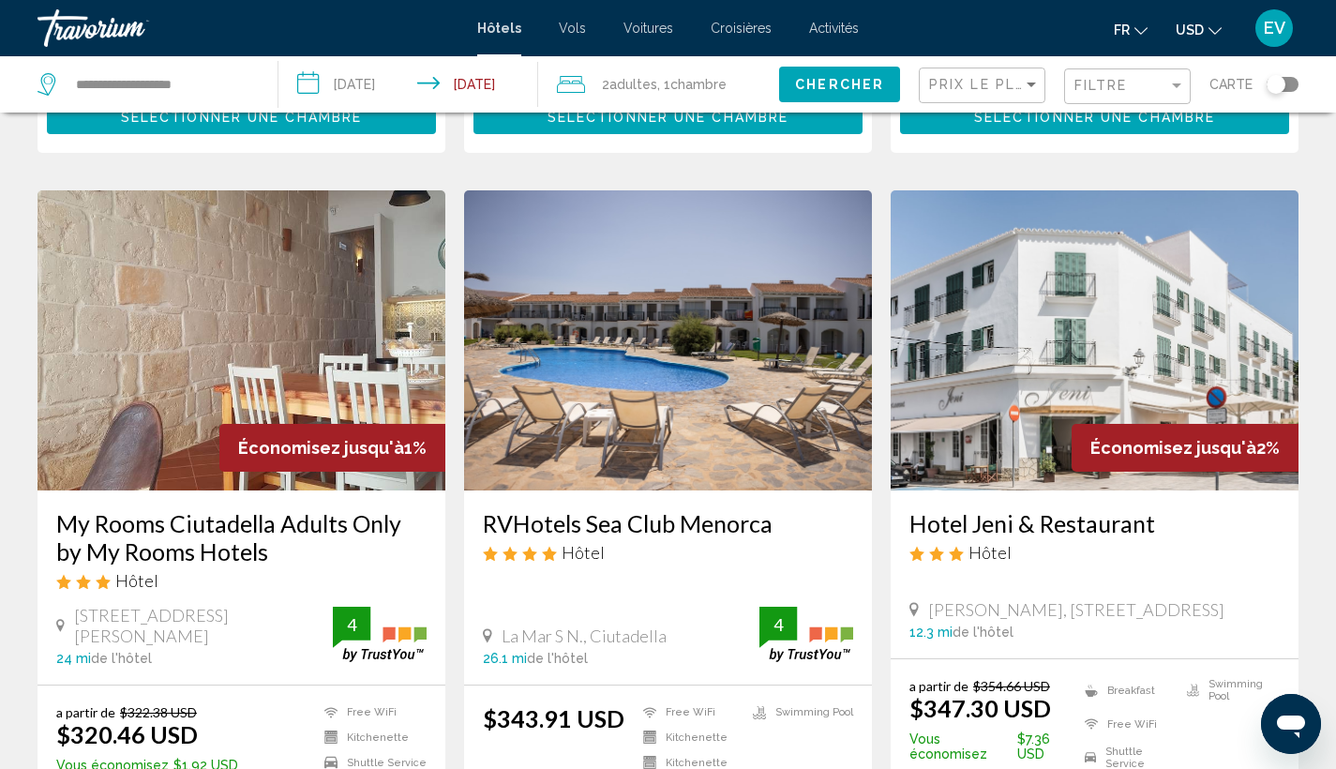
scroll to position [877, 0]
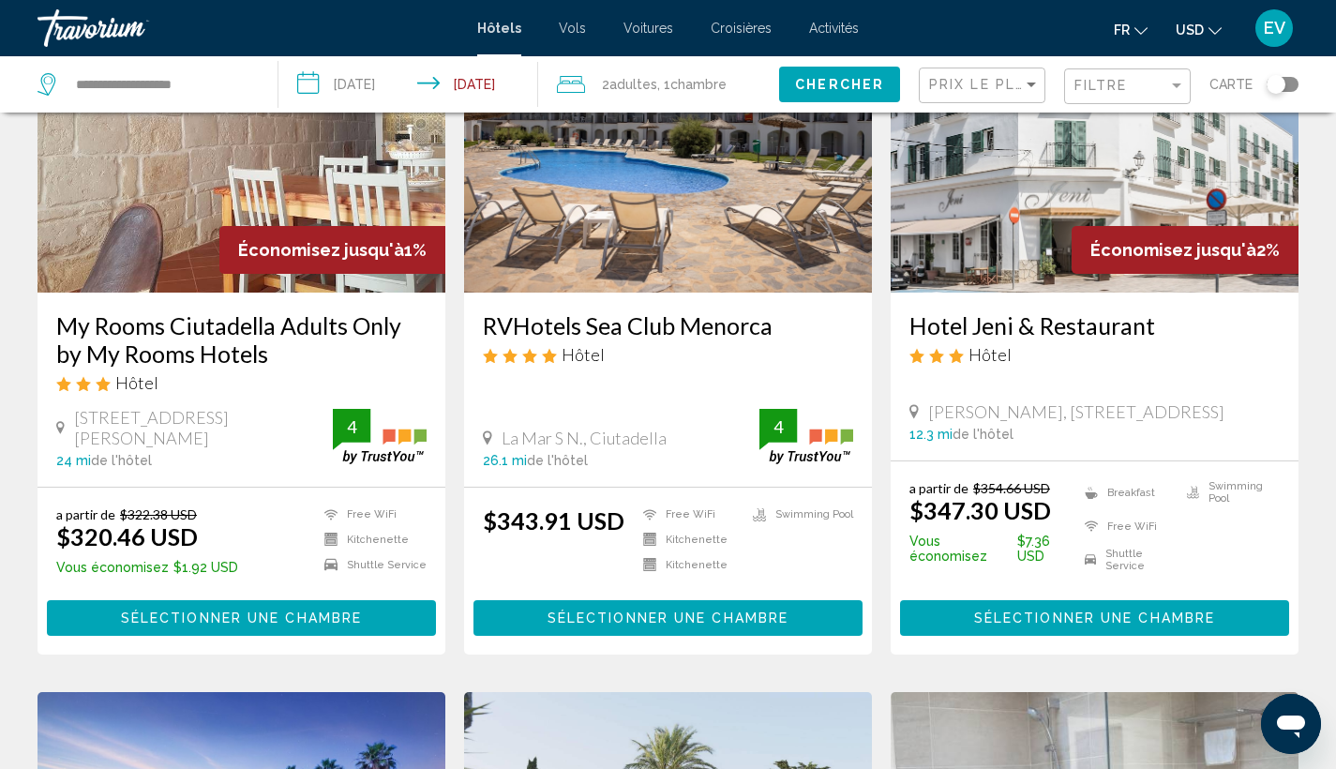
click at [125, 161] on img "Main content" at bounding box center [241, 143] width 408 height 300
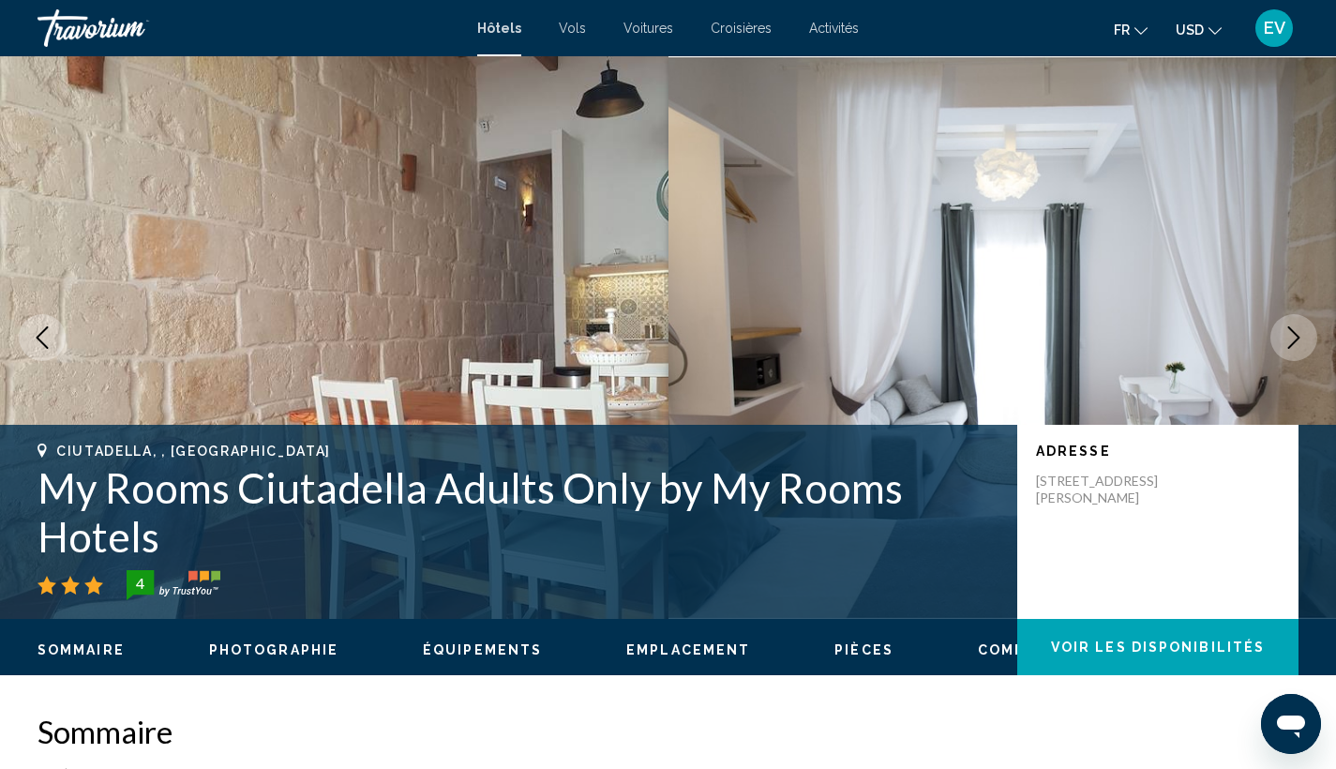
scroll to position [109, 0]
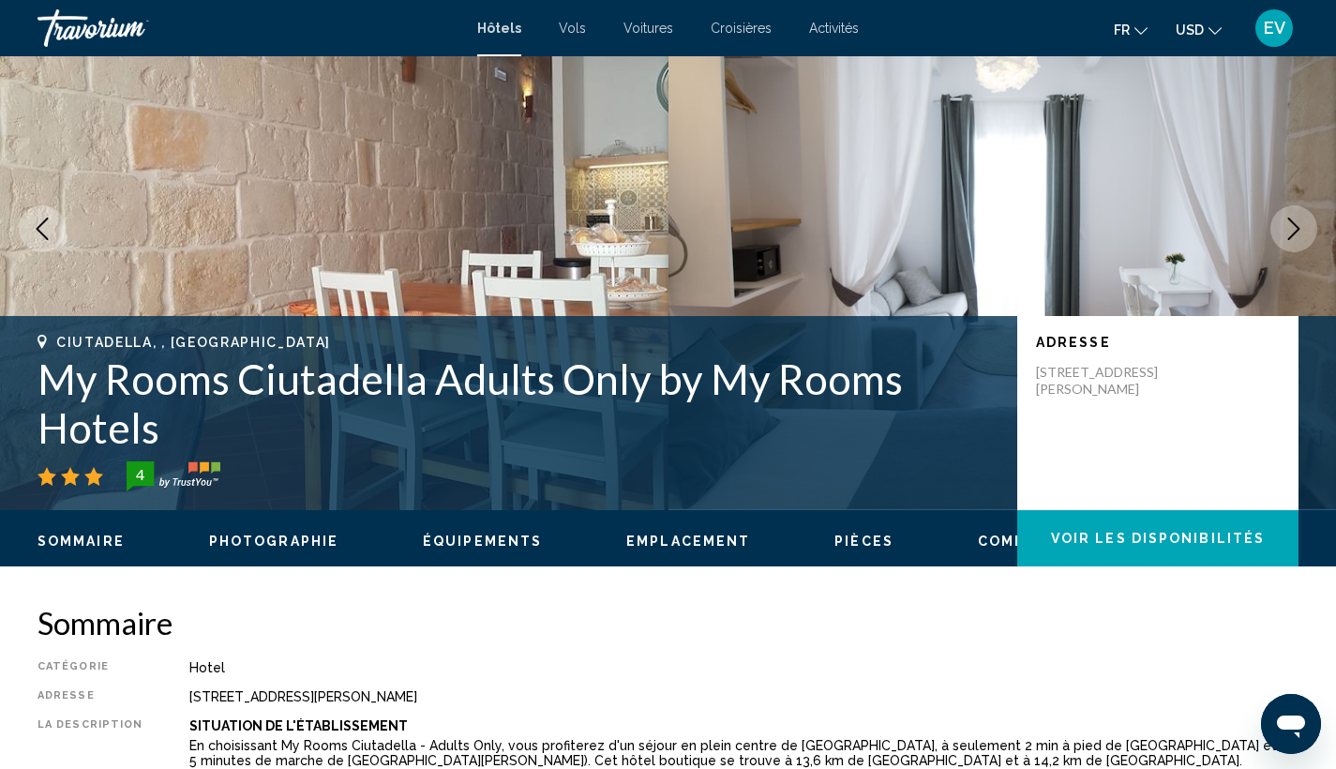
click at [1292, 231] on icon "Next image" at bounding box center [1293, 228] width 22 height 22
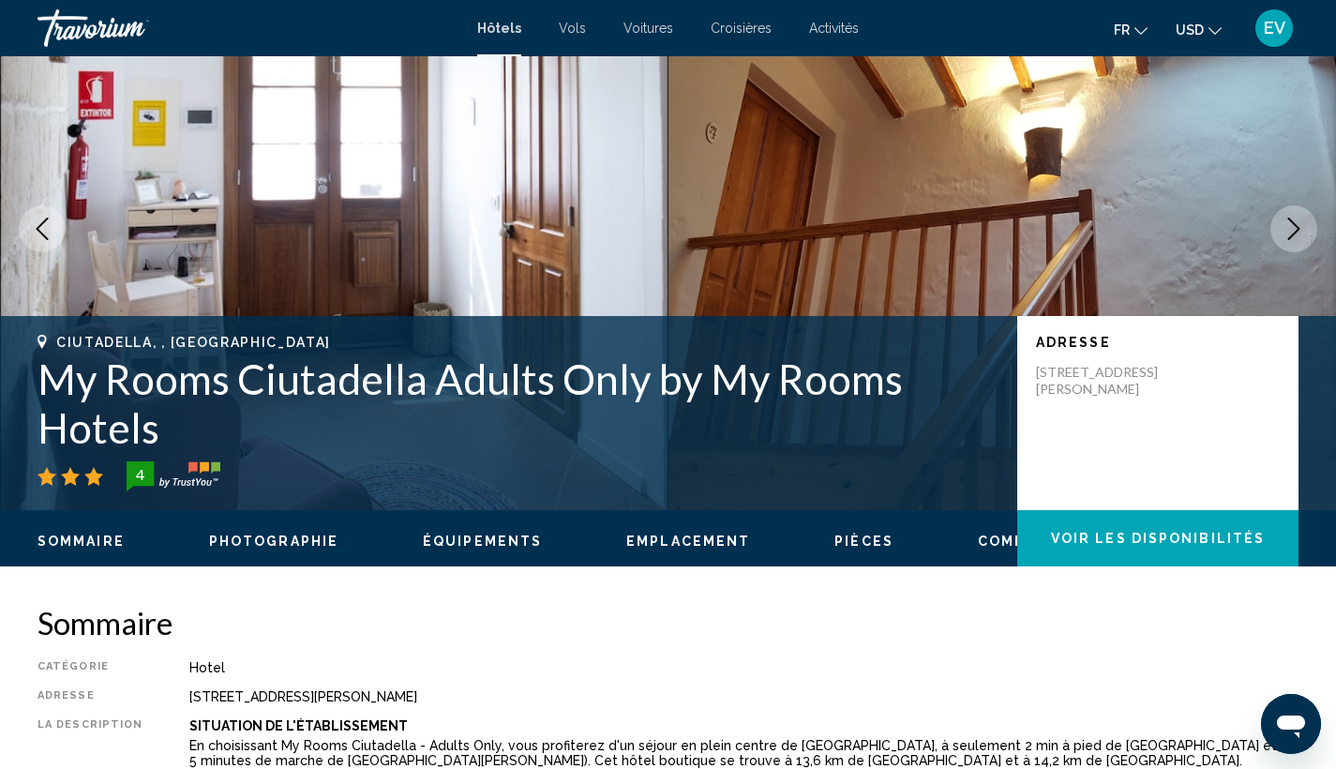
click at [1292, 231] on icon "Next image" at bounding box center [1293, 228] width 22 height 22
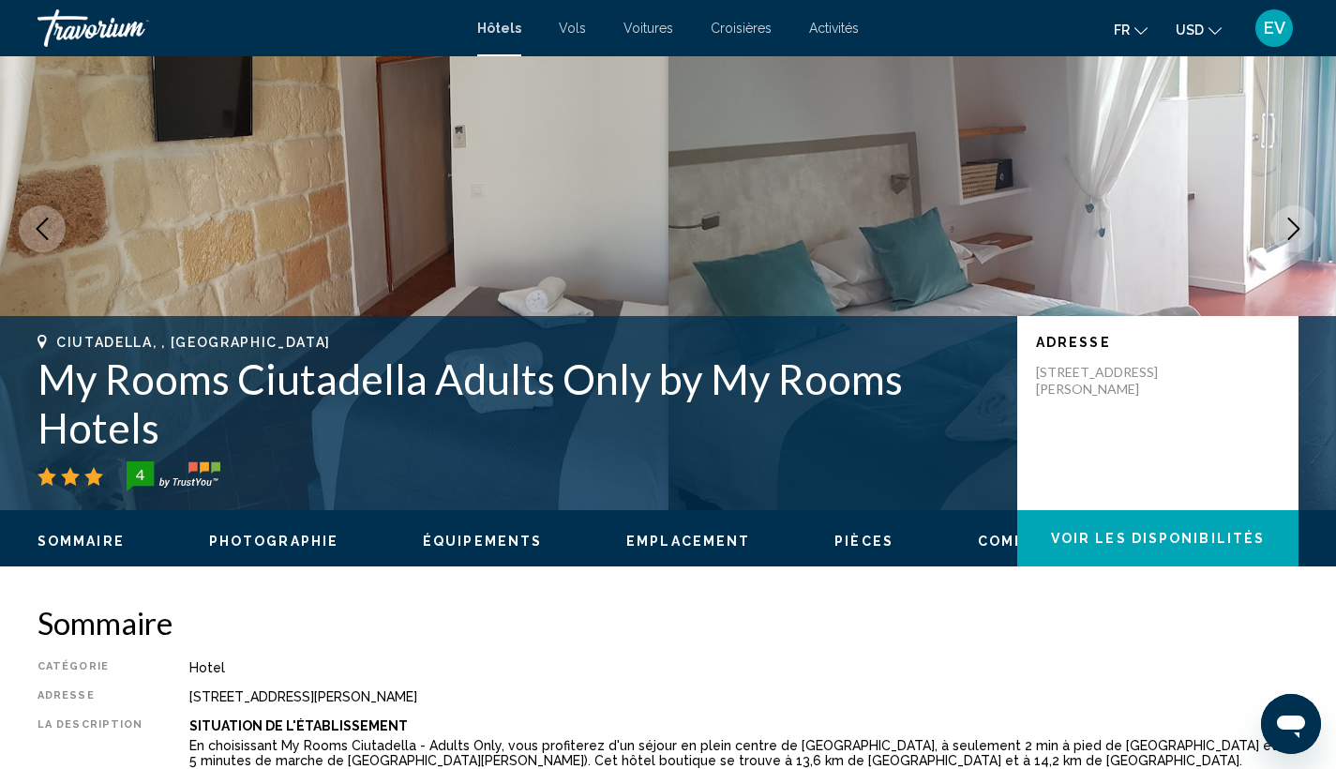
click at [1292, 231] on icon "Next image" at bounding box center [1293, 228] width 22 height 22
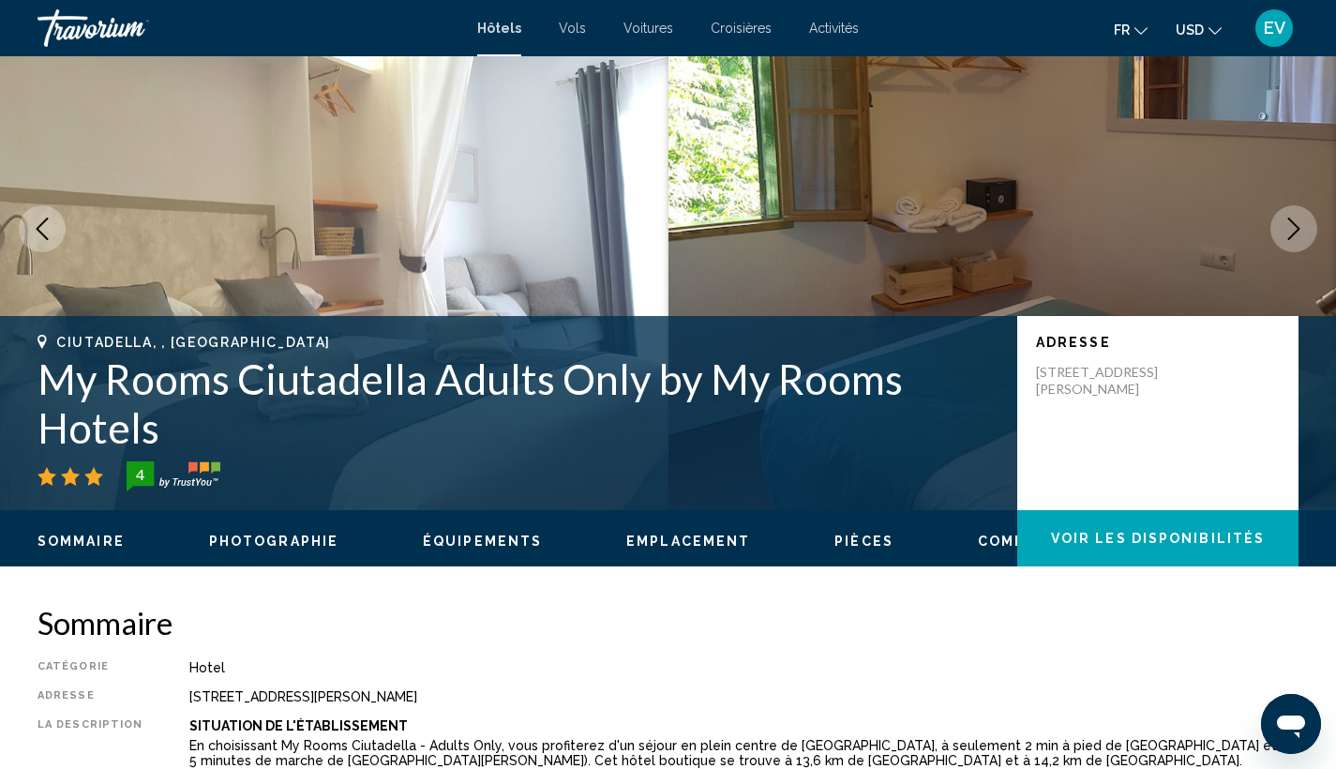
click at [1292, 231] on icon "Next image" at bounding box center [1293, 228] width 22 height 22
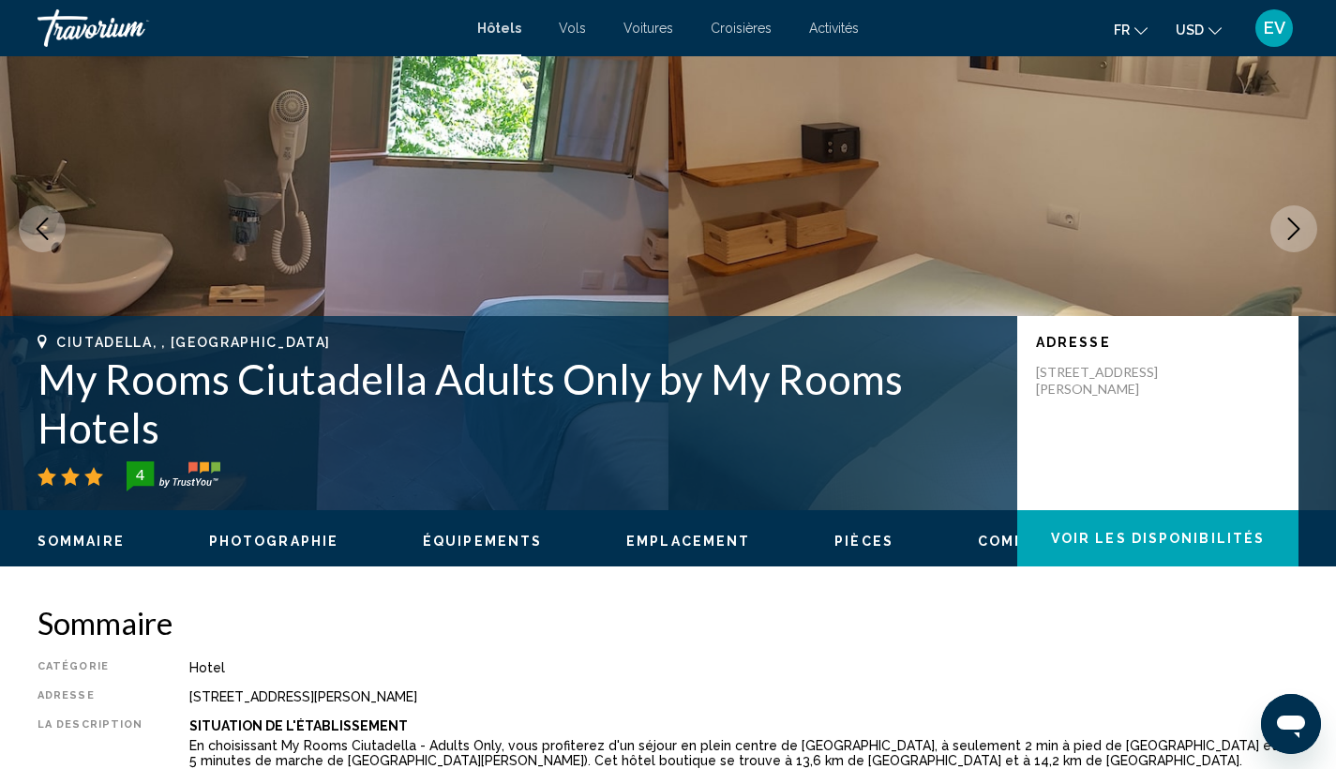
click at [1290, 232] on icon "Next image" at bounding box center [1293, 228] width 22 height 22
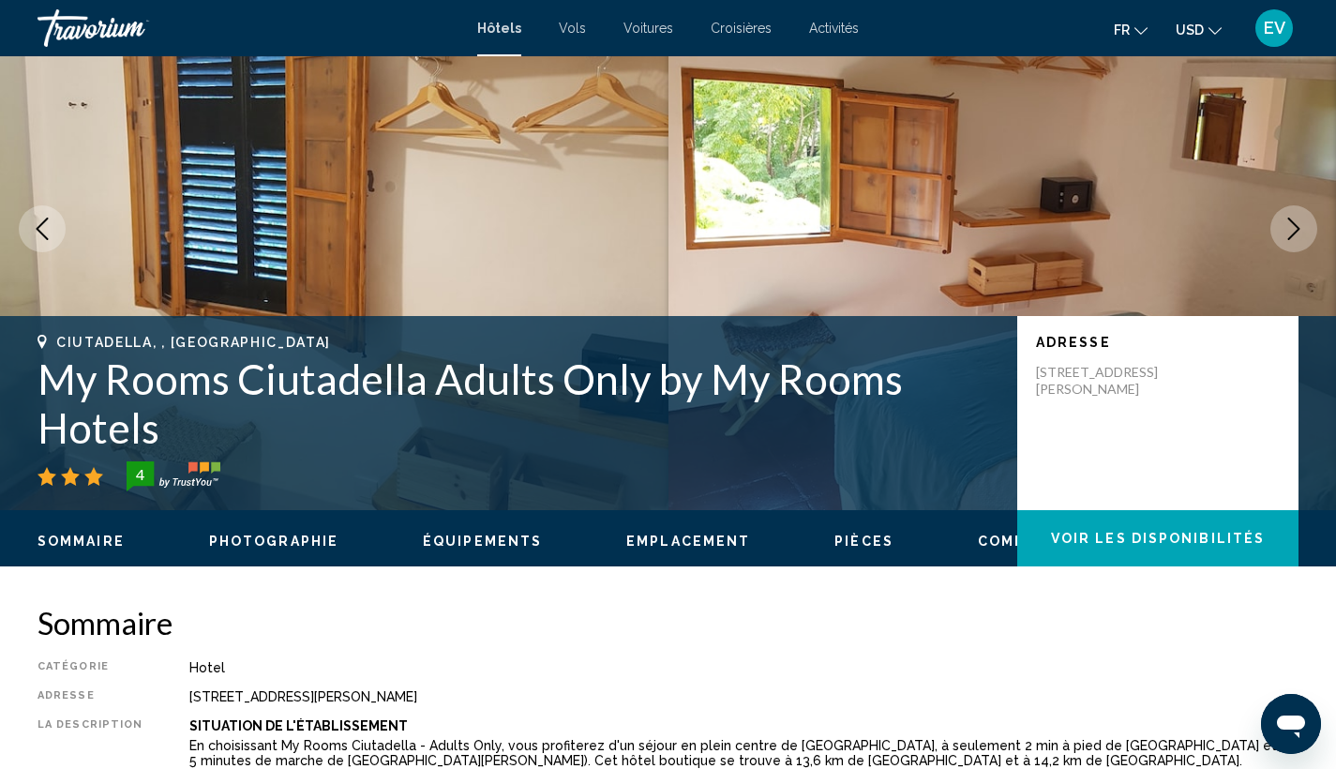
click at [1290, 232] on icon "Next image" at bounding box center [1293, 228] width 22 height 22
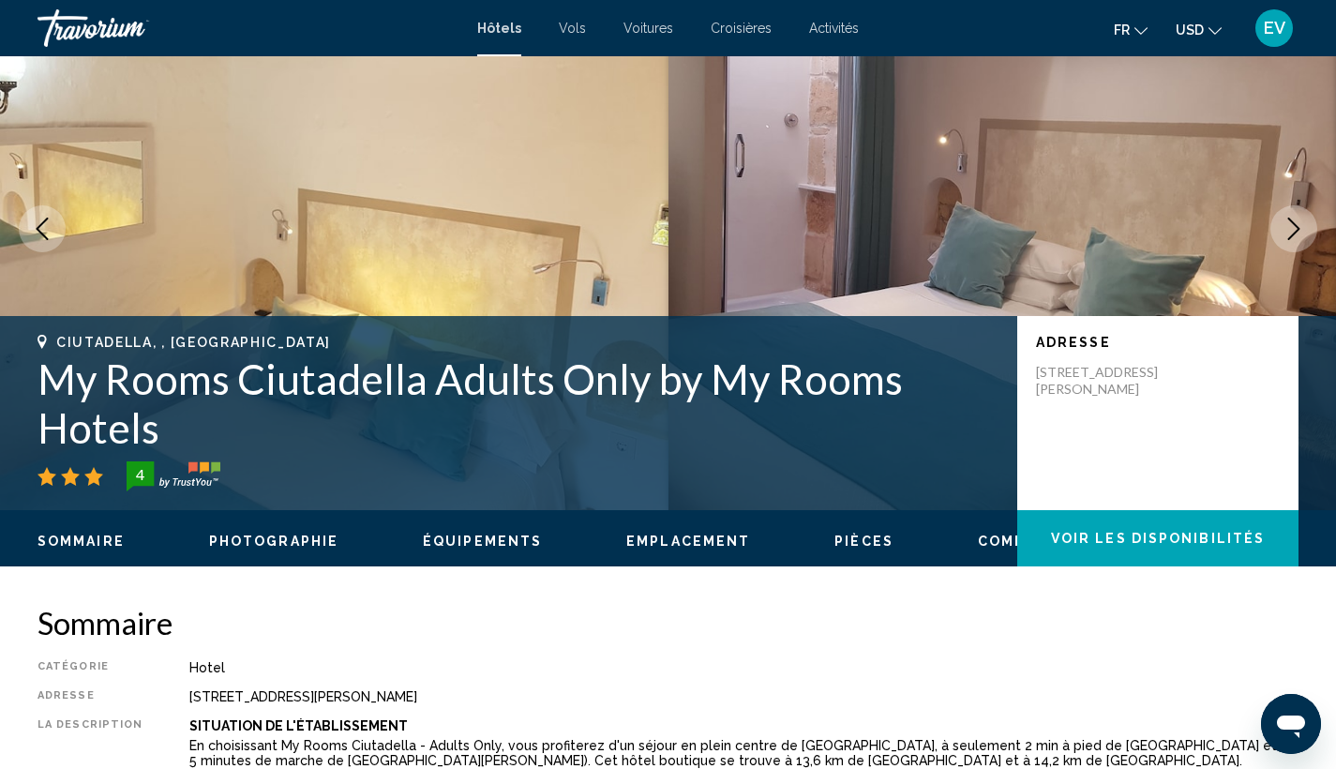
click at [1290, 232] on icon "Next image" at bounding box center [1293, 228] width 22 height 22
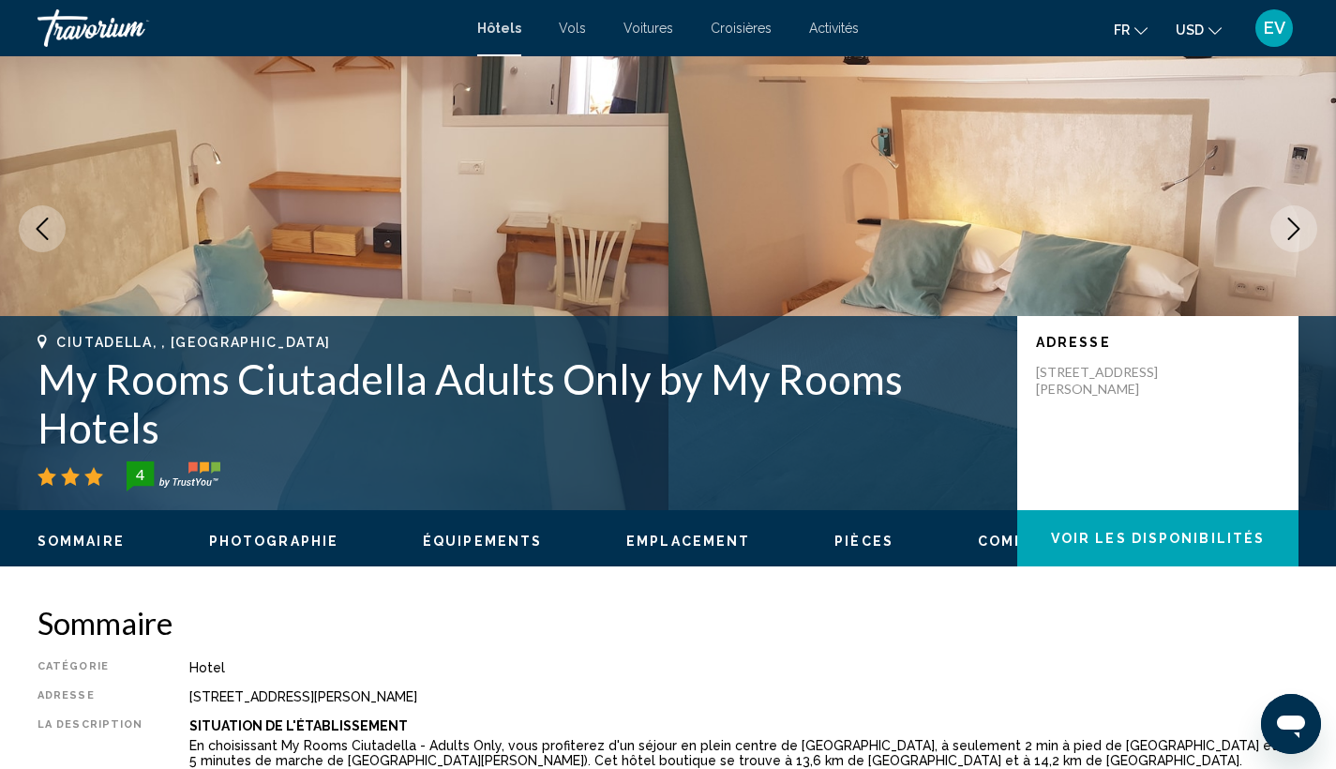
click at [1289, 232] on icon "Next image" at bounding box center [1293, 228] width 22 height 22
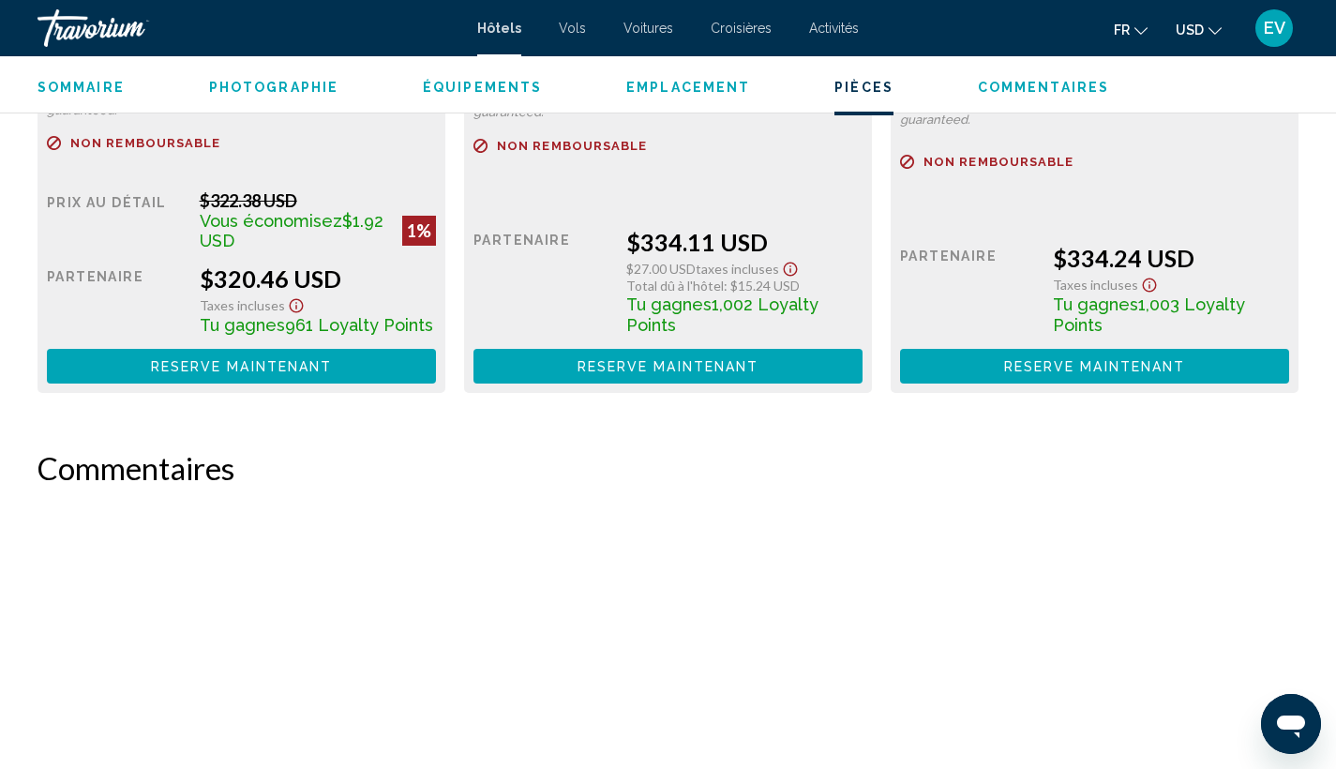
scroll to position [2861, 0]
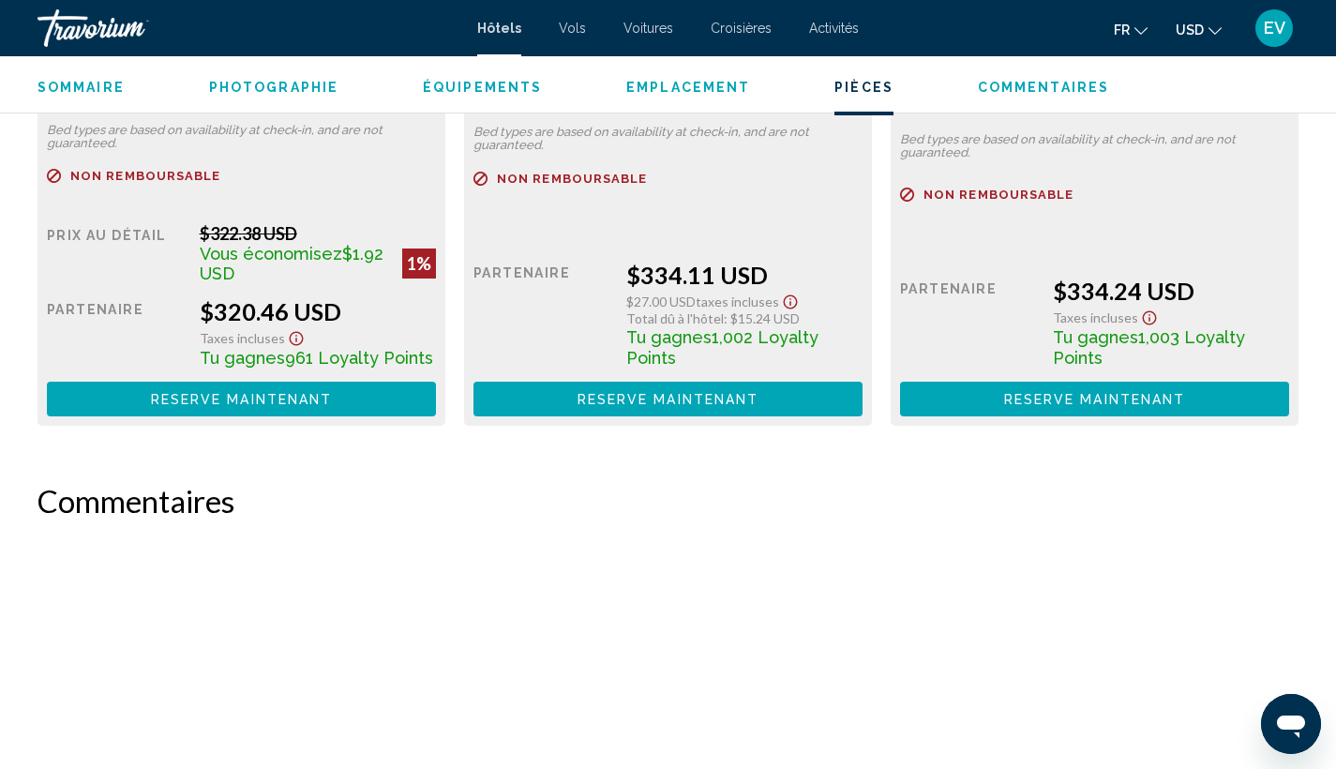
click at [298, 407] on span "Reserve maintenant" at bounding box center [242, 399] width 182 height 15
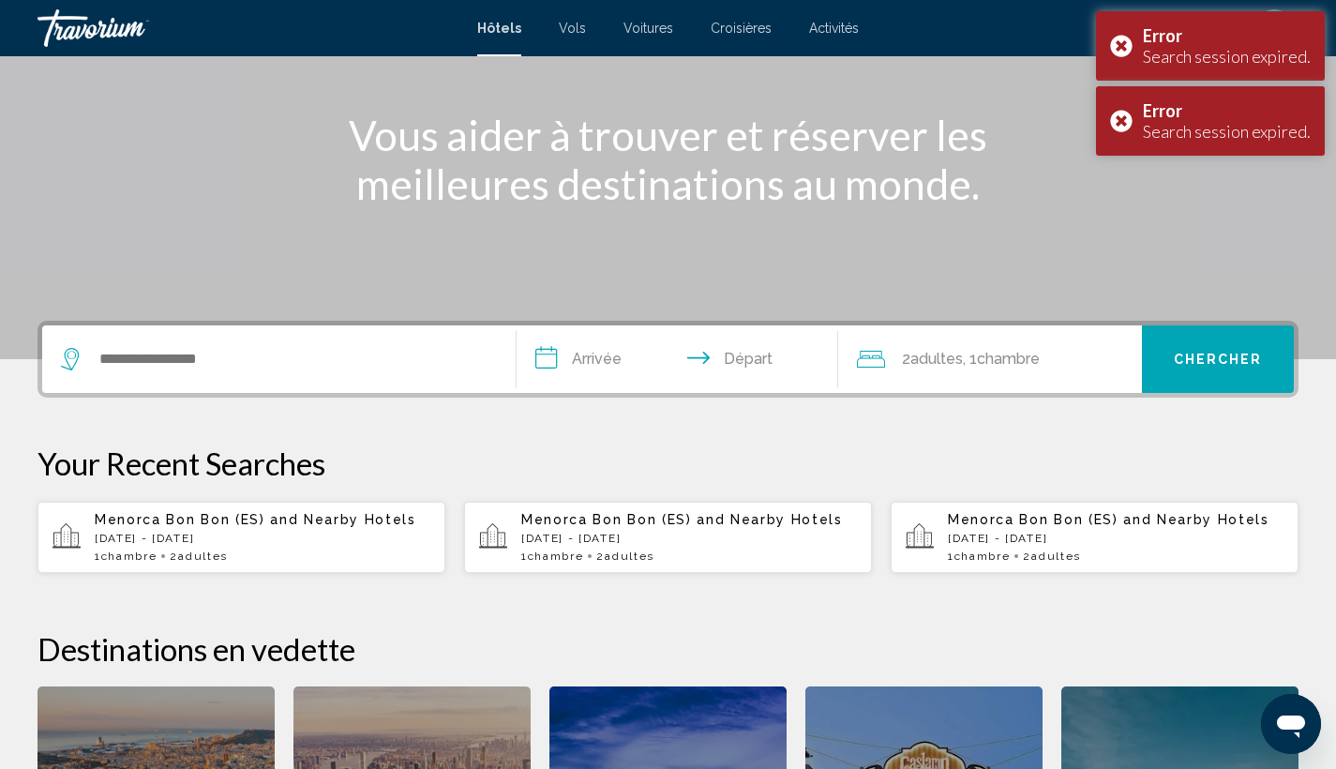
scroll to position [236, 0]
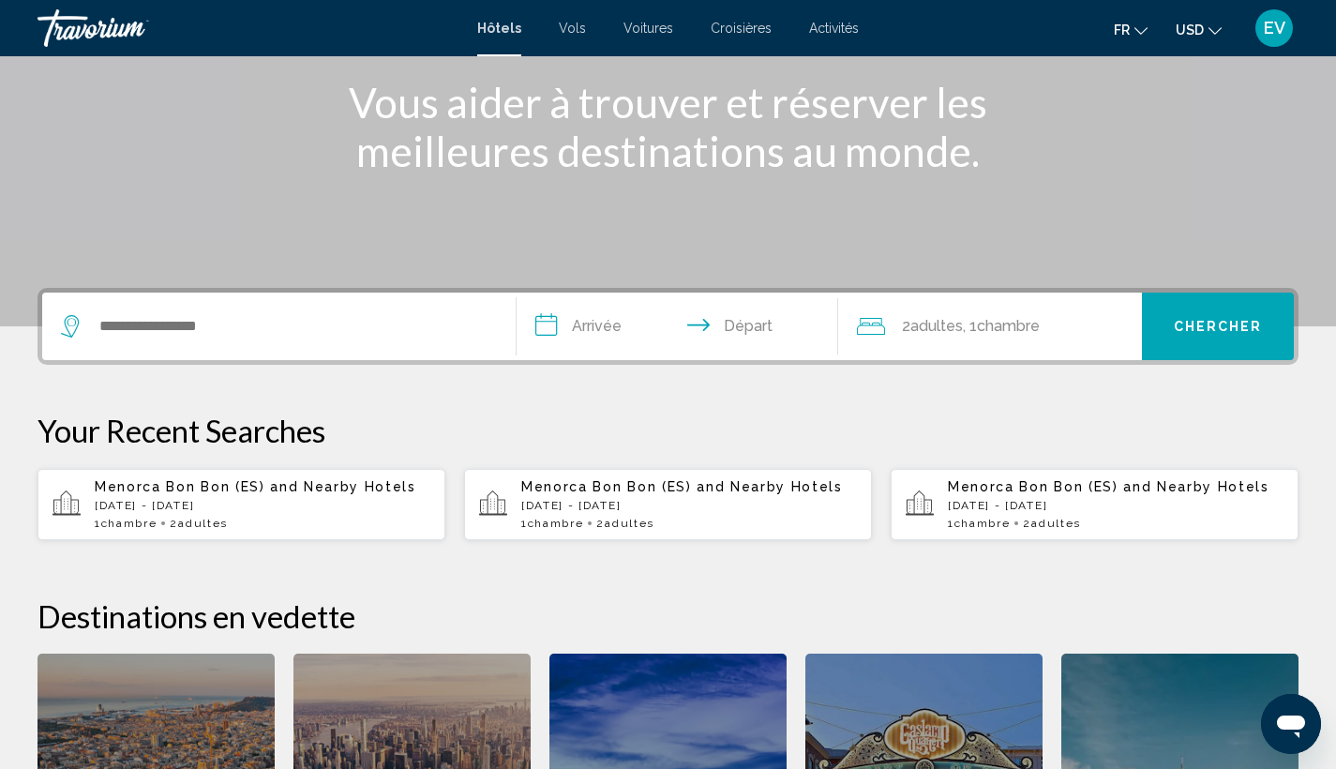
click at [202, 502] on p "[DATE] - [DATE]" at bounding box center [263, 505] width 336 height 13
